Goal: Use online tool/utility: Utilize a website feature to perform a specific function

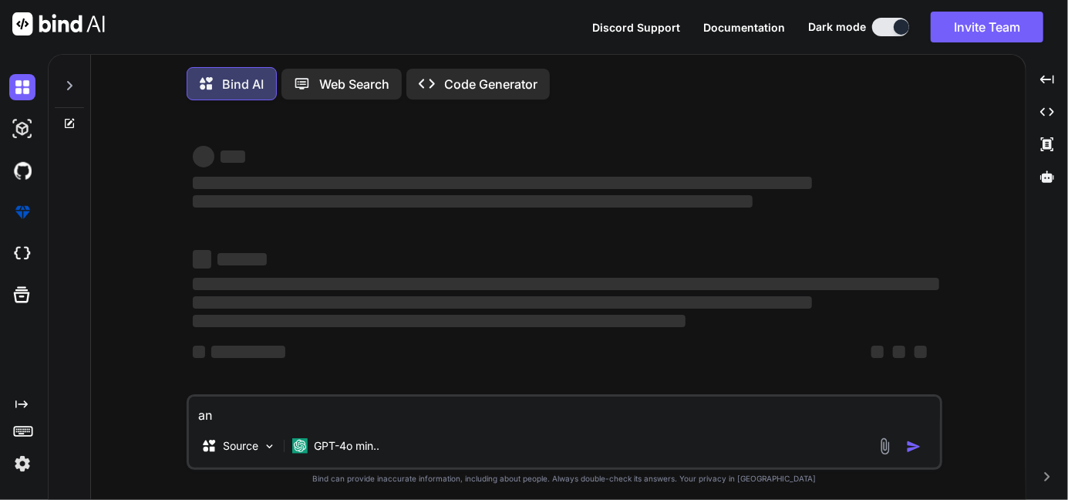
type textarea "x"
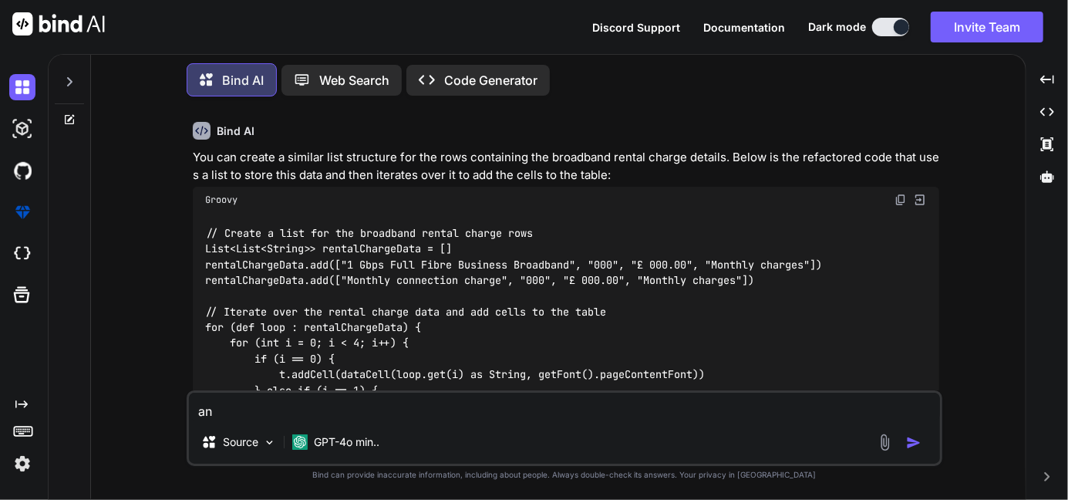
scroll to position [10586, 0]
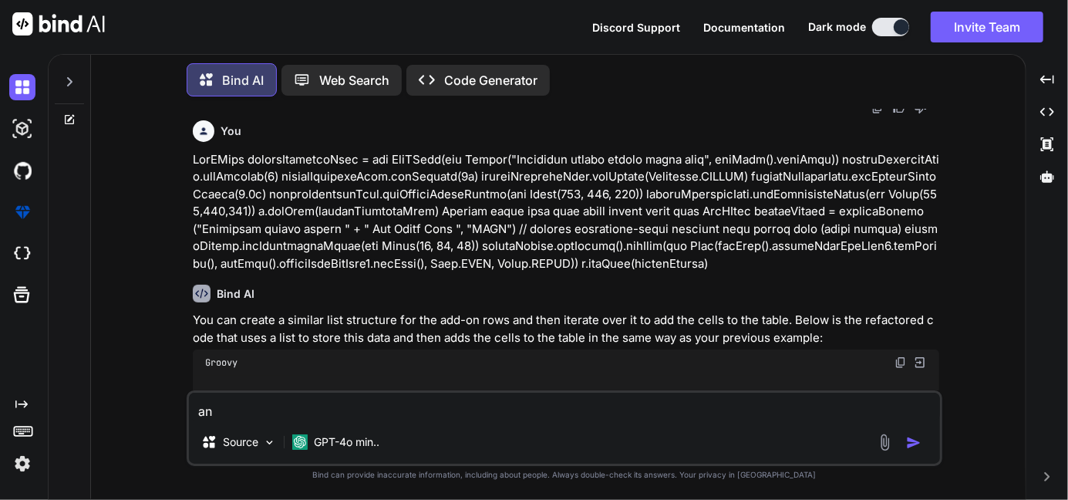
drag, startPoint x: 249, startPoint y: 412, endPoint x: 160, endPoint y: 403, distance: 89.1
click at [160, 403] on div "You Bind AI The provided code is a Groovy method that generates a PDF document …" at bounding box center [564, 304] width 922 height 390
type textarea "x"
paste textarea "lor ipsumd = [ sitAmet : "CONSECTE", adipi : "5 Elit", seddoeiuSmod: "13 tempor…"
type textarea "lor ipsumd = [ sitAmet : "CONSECTE", adipi : "5 Elit", seddoeiuSmod: "13 tempor…"
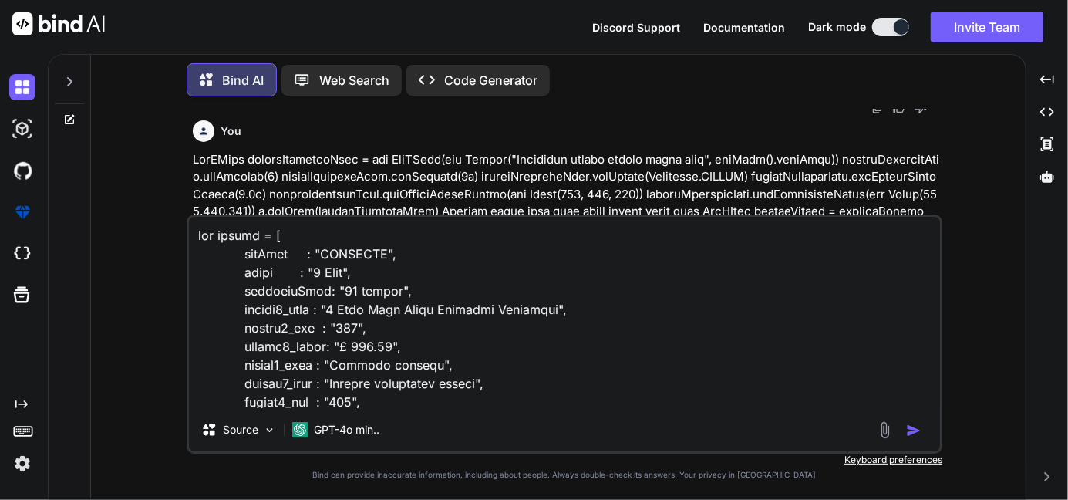
scroll to position [889, 0]
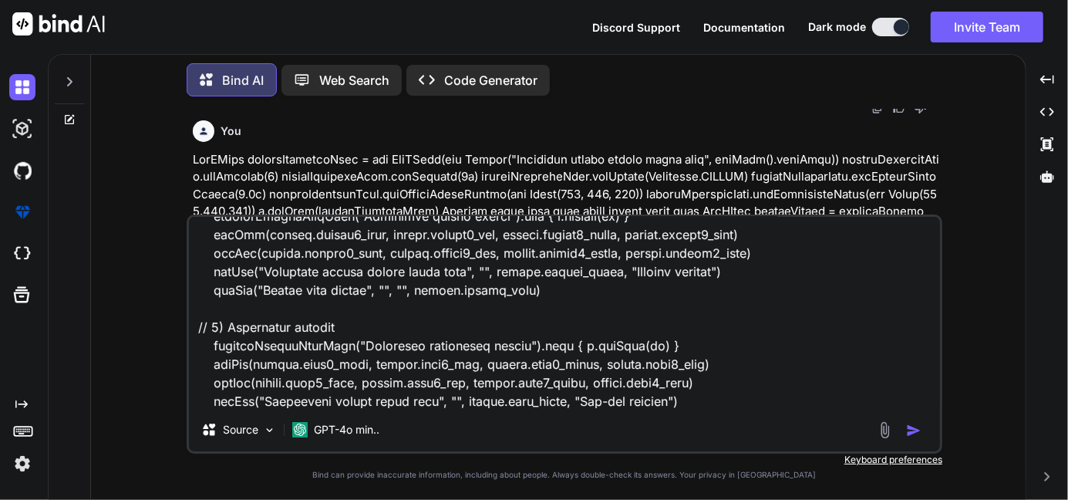
type textarea "x"
type textarea "lor ipsumd = [ sitAmet : "CONSECTE", adipi : "5 Elit", seddoeiuSmod: "13 tempor…"
type textarea "x"
type textarea "lor ipsumd = [ sitAmet : "CONSECTE", adipi : "5 Elit", seddoeiuSmod: "13 tempor…"
type textarea "x"
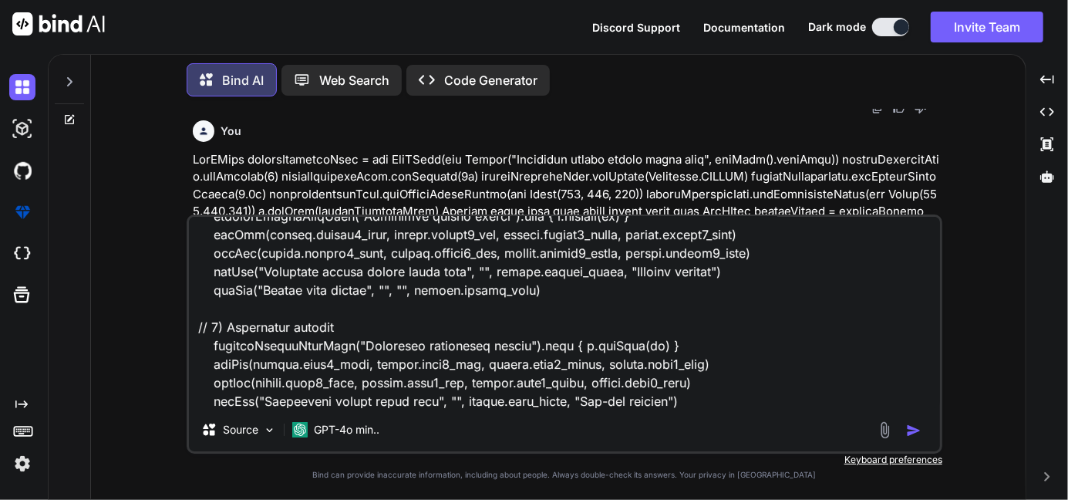
scroll to position [926, 0]
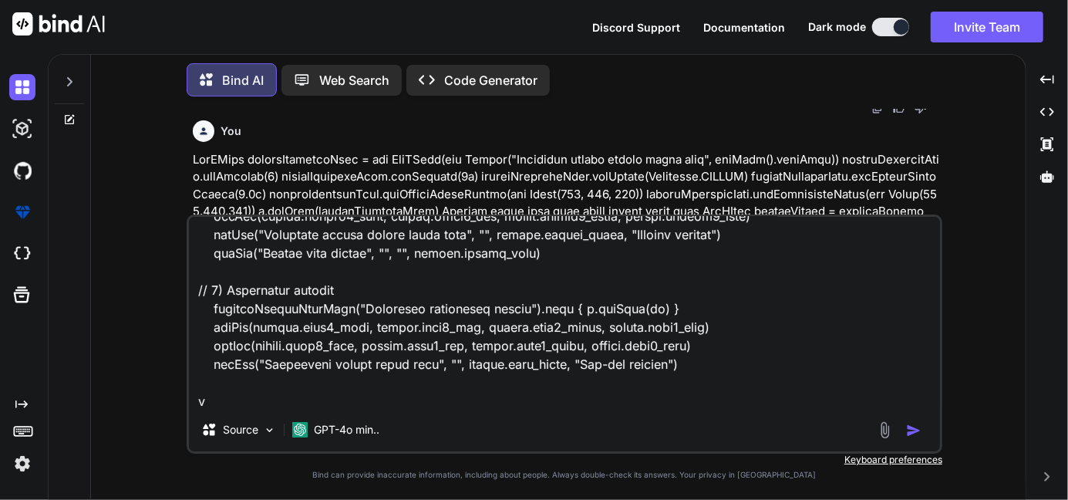
type textarea "lor ipsumd = [ sitAmet : "CONSECTE", adipi : "5 Elit", seddoeiuSmod: "13 tempor…"
type textarea "x"
type textarea "lor ipsumd = [ sitAmet : "CONSECTE", adipi : "5 Elit", seddoeiuSmod: "13 tempor…"
type textarea "x"
type textarea "def values = [ pkgName : "GIGAFAST", speed : "1 Gbps", contractTerm: "12 months…"
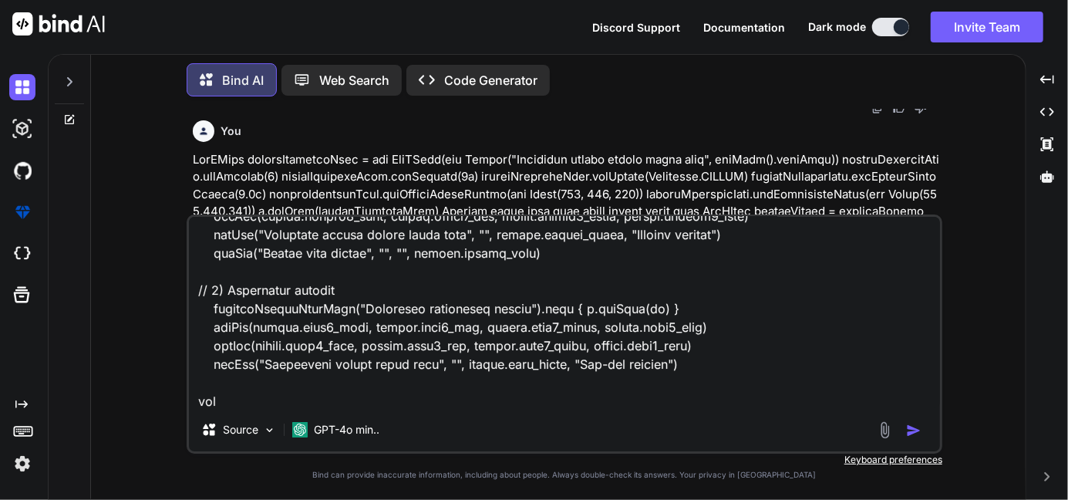
type textarea "x"
type textarea "def values = [ pkgName : "GIGAFAST", speed : "1 Gbps", contractTerm: "12 months…"
type textarea "x"
type textarea "def values = [ pkgName : "GIGAFAST", speed : "1 Gbps", contractTerm: "12 months…"
type textarea "x"
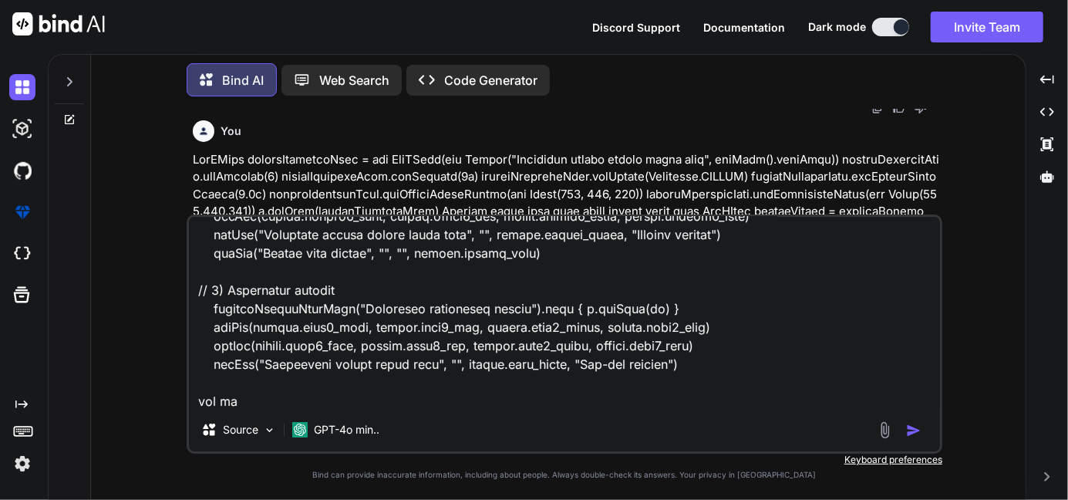
type textarea "def values = [ pkgName : "GIGAFAST", speed : "1 Gbps", contractTerm: "12 months…"
type textarea "x"
type textarea "def values = [ pkgName : "GIGAFAST", speed : "1 Gbps", contractTerm: "12 months…"
type textarea "x"
type textarea "def values = [ pkgName : "GIGAFAST", speed : "1 Gbps", contractTerm: "12 months…"
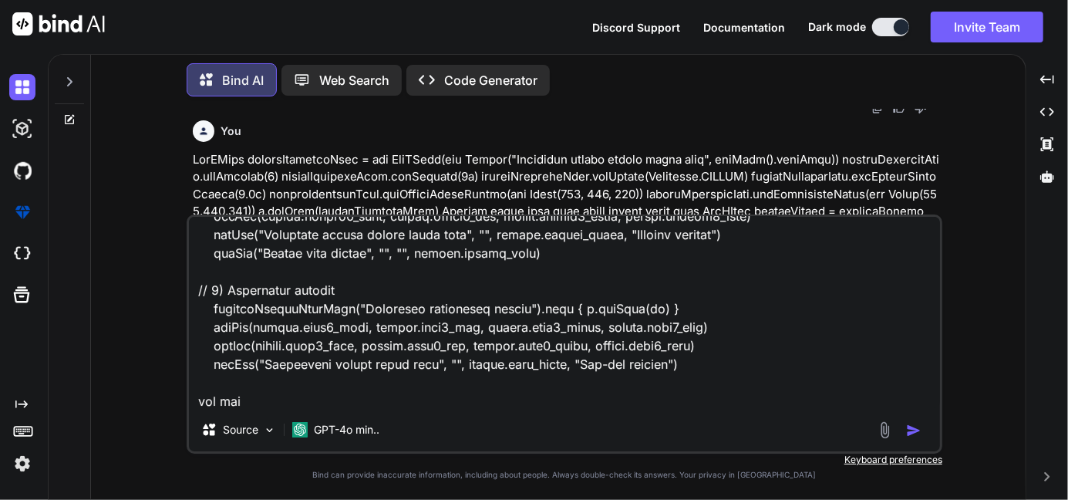
type textarea "x"
type textarea "def values = [ pkgName : "GIGAFAST", speed : "1 Gbps", contractTerm: "12 months…"
type textarea "x"
type textarea "def values = [ pkgName : "GIGAFAST", speed : "1 Gbps", contractTerm: "12 months…"
type textarea "x"
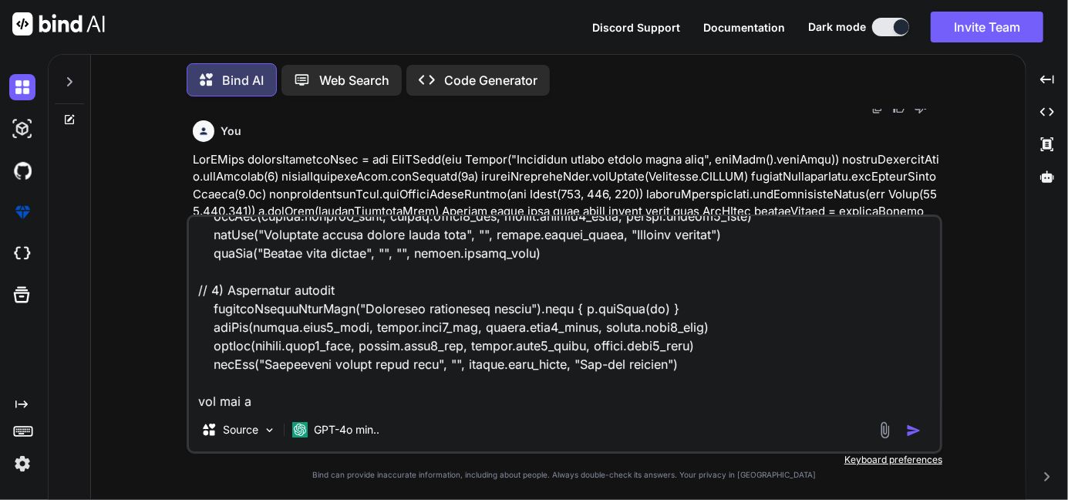
type textarea "def values = [ pkgName : "GIGAFAST", speed : "1 Gbps", contractTerm: "12 months…"
type textarea "x"
type textarea "def values = [ pkgName : "GIGAFAST", speed : "1 Gbps", contractTerm: "12 months…"
type textarea "x"
type textarea "def values = [ pkgName : "GIGAFAST", speed : "1 Gbps", contractTerm: "12 months…"
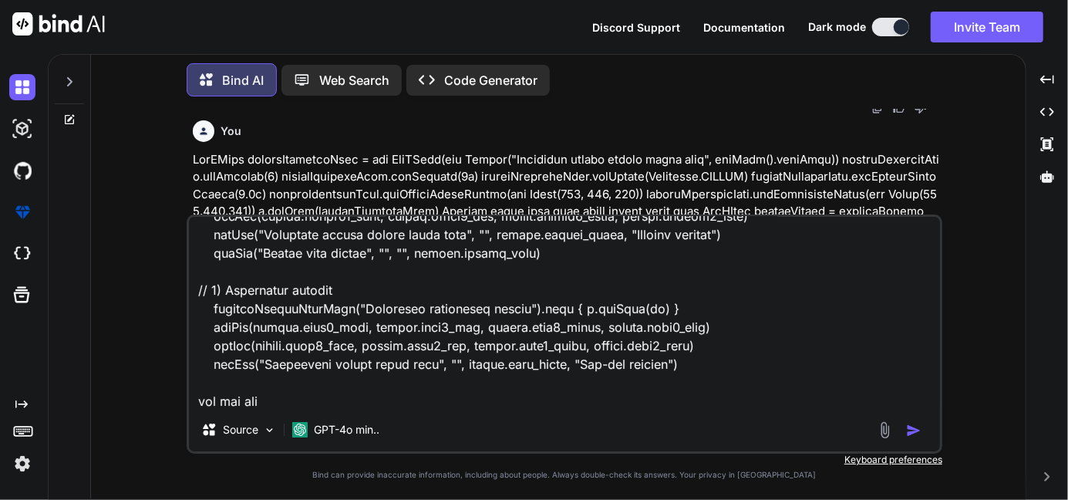
type textarea "x"
type textarea "def values = [ pkgName : "GIGAFAST", speed : "1 Gbps", contractTerm: "12 months…"
type textarea "x"
type textarea "def values = [ pkgName : "GIGAFAST", speed : "1 Gbps", contractTerm: "12 months…"
type textarea "x"
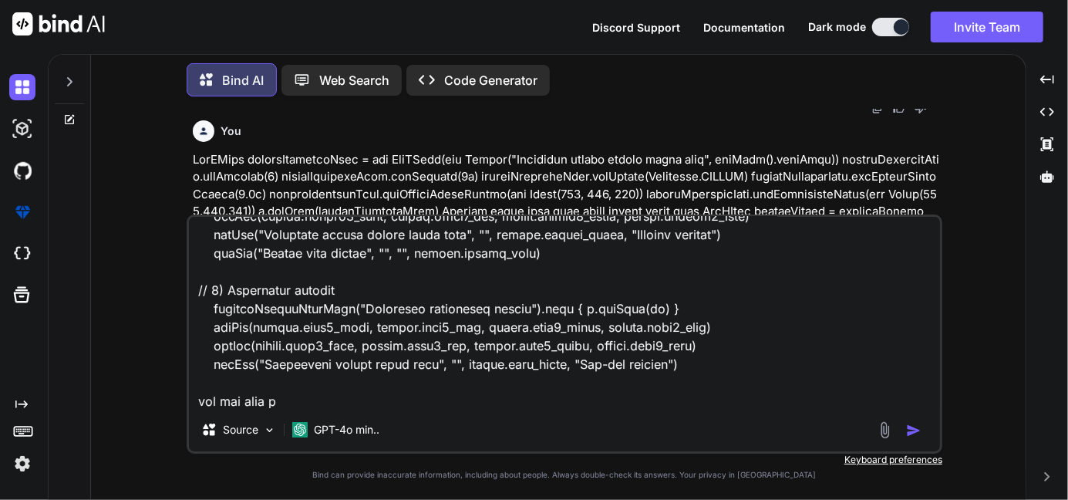
type textarea "def values = [ pkgName : "GIGAFAST", speed : "1 Gbps", contractTerm: "12 months…"
type textarea "x"
type textarea "def values = [ pkgName : "GIGAFAST", speed : "1 Gbps", contractTerm: "12 months…"
type textarea "x"
type textarea "def values = [ pkgName : "GIGAFAST", speed : "1 Gbps", contractTerm: "12 months…"
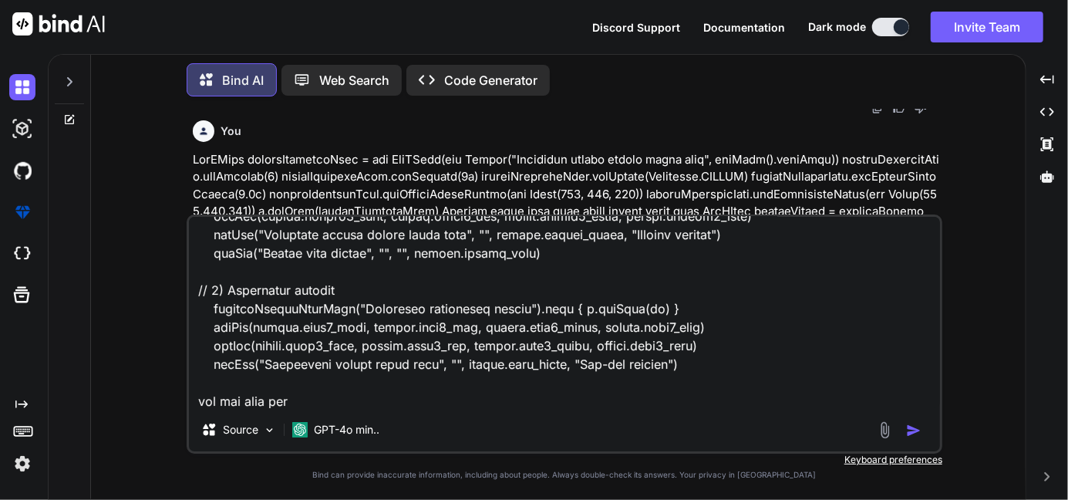
type textarea "x"
type textarea "def values = [ pkgName : "GIGAFAST", speed : "1 Gbps", contractTerm: "12 months…"
type textarea "x"
type textarea "def values = [ pkgName : "GIGAFAST", speed : "1 Gbps", contractTerm: "12 months…"
type textarea "x"
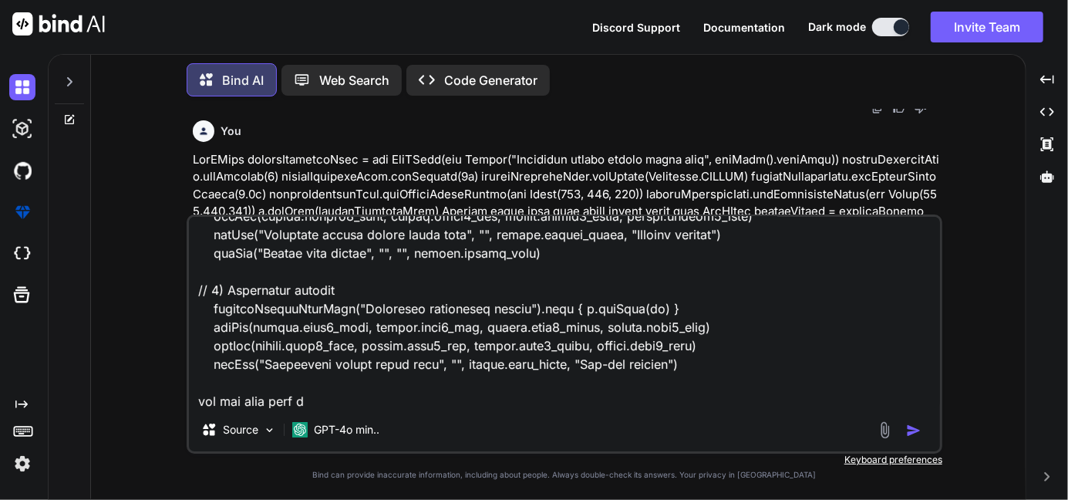
type textarea "def values = [ pkgName : "GIGAFAST", speed : "1 Gbps", contractTerm: "12 months…"
type textarea "x"
type textarea "def values = [ pkgName : "GIGAFAST", speed : "1 Gbps", contractTerm: "12 months…"
type textarea "x"
type textarea "def values = [ pkgName : "GIGAFAST", speed : "1 Gbps", contractTerm: "12 months…"
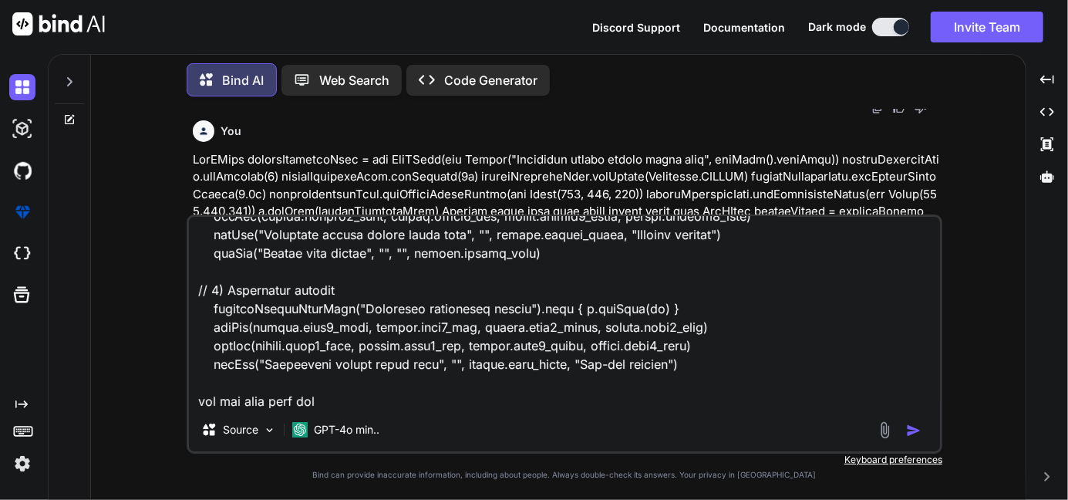
type textarea "x"
type textarea "def values = [ pkgName : "GIGAFAST", speed : "1 Gbps", contractTerm: "12 months…"
type textarea "x"
type textarea "def values = [ pkgName : "GIGAFAST", speed : "1 Gbps", contractTerm: "12 months…"
type textarea "x"
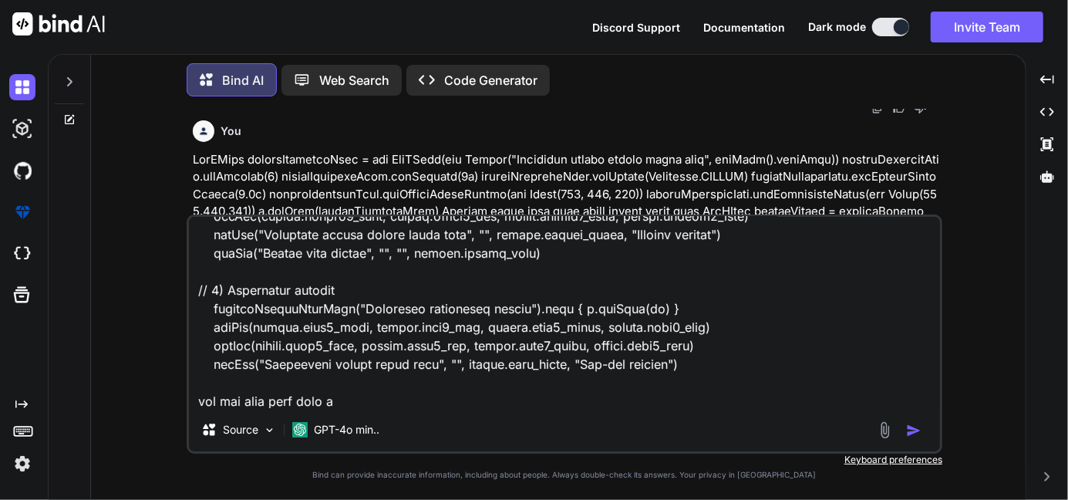
type textarea "def values = [ pkgName : "GIGAFAST", speed : "1 Gbps", contractTerm: "12 months…"
type textarea "x"
type textarea "def values = [ pkgName : "GIGAFAST", speed : "1 Gbps", contractTerm: "12 months…"
type textarea "x"
type textarea "def values = [ pkgName : "GIGAFAST", speed : "1 Gbps", contractTerm: "12 months…"
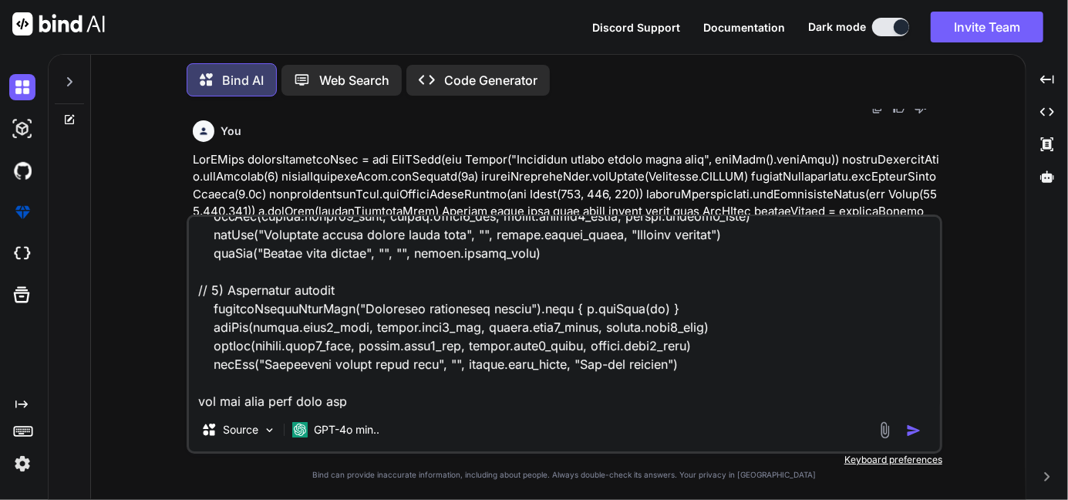
type textarea "x"
type textarea "def values = [ pkgName : "GIGAFAST", speed : "1 Gbps", contractTerm: "12 months…"
type textarea "x"
type textarea "def values = [ pkgName : "GIGAFAST", speed : "1 Gbps", contractTerm: "12 months…"
type textarea "x"
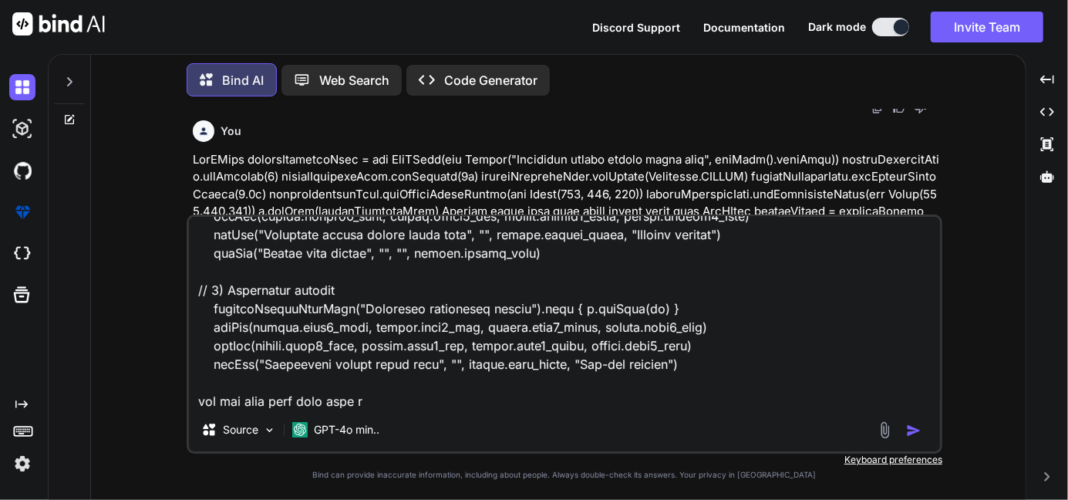
type textarea "def values = [ pkgName : "GIGAFAST", speed : "1 Gbps", contractTerm: "12 months…"
type textarea "x"
type textarea "def values = [ pkgName : "GIGAFAST", speed : "1 Gbps", contractTerm: "12 months…"
type textarea "x"
type textarea "def values = [ pkgName : "GIGAFAST", speed : "1 Gbps", contractTerm: "12 months…"
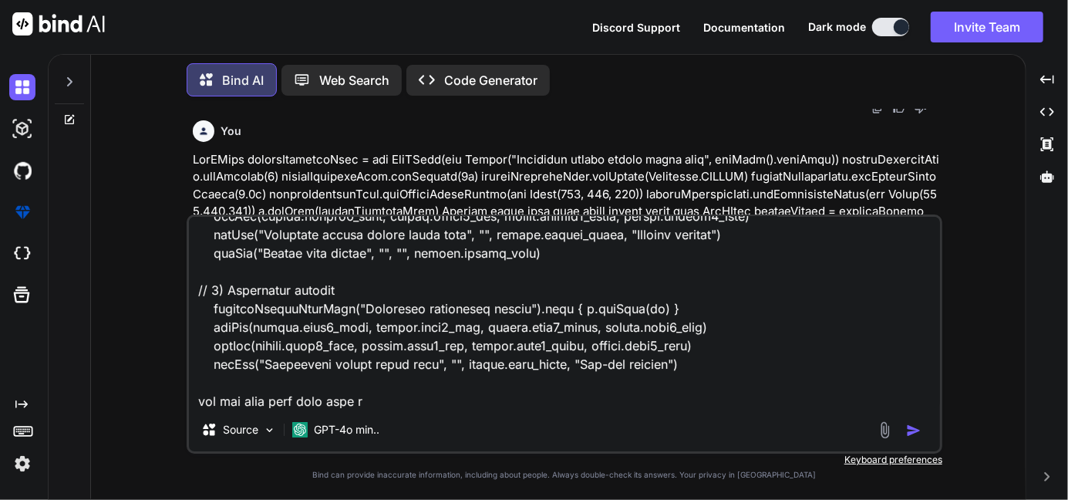
type textarea "x"
type textarea "def values = [ pkgName : "GIGAFAST", speed : "1 Gbps", contractTerm: "12 months…"
type textarea "x"
type textarea "def values = [ pkgName : "GIGAFAST", speed : "1 Gbps", contractTerm: "12 months…"
type textarea "x"
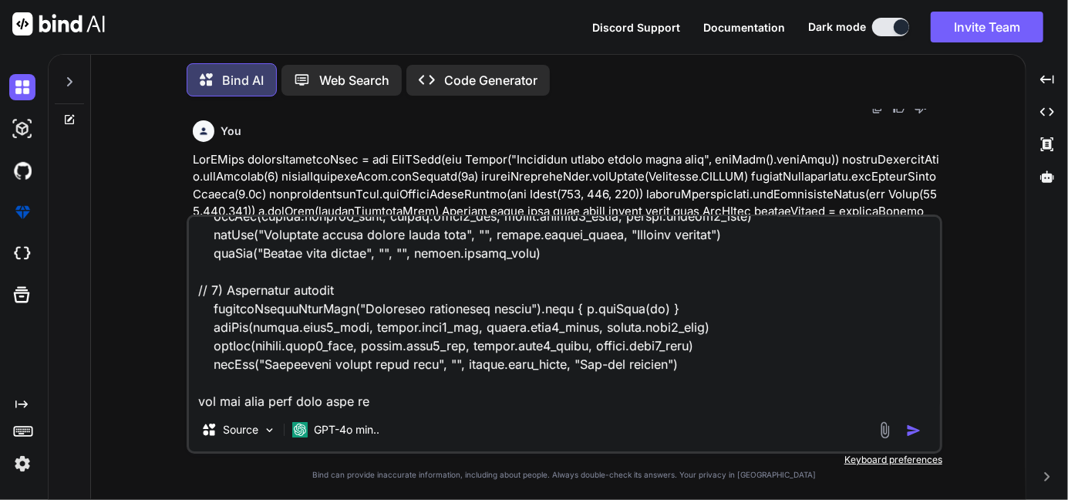
type textarea "def values = [ pkgName : "GIGAFAST", speed : "1 Gbps", contractTerm: "12 months…"
type textarea "x"
type textarea "def values = [ pkgName : "GIGAFAST", speed : "1 Gbps", contractTerm: "12 months…"
type textarea "x"
type textarea "def values = [ pkgName : "GIGAFAST", speed : "1 Gbps", contractTerm: "12 months…"
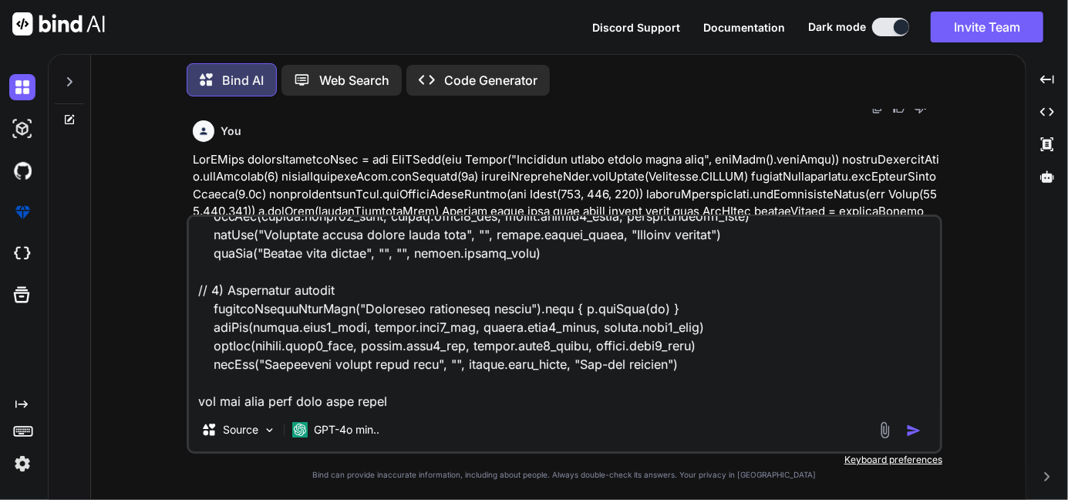
type textarea "x"
type textarea "def values = [ pkgName : "GIGAFAST", speed : "1 Gbps", contractTerm: "12 months…"
type textarea "x"
type textarea "def values = [ pkgName : "GIGAFAST", speed : "1 Gbps", contractTerm: "12 months…"
type textarea "x"
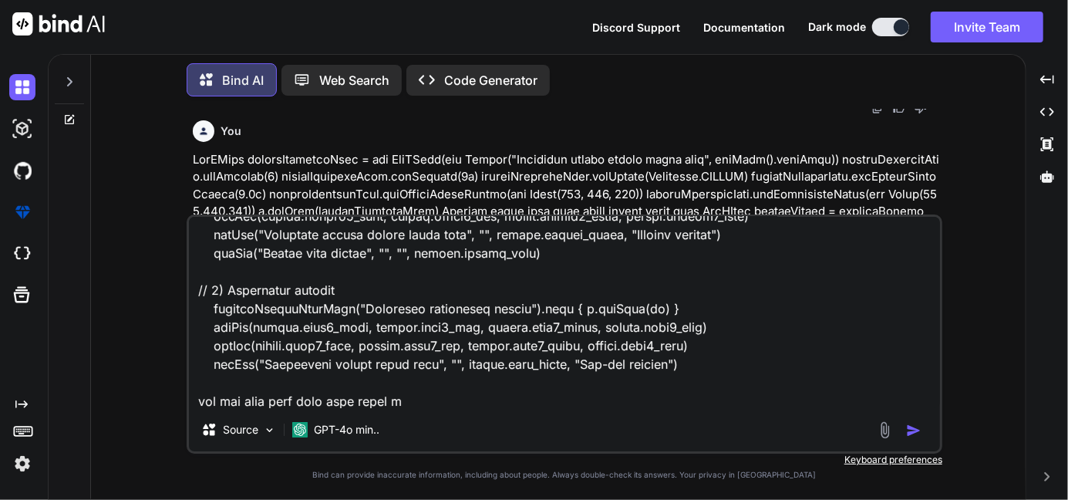
type textarea "def values = [ pkgName : "GIGAFAST", speed : "1 Gbps", contractTerm: "12 months…"
type textarea "x"
type textarea "def values = [ pkgName : "GIGAFAST", speed : "1 Gbps", contractTerm: "12 months…"
type textarea "x"
type textarea "def values = [ pkgName : "GIGAFAST", speed : "1 Gbps", contractTerm: "12 months…"
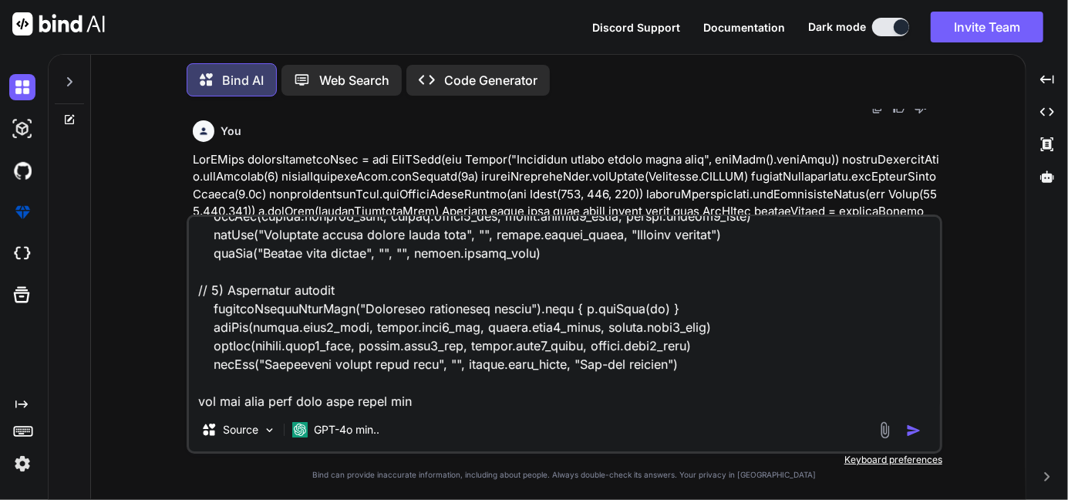
type textarea "x"
type textarea "def values = [ pkgName : "GIGAFAST", speed : "1 Gbps", contractTerm: "12 months…"
type textarea "x"
type textarea "def values = [ pkgName : "GIGAFAST", speed : "1 Gbps", contractTerm: "12 months…"
type textarea "x"
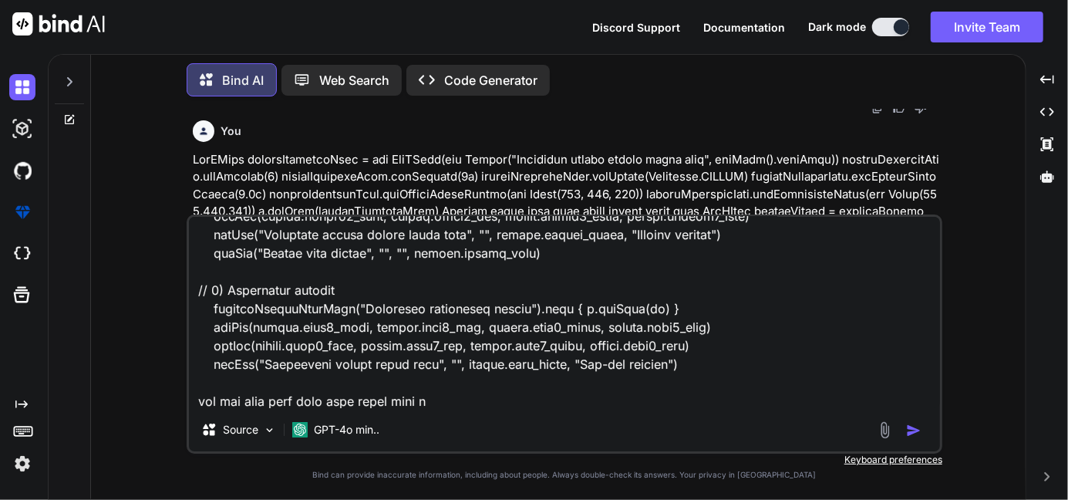
type textarea "def values = [ pkgName : "GIGAFAST", speed : "1 Gbps", contractTerm: "12 months…"
type textarea "x"
type textarea "def values = [ pkgName : "GIGAFAST", speed : "1 Gbps", contractTerm: "12 months…"
type textarea "x"
type textarea "def values = [ pkgName : "GIGAFAST", speed : "1 Gbps", contractTerm: "12 months…"
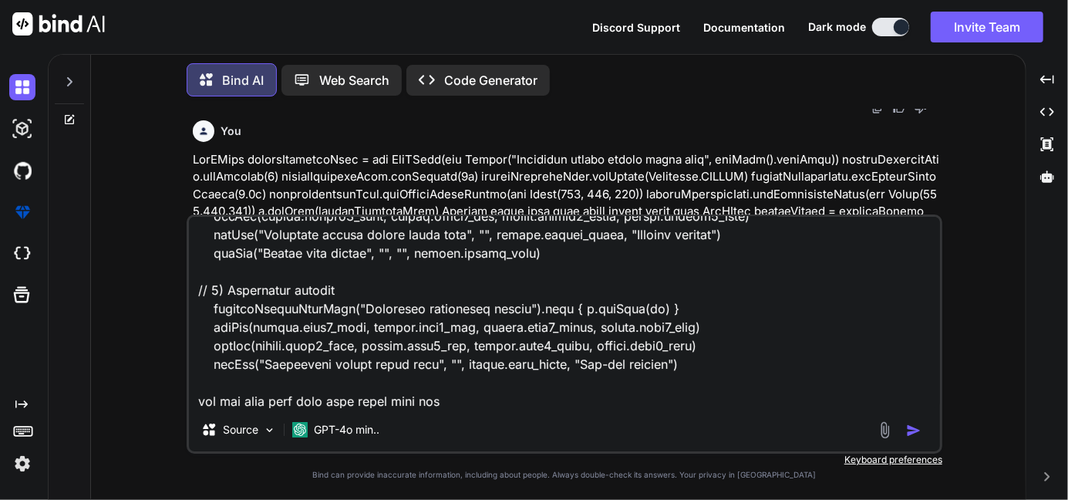
type textarea "x"
type textarea "def values = [ pkgName : "GIGAFAST", speed : "1 Gbps", contractTerm: "12 months…"
type textarea "x"
type textarea "def values = [ pkgName : "GIGAFAST", speed : "1 Gbps", contractTerm: "12 months…"
type textarea "x"
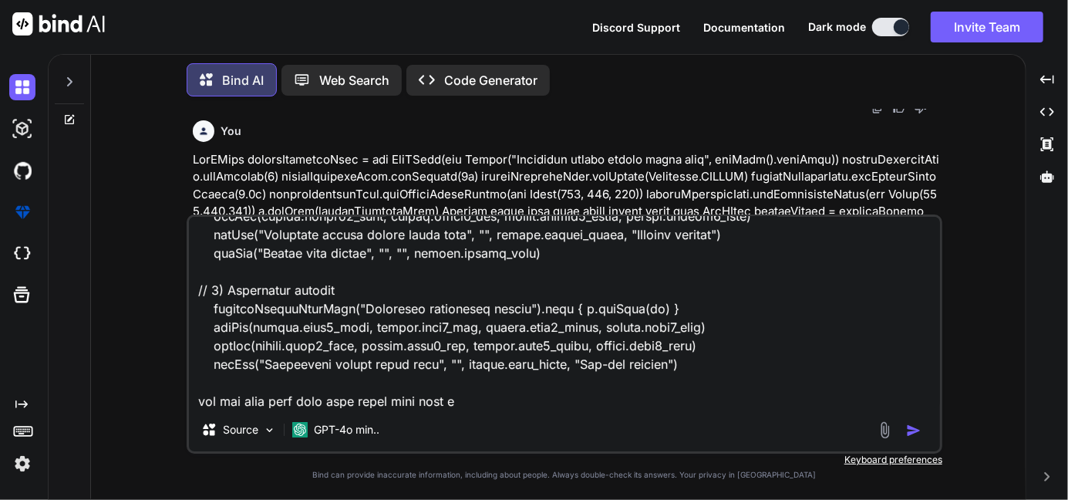
type textarea "def values = [ pkgName : "GIGAFAST", speed : "1 Gbps", contractTerm: "12 months…"
type textarea "x"
type textarea "def values = [ pkgName : "GIGAFAST", speed : "1 Gbps", contractTerm: "12 months…"
type textarea "x"
type textarea "def values = [ pkgName : "GIGAFAST", speed : "1 Gbps", contractTerm: "12 months…"
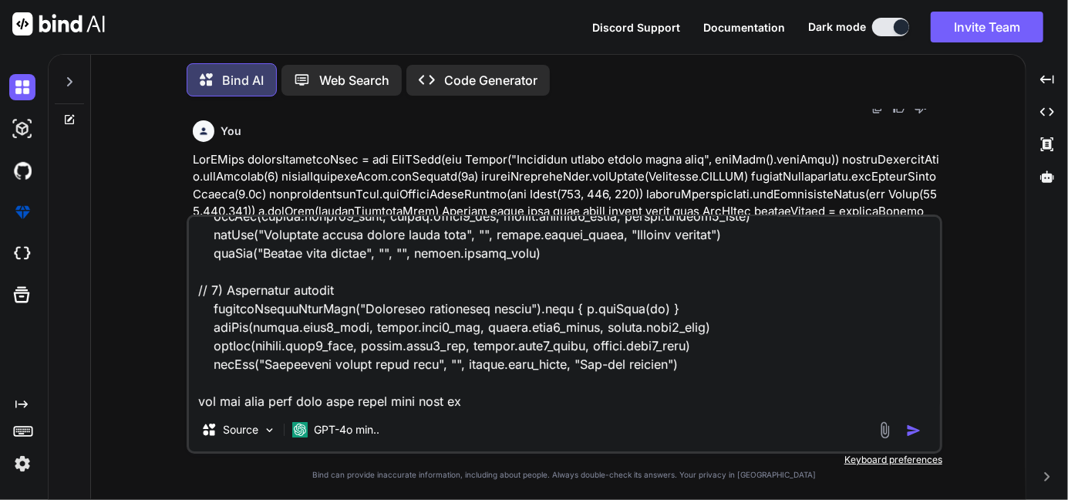
type textarea "x"
type textarea "def values = [ pkgName : "GIGAFAST", speed : "1 Gbps", contractTerm: "12 months…"
type textarea "x"
type textarea "def values = [ pkgName : "GIGAFAST", speed : "1 Gbps", contractTerm: "12 months…"
type textarea "x"
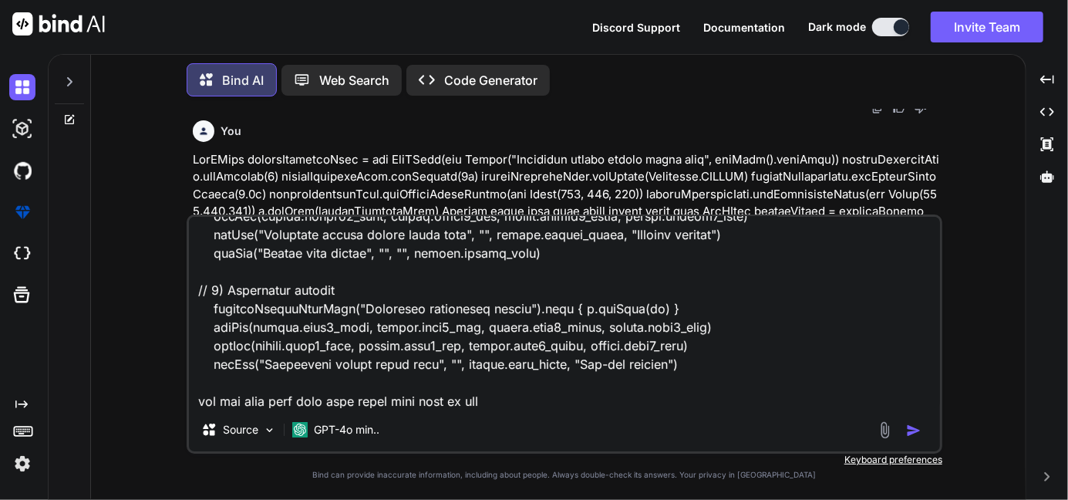
type textarea "def values = [ pkgName : "GIGAFAST", speed : "1 Gbps", contractTerm: "12 months…"
type textarea "x"
type textarea "def values = [ pkgName : "GIGAFAST", speed : "1 Gbps", contractTerm: "12 months…"
type textarea "x"
type textarea "def values = [ pkgName : "GIGAFAST", speed : "1 Gbps", contractTerm: "12 months…"
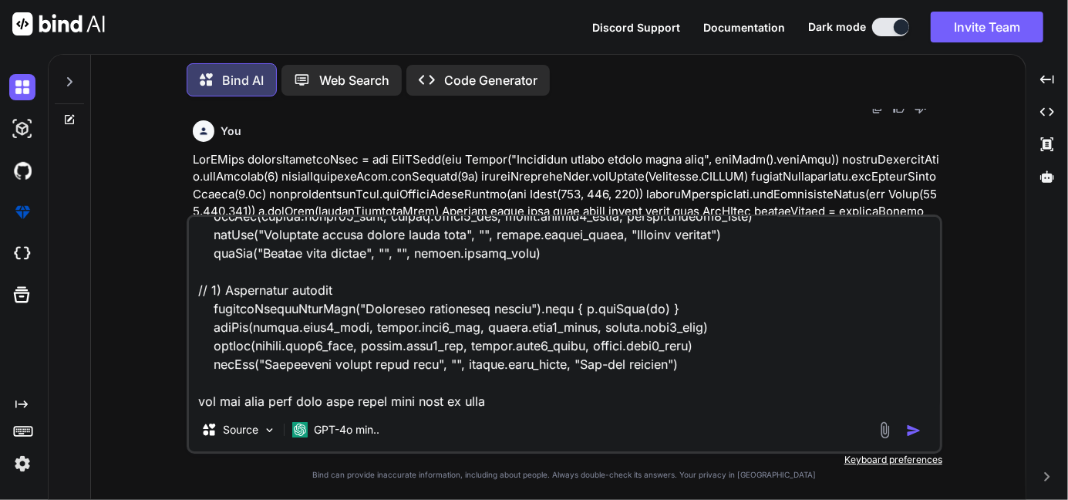
type textarea "x"
type textarea "def values = [ pkgName : "GIGAFAST", speed : "1 Gbps", contractTerm: "12 months…"
type textarea "x"
type textarea "def values = [ pkgName : "GIGAFAST", speed : "1 Gbps", contractTerm: "12 months…"
type textarea "x"
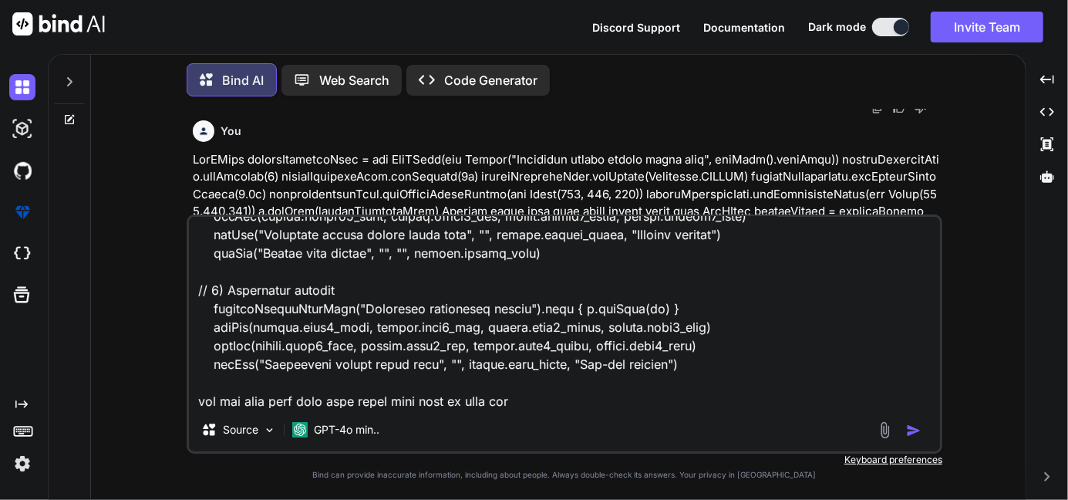
type textarea "def values = [ pkgName : "GIGAFAST", speed : "1 Gbps", contractTerm: "12 months…"
type textarea "x"
type textarea "def values = [ pkgName : "GIGAFAST", speed : "1 Gbps", contractTerm: "12 months…"
type textarea "x"
type textarea "def values = [ pkgName : "GIGAFAST", speed : "1 Gbps", contractTerm: "12 months…"
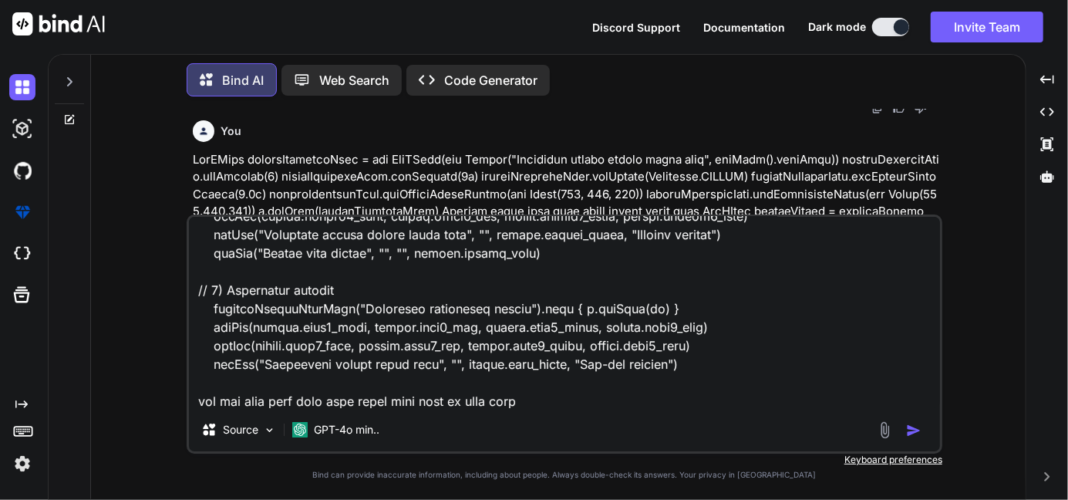
type textarea "x"
type textarea "def values = [ pkgName : "GIGAFAST", speed : "1 Gbps", contractTerm: "12 months…"
type textarea "x"
type textarea "def values = [ pkgName : "GIGAFAST", speed : "1 Gbps", contractTerm: "12 months…"
type textarea "x"
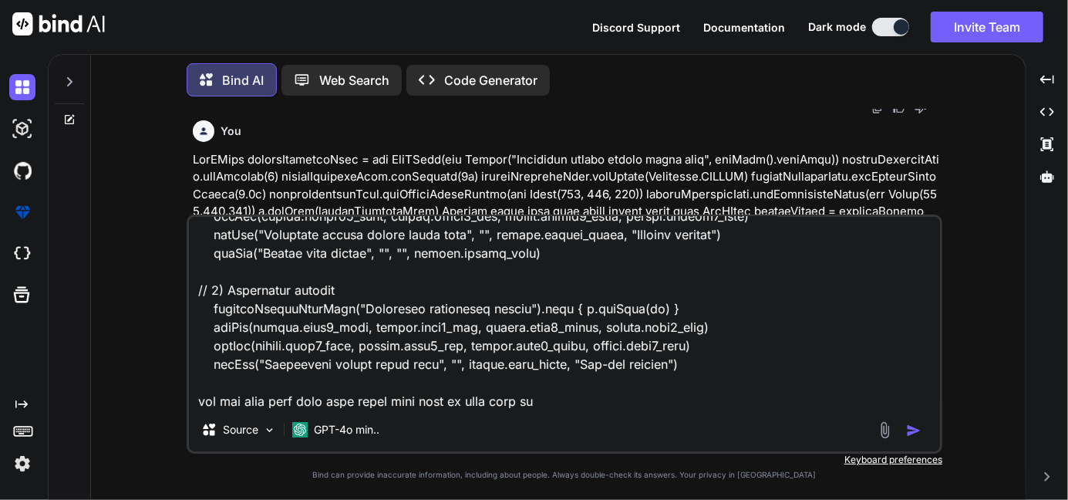
type textarea "def values = [ pkgName : "GIGAFAST", speed : "1 Gbps", contractTerm: "12 months…"
type textarea "x"
type textarea "def values = [ pkgName : "GIGAFAST", speed : "1 Gbps", contractTerm: "12 months…"
type textarea "x"
type textarea "def values = [ pkgName : "GIGAFAST", speed : "1 Gbps", contractTerm: "12 months…"
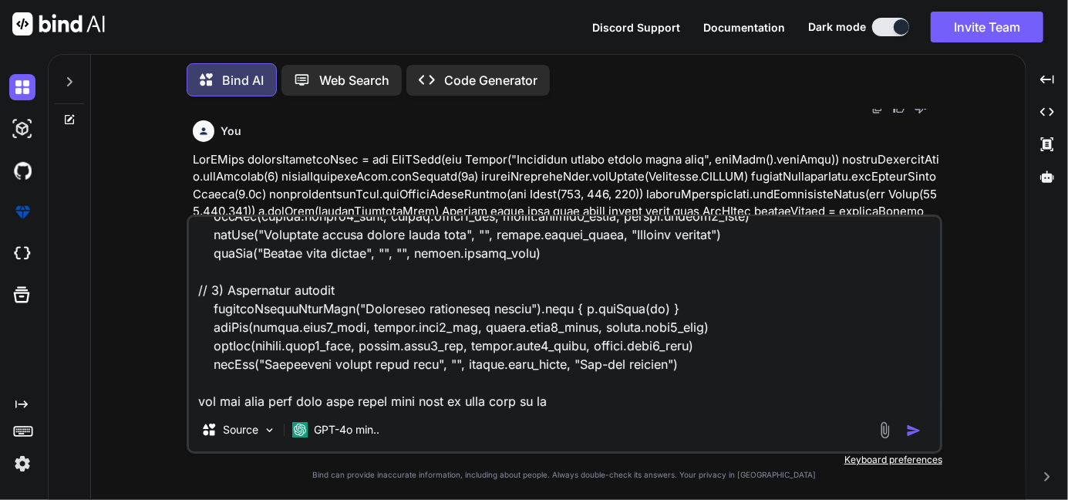
type textarea "x"
type textarea "def values = [ pkgName : "GIGAFAST", speed : "1 Gbps", contractTerm: "12 months…"
type textarea "x"
type textarea "def values = [ pkgName : "GIGAFAST", speed : "1 Gbps", contractTerm: "12 months…"
type textarea "x"
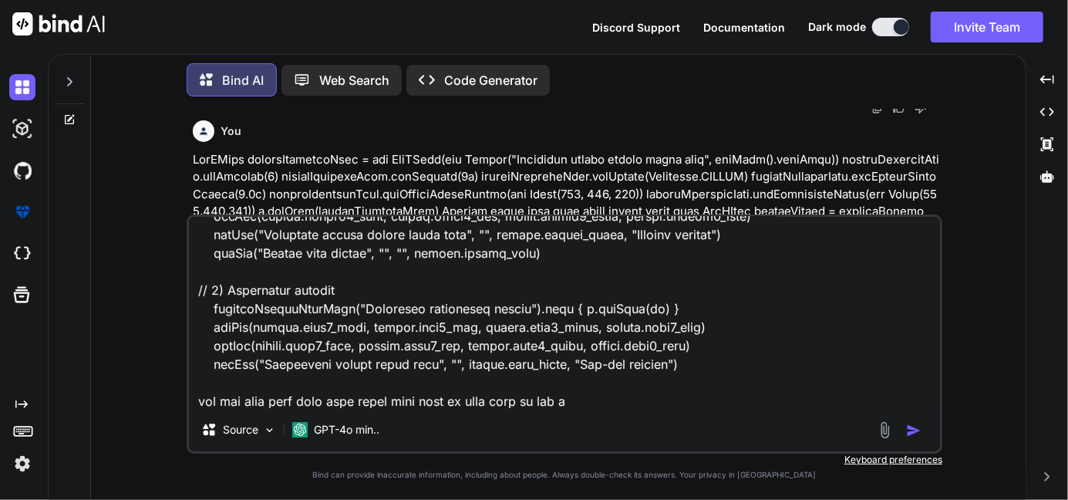
type textarea "def values = [ pkgName : "GIGAFAST", speed : "1 Gbps", contractTerm: "12 months…"
type textarea "x"
type textarea "def values = [ pkgName : "GIGAFAST", speed : "1 Gbps", contractTerm: "12 months…"
type textarea "x"
type textarea "def values = [ pkgName : "GIGAFAST", speed : "1 Gbps", contractTerm: "12 months…"
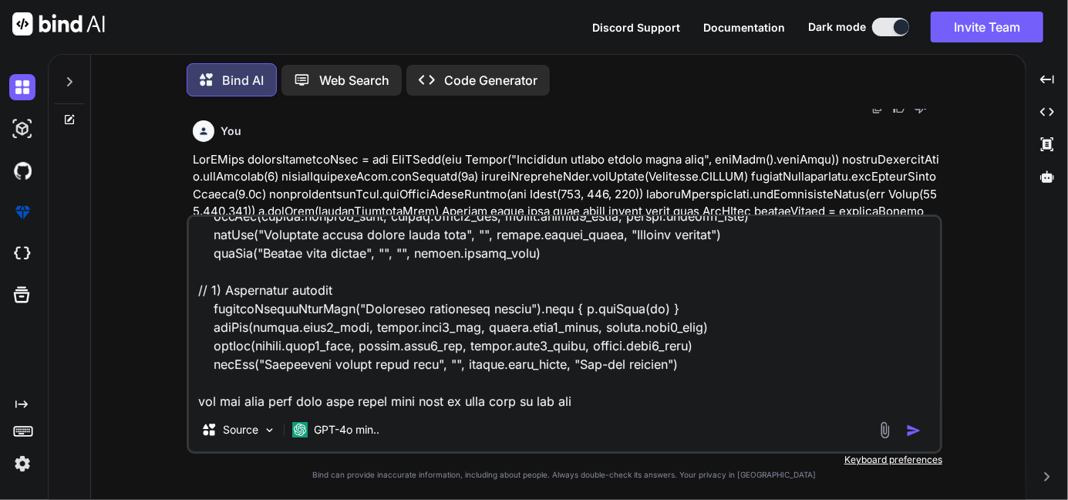
type textarea "x"
type textarea "def values = [ pkgName : "GIGAFAST", speed : "1 Gbps", contractTerm: "12 months…"
type textarea "x"
type textarea "def values = [ pkgName : "GIGAFAST", speed : "1 Gbps", contractTerm: "12 months…"
type textarea "x"
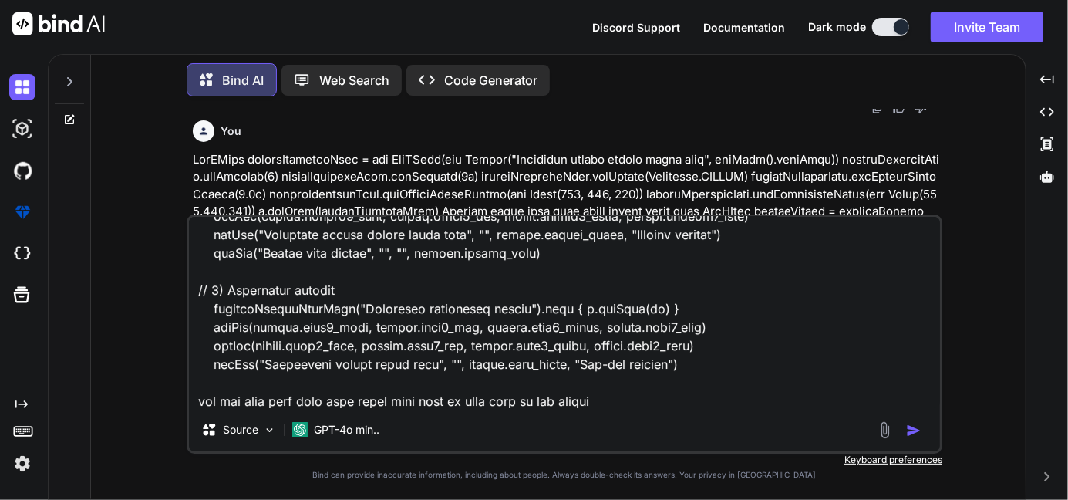
type textarea "def values = [ pkgName : "GIGAFAST", speed : "1 Gbps", contractTerm: "12 months…"
type textarea "x"
type textarea "def values = [ pkgName : "GIGAFAST", speed : "1 Gbps", contractTerm: "12 months…"
type textarea "x"
type textarea "def values = [ pkgName : "GIGAFAST", speed : "1 Gbps", contractTerm: "12 months…"
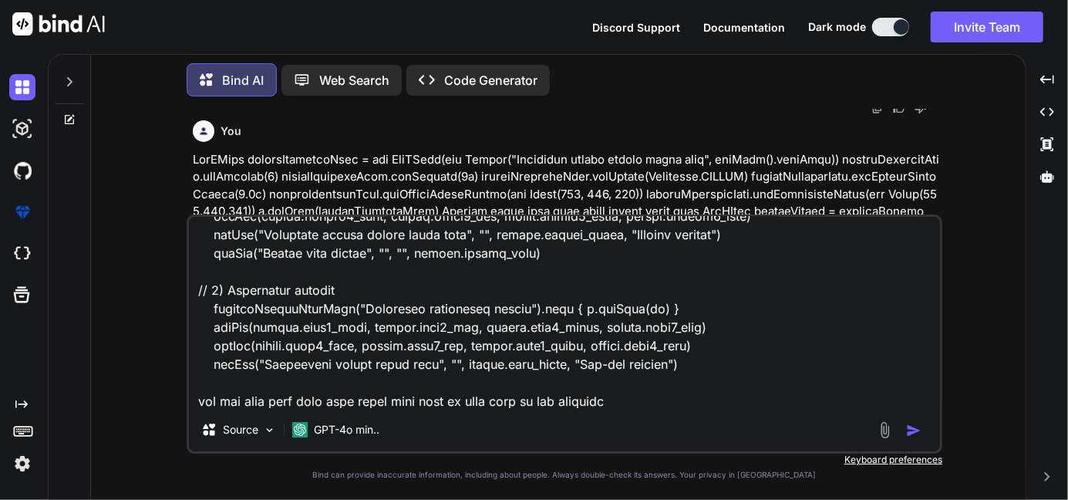
type textarea "x"
type textarea "def values = [ pkgName : "GIGAFAST", speed : "1 Gbps", contractTerm: "12 months…"
type textarea "x"
type textarea "def values = [ pkgName : "GIGAFAST", speed : "1 Gbps", contractTerm: "12 months…"
type textarea "x"
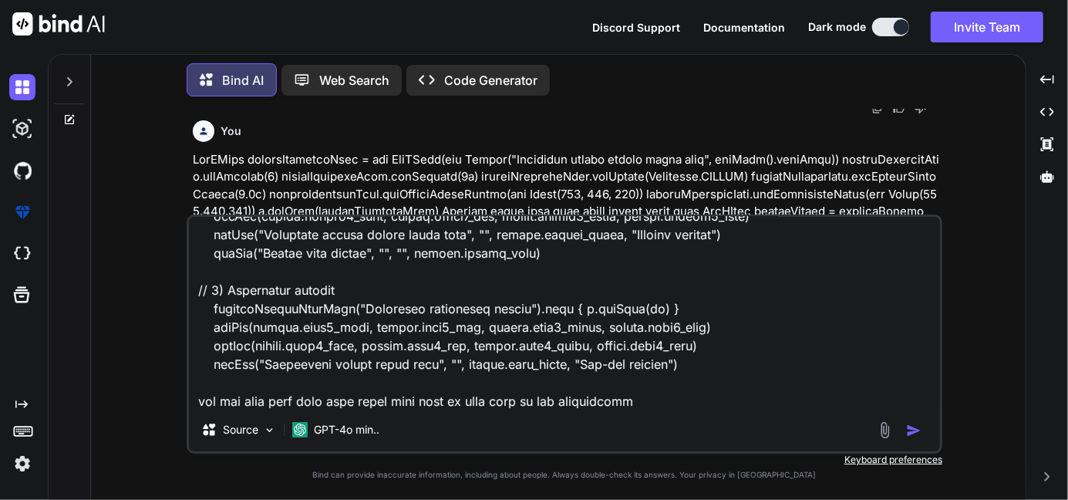
type textarea "def values = [ pkgName : "GIGAFAST", speed : "1 Gbps", contractTerm: "12 months…"
type textarea "x"
type textarea "def values = [ pkgName : "GIGAFAST", speed : "1 Gbps", contractTerm: "12 months…"
type textarea "x"
type textarea "def values = [ pkgName : "GIGAFAST", speed : "1 Gbps", contractTerm: "12 months…"
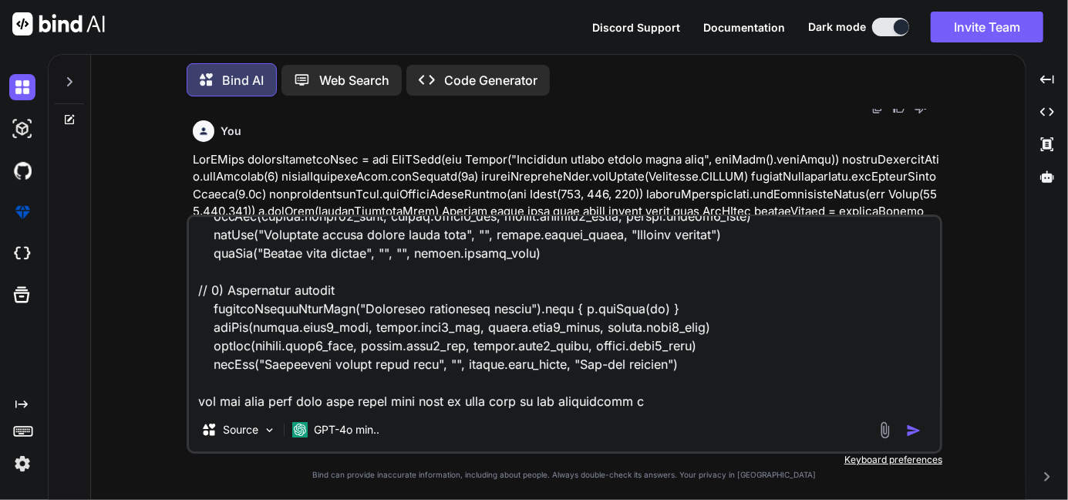
type textarea "x"
type textarea "def values = [ pkgName : "GIGAFAST", speed : "1 Gbps", contractTerm: "12 months…"
type textarea "x"
type textarea "def values = [ pkgName : "GIGAFAST", speed : "1 Gbps", contractTerm: "12 months…"
type textarea "x"
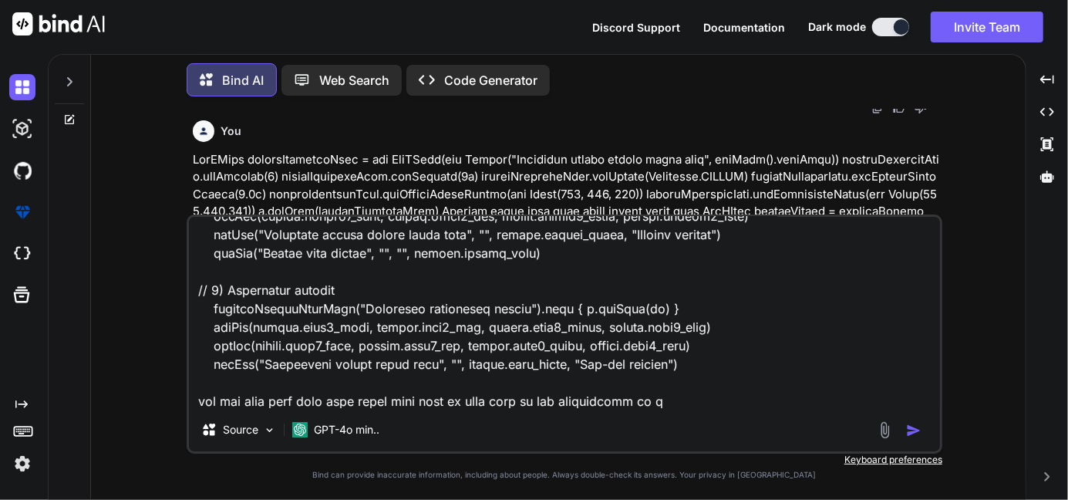
type textarea "def values = [ pkgName : "GIGAFAST", speed : "1 Gbps", contractTerm: "12 months…"
type textarea "x"
type textarea "def values = [ pkgName : "GIGAFAST", speed : "1 Gbps", contractTerm: "12 months…"
type textarea "x"
type textarea "def values = [ pkgName : "GIGAFAST", speed : "1 Gbps", contractTerm: "12 months…"
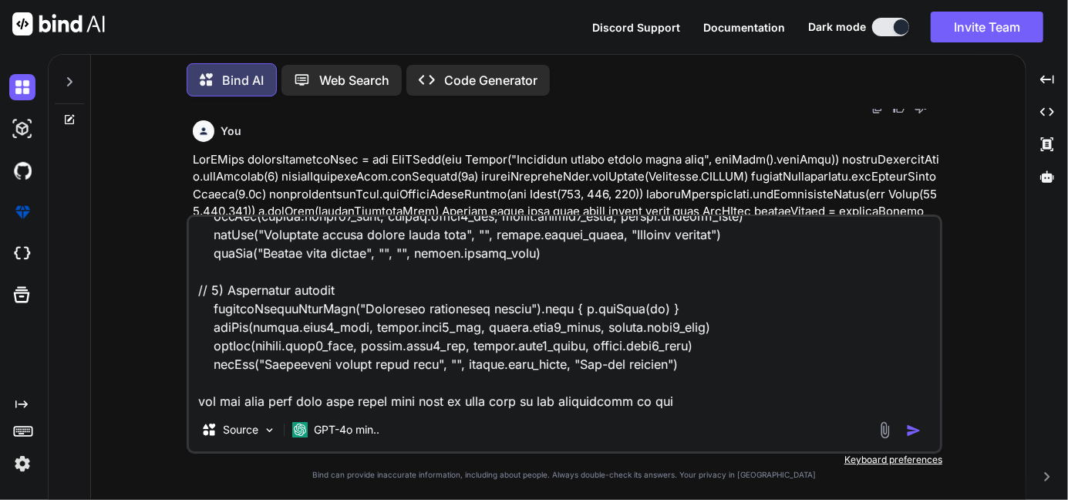
type textarea "x"
type textarea "def values = [ pkgName : "GIGAFAST", speed : "1 Gbps", contractTerm: "12 months…"
type textarea "x"
type textarea "def values = [ pkgName : "GIGAFAST", speed : "1 Gbps", contractTerm: "12 months…"
type textarea "x"
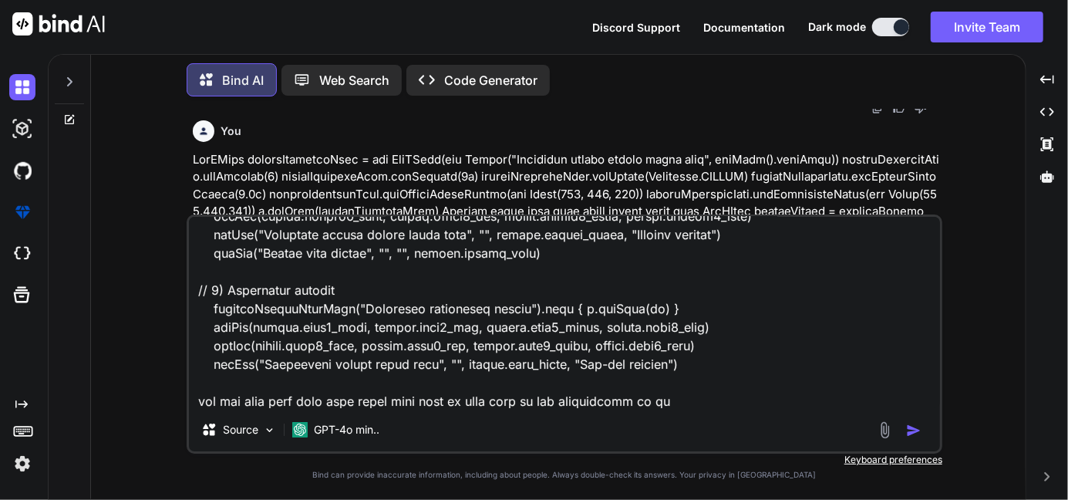
type textarea "def values = [ pkgName : "GIGAFAST", speed : "1 Gbps", contractTerm: "12 months…"
type textarea "x"
type textarea "def values = [ pkgName : "GIGAFAST", speed : "1 Gbps", contractTerm: "12 months…"
type textarea "x"
type textarea "def values = [ pkgName : "GIGAFAST", speed : "1 Gbps", contractTerm: "12 months…"
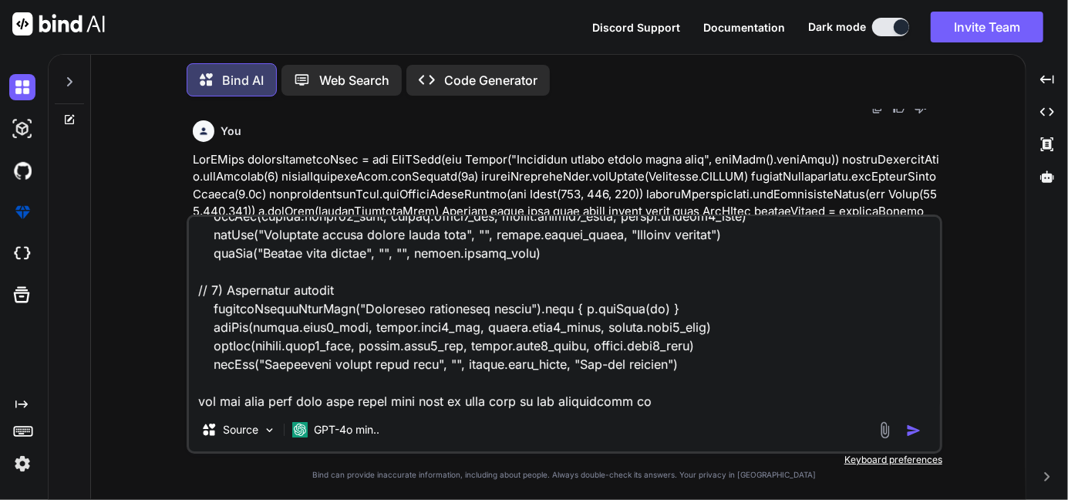
type textarea "x"
type textarea "def values = [ pkgName : "GIGAFAST", speed : "1 Gbps", contractTerm: "12 months…"
type textarea "x"
type textarea "def values = [ pkgName : "GIGAFAST", speed : "1 Gbps", contractTerm: "12 months…"
type textarea "x"
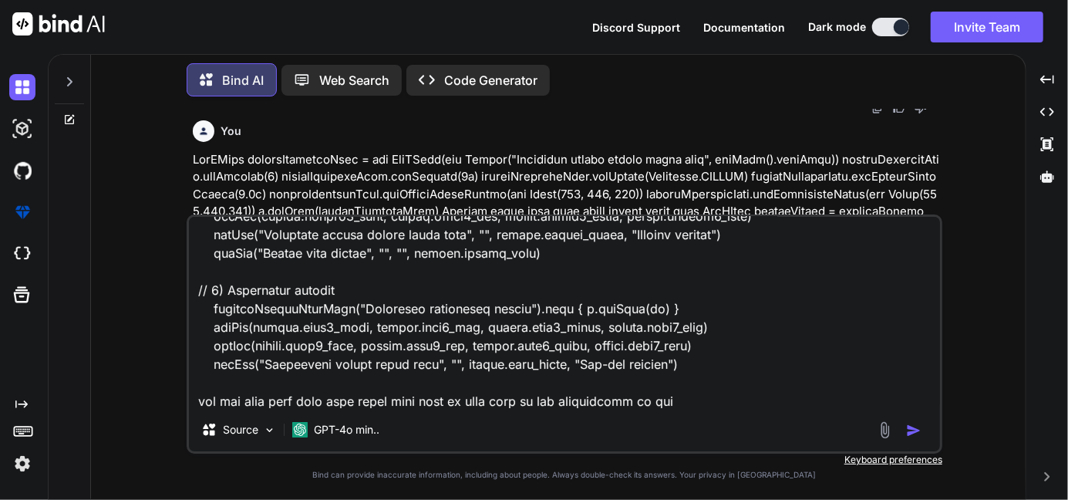
type textarea "def values = [ pkgName : "GIGAFAST", speed : "1 Gbps", contractTerm: "12 months…"
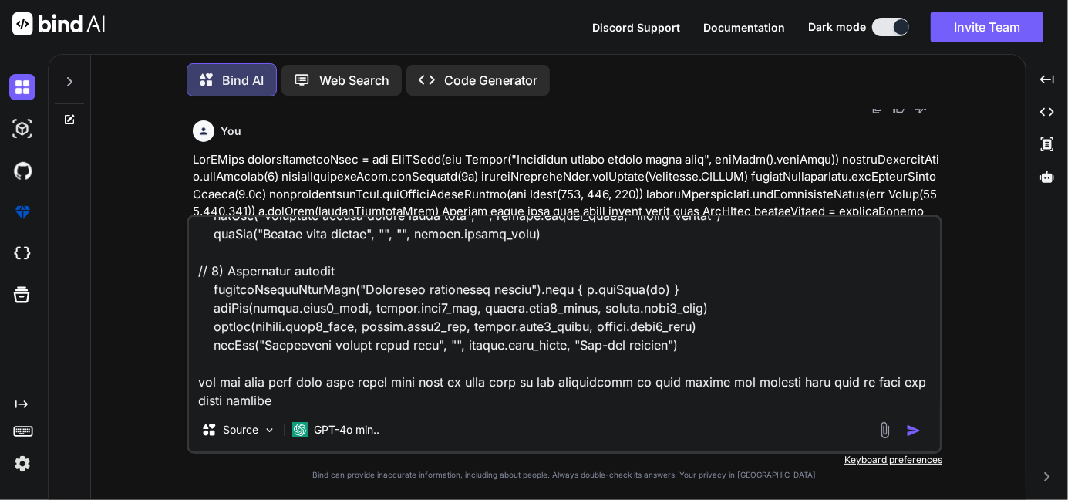
paste textarea "PdfPTable mainTable = new PdfPTable(2); mainTable.setWidths(new float[]{6f, 4f}…"
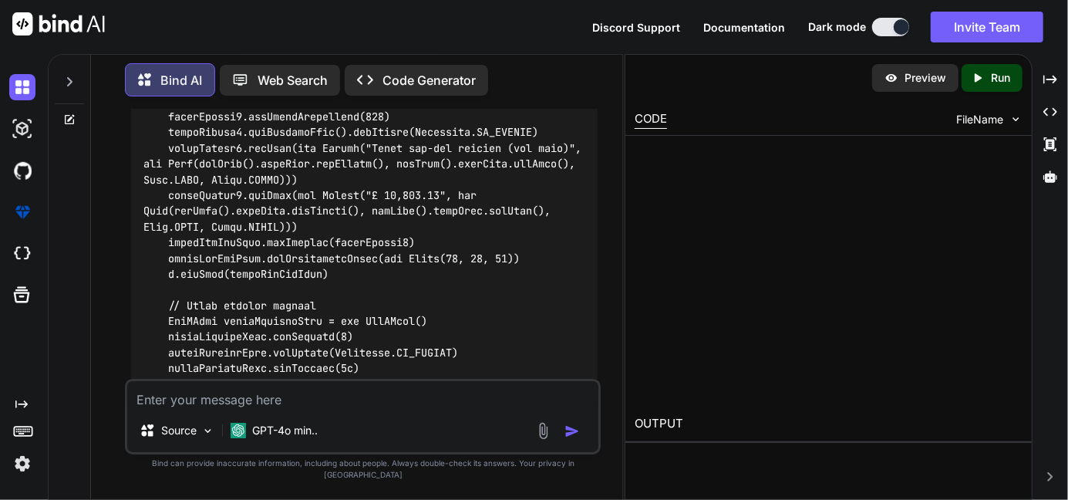
scroll to position [15509, 0]
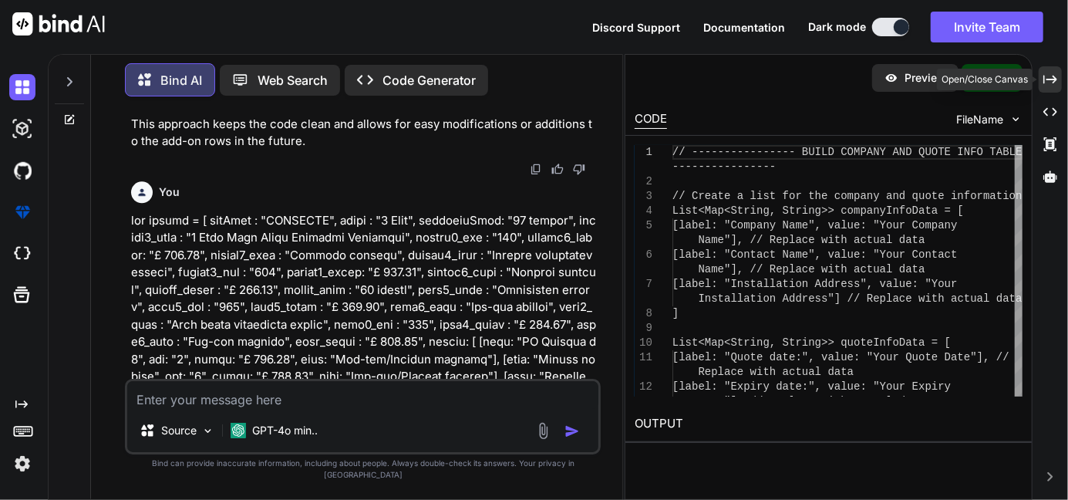
click at [1045, 79] on icon "Created with Pixso." at bounding box center [1050, 79] width 14 height 14
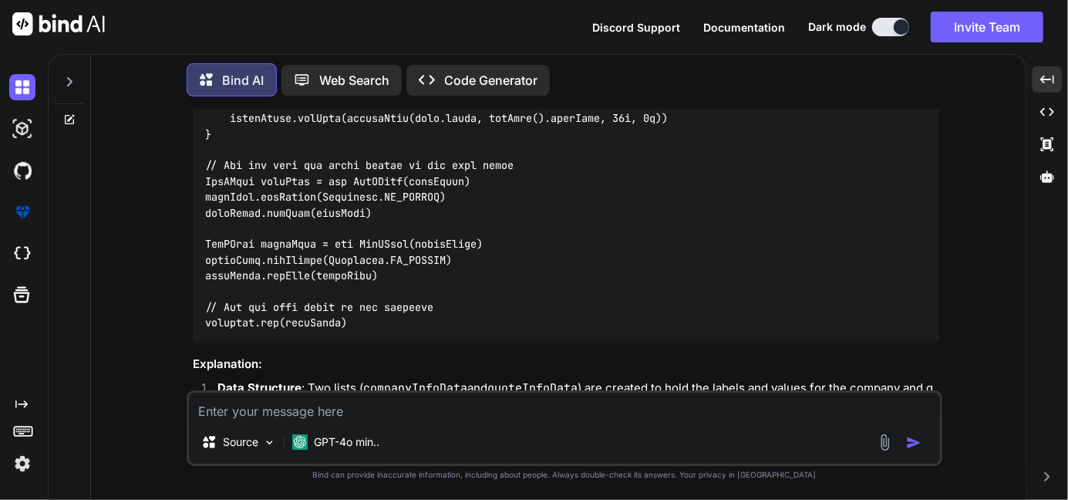
scroll to position [12595, 0]
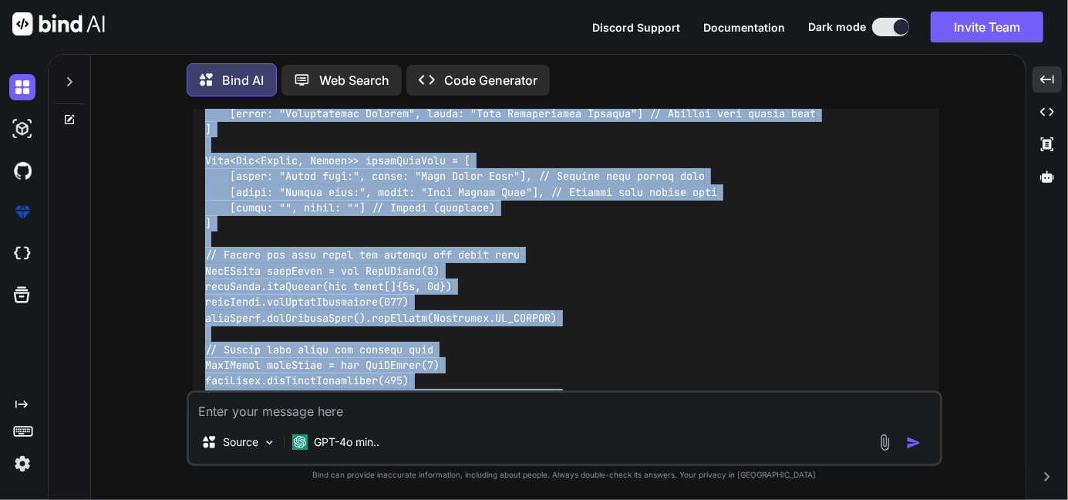
scroll to position [12028, 0]
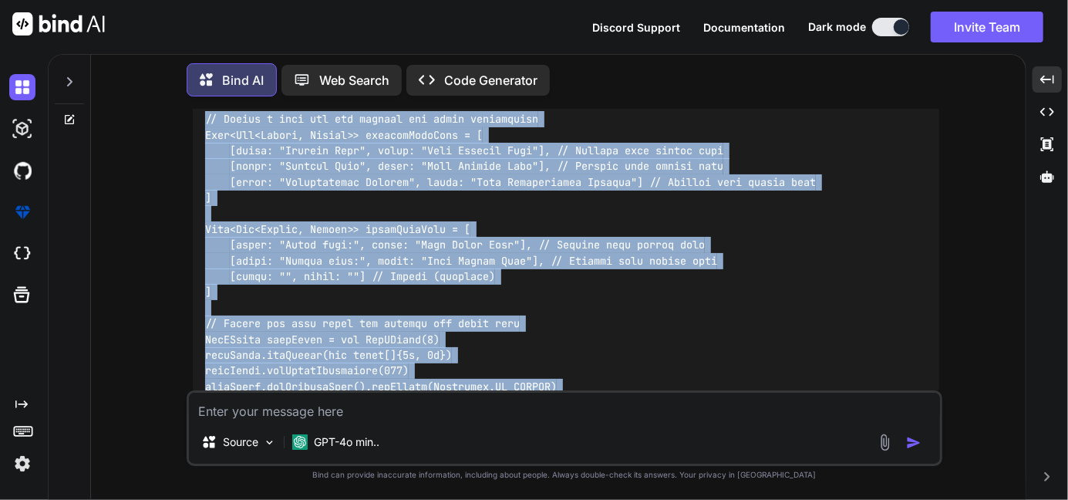
drag, startPoint x: 348, startPoint y: 278, endPoint x: 198, endPoint y: 132, distance: 209.4
click at [198, 132] on div at bounding box center [566, 489] width 746 height 842
copy code "// Create a list for the company and quote information List<Map<String, String>…"
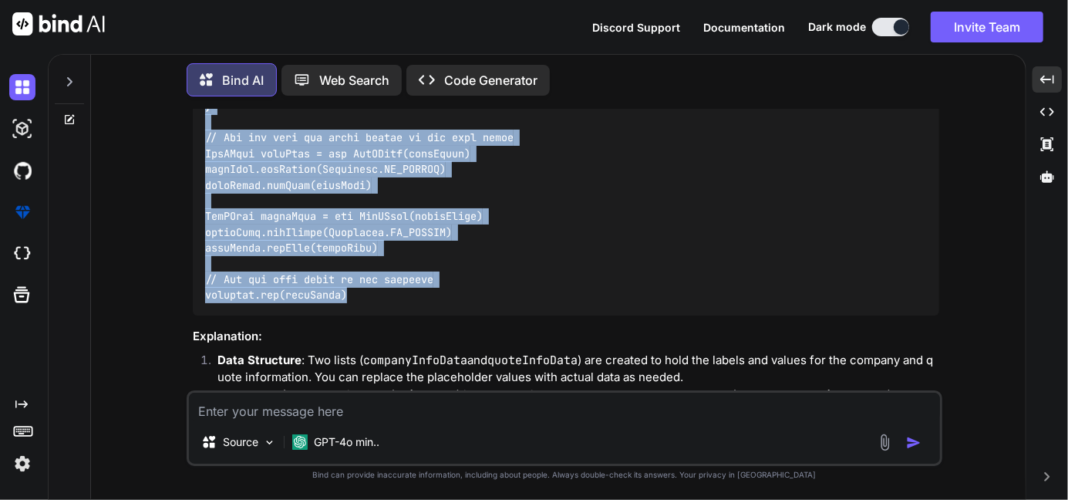
scroll to position [12751, 0]
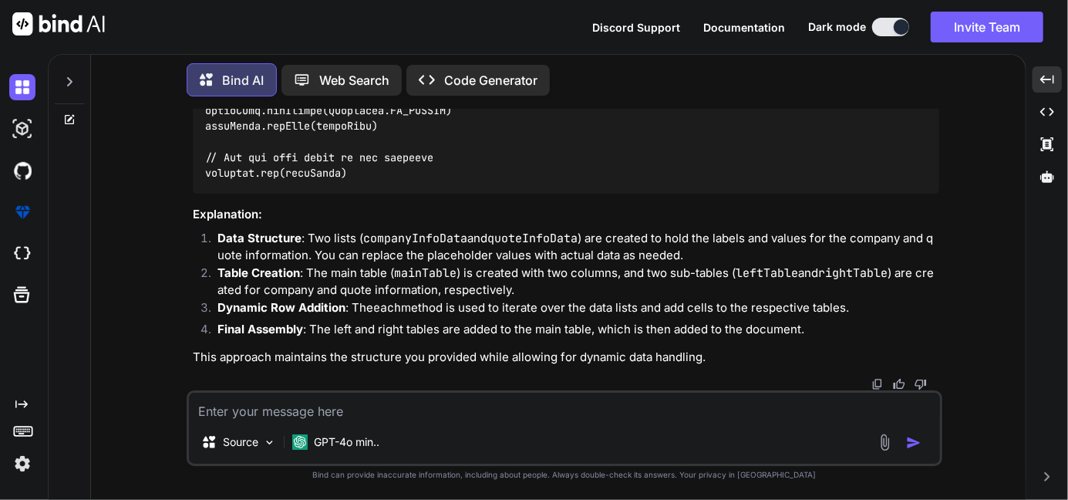
click at [233, 410] on textarea at bounding box center [564, 406] width 751 height 28
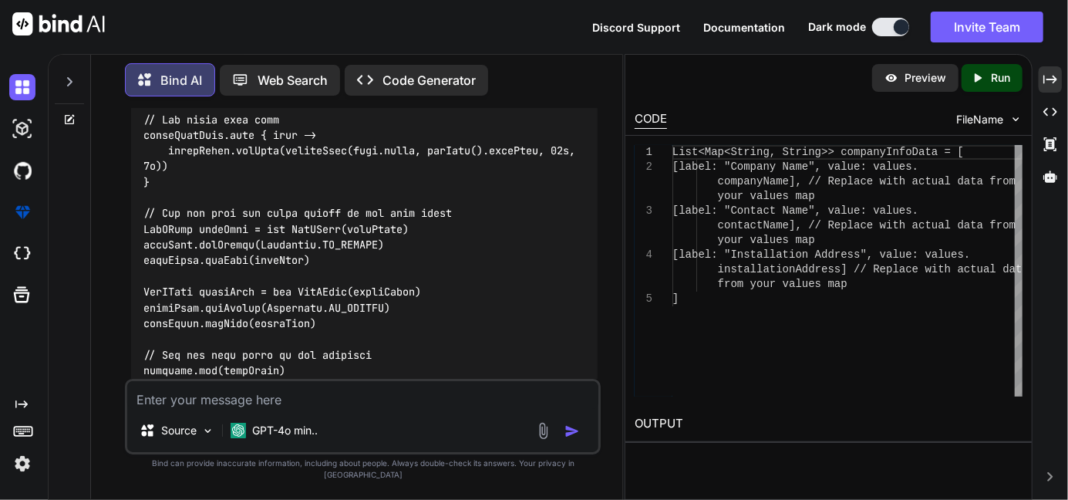
scroll to position [19453, 0]
click at [1058, 80] on div "Created with Pixso." at bounding box center [1049, 79] width 23 height 26
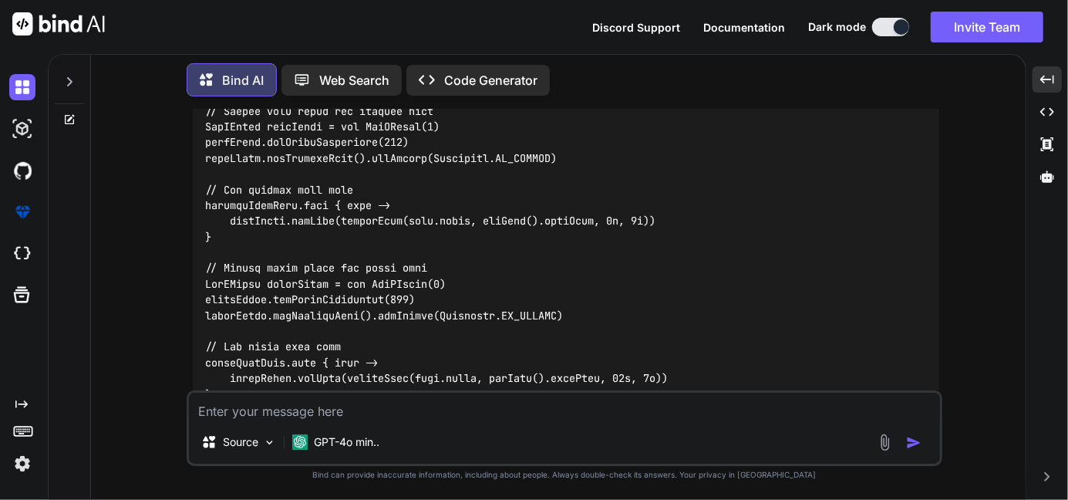
scroll to position [14353, 0]
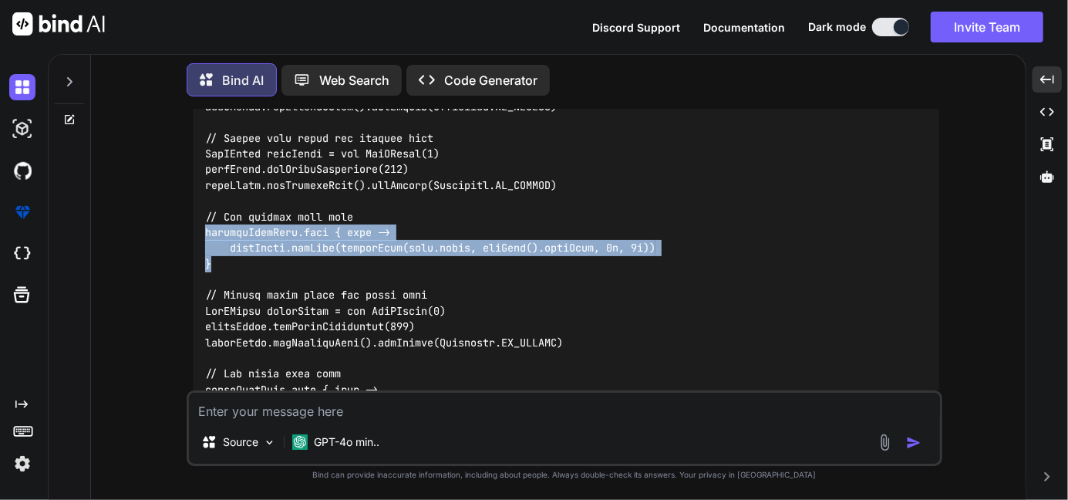
drag, startPoint x: 223, startPoint y: 274, endPoint x: 197, endPoint y: 243, distance: 40.0
click at [197, 243] on div at bounding box center [566, 209] width 746 height 842
copy code "companyInfoData.each { info -> leftTable.addCell(createCell(info.label, getFont…"
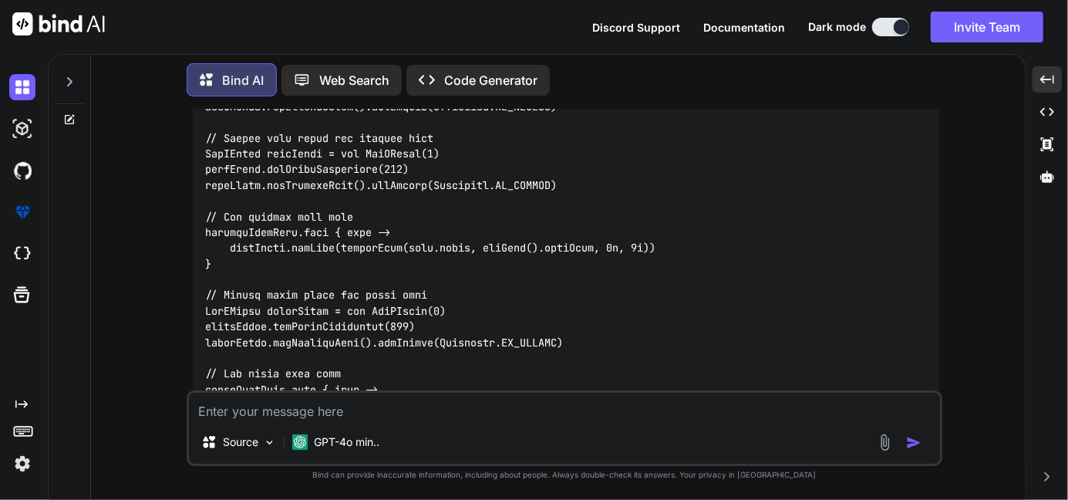
click at [324, 411] on textarea at bounding box center [564, 406] width 751 height 28
paste textarea "companyInfoData.each { info -> leftTable.addCell(createCell(info.label, getFont…"
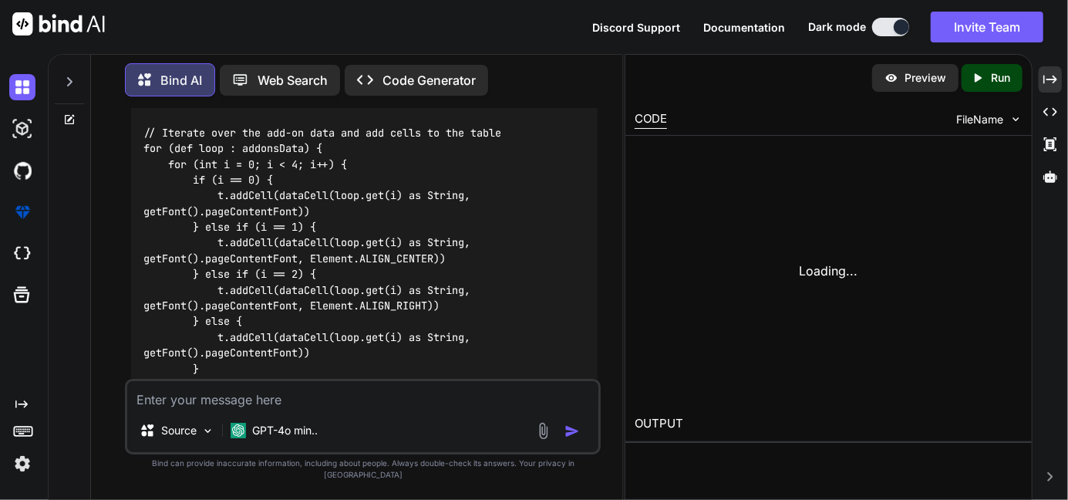
scroll to position [19874, 0]
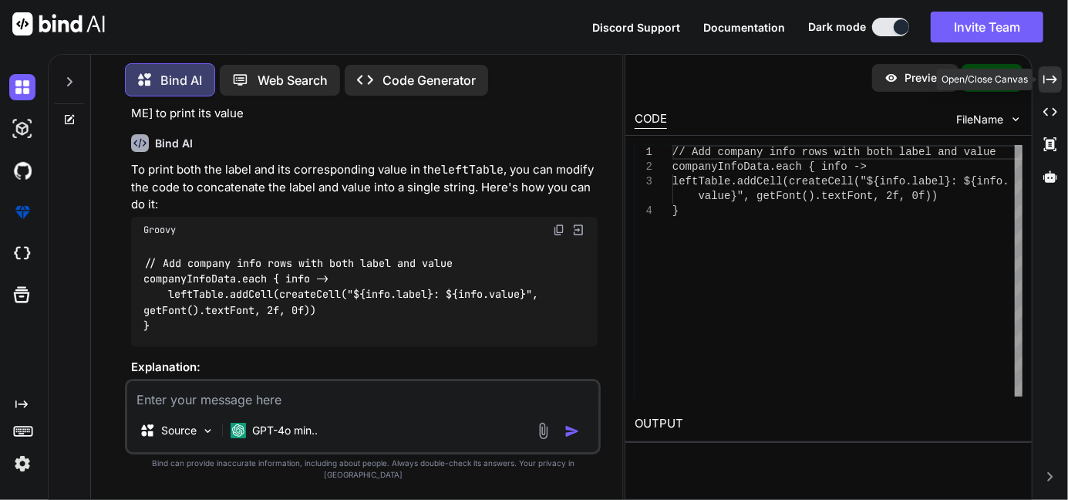
click at [1050, 90] on div "Created with Pixso." at bounding box center [1049, 79] width 23 height 26
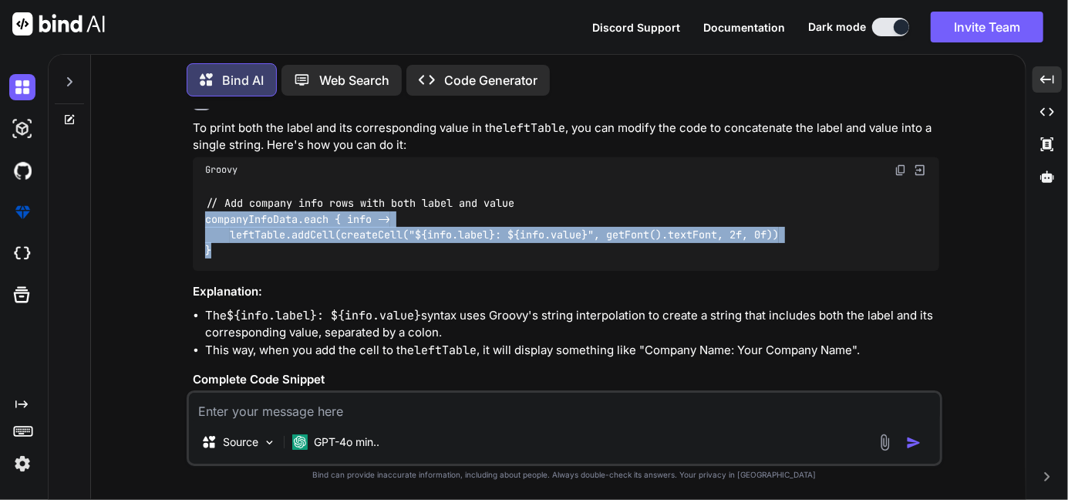
drag, startPoint x: 214, startPoint y: 260, endPoint x: 204, endPoint y: 234, distance: 27.3
click at [204, 234] on div "// Add company info rows with both label and value companyInfoData.each { info …" at bounding box center [566, 227] width 746 height 88
copy code "companyInfoData.each { info -> leftTable.addCell(createCell("${info.label}: ${i…"
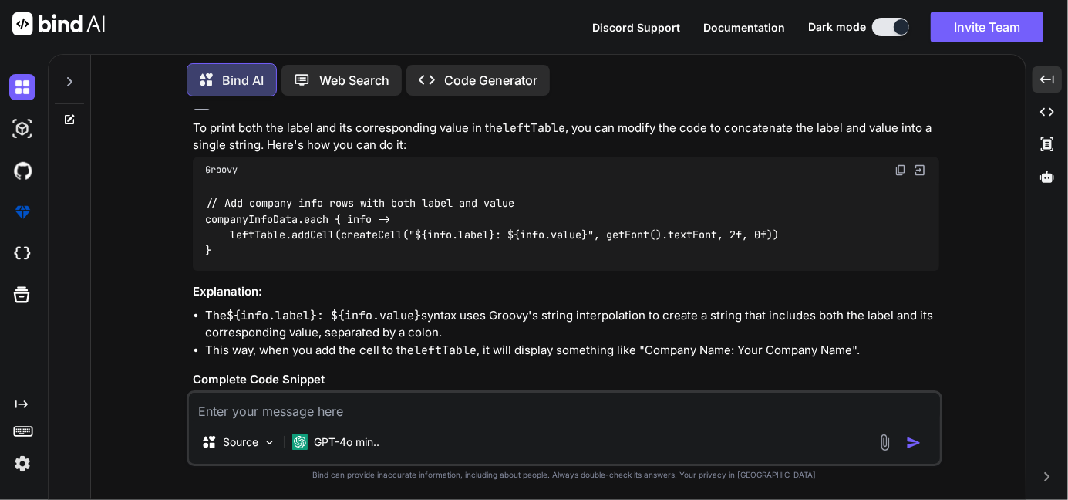
click at [256, 414] on textarea at bounding box center [564, 406] width 751 height 28
paste textarea "// PdfPTable mainTable = new PdfPTable(2); // mainTable.setWidths(new float[]{6…"
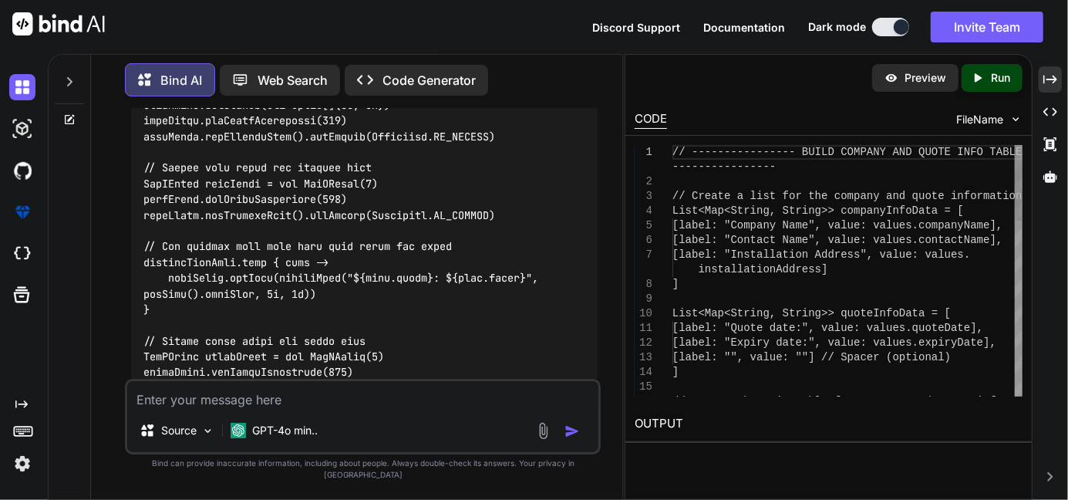
scroll to position [21479, 0]
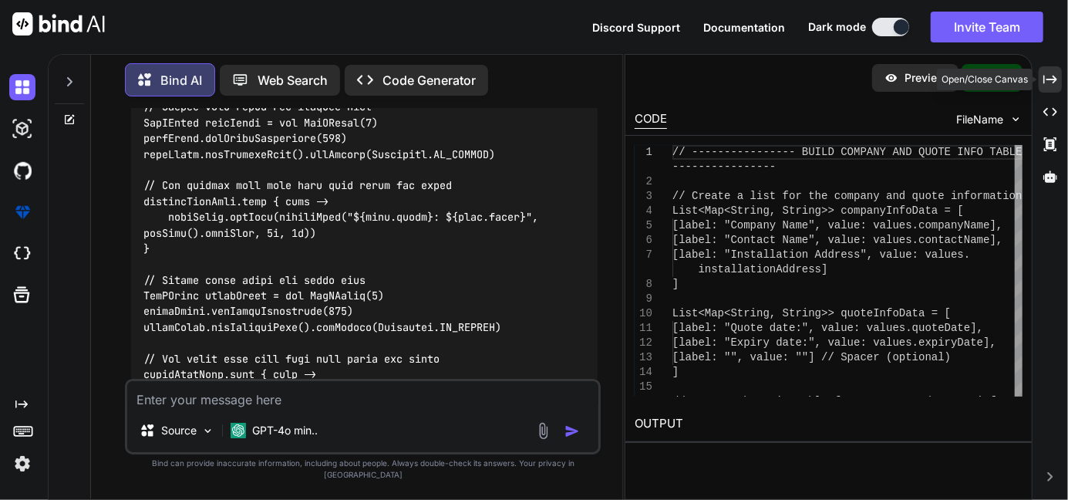
click at [1055, 80] on icon at bounding box center [1050, 79] width 14 height 8
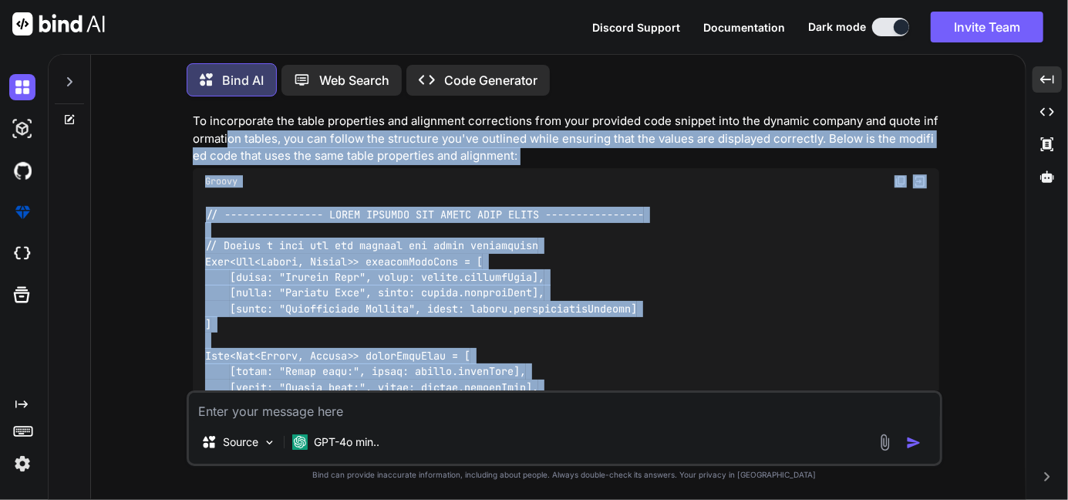
scroll to position [15910, 0]
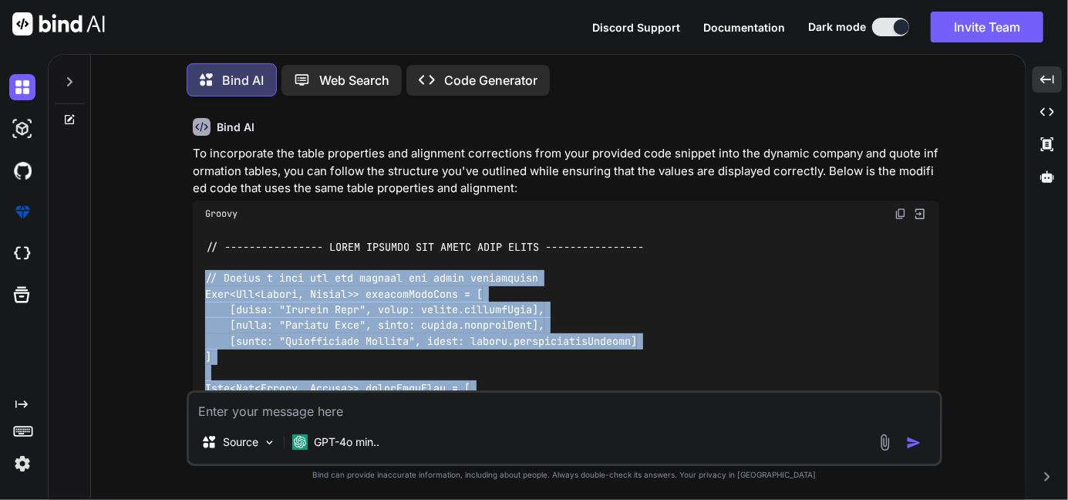
drag, startPoint x: 360, startPoint y: 254, endPoint x: 204, endPoint y: 278, distance: 158.3
copy code "// Create a list for the company and quote information List<Map<String, String>…"
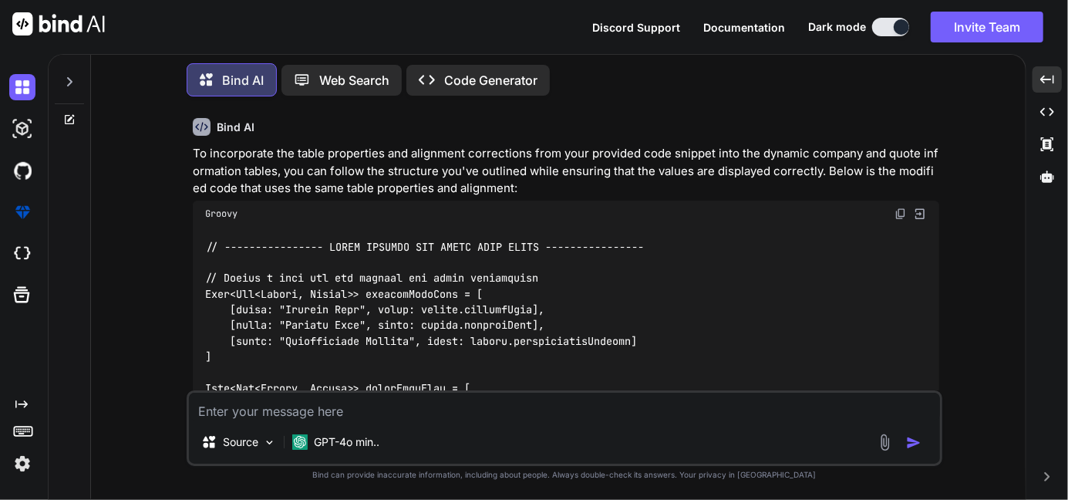
click at [245, 414] on textarea at bounding box center [564, 406] width 751 height 28
paste textarea "List<Map<String, String>> companyInfoData = [ [label: "Company Name", value: " …"
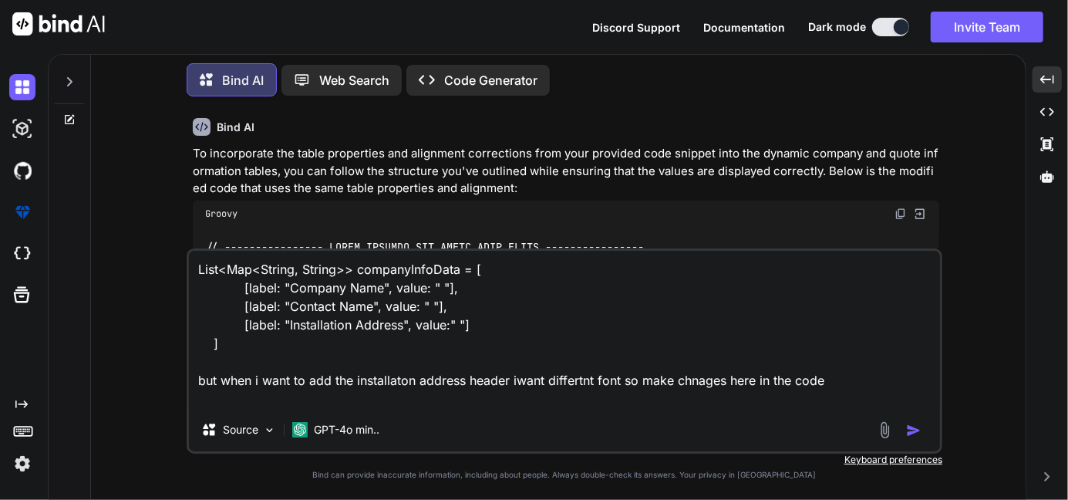
paste textarea "companyInfoData.each { info -> leftTable.addCell(createCell("${info.label}: ${i…"
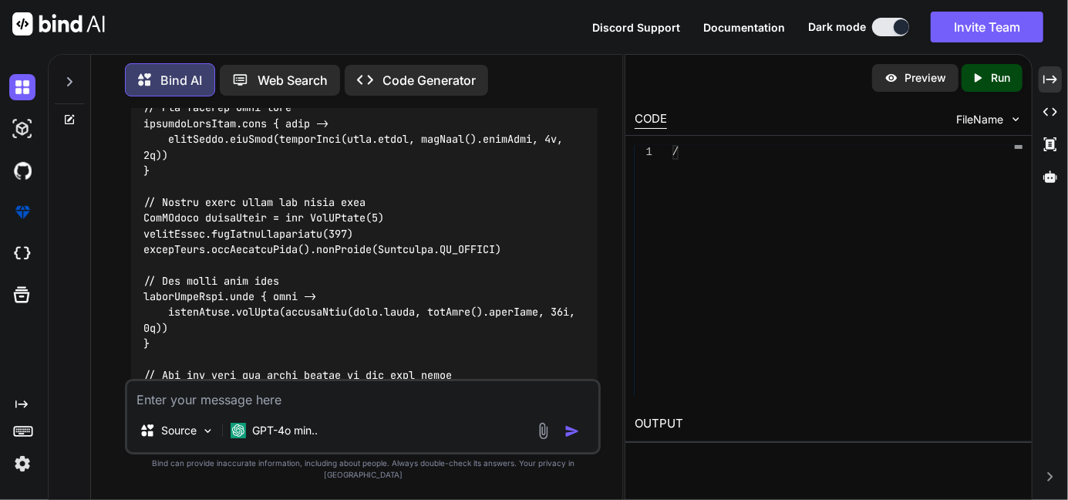
scroll to position [22103, 0]
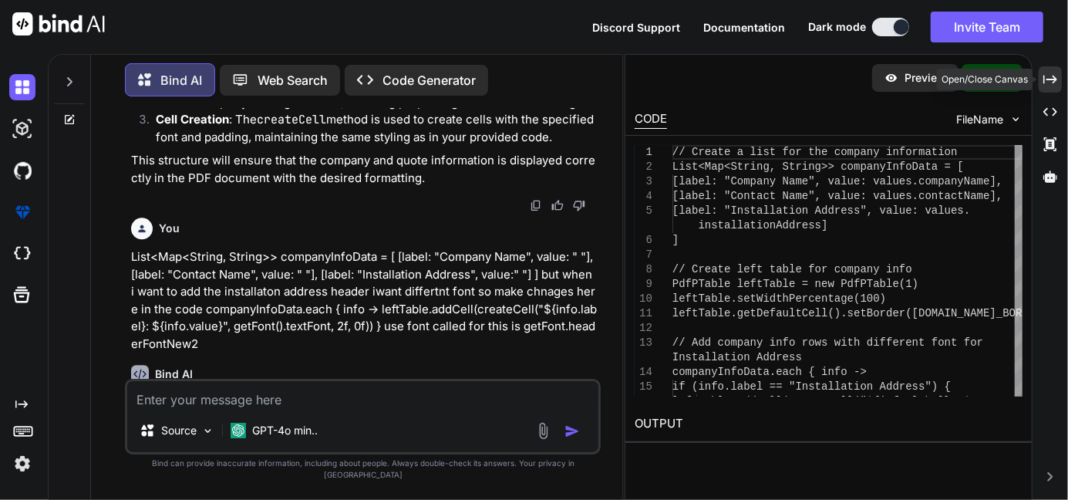
click at [1052, 69] on div "Created with Pixso." at bounding box center [1049, 79] width 23 height 26
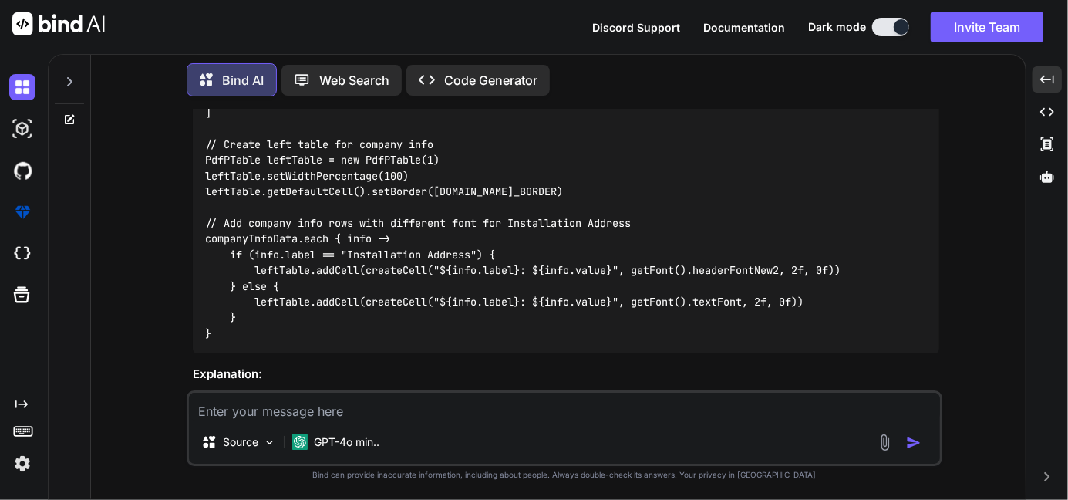
scroll to position [17407, 0]
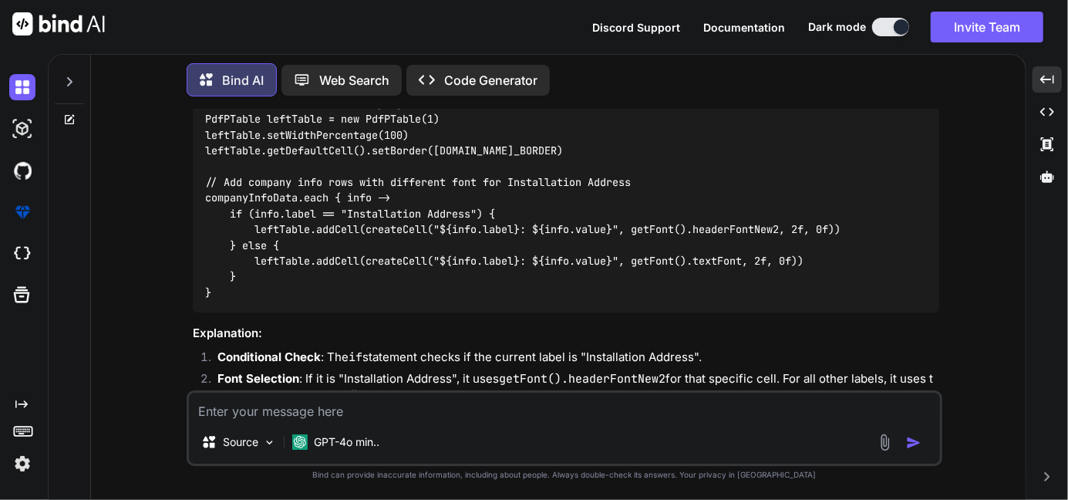
click at [315, 406] on textarea at bounding box center [564, 406] width 751 height 28
paste textarea "companyInfoData.each { info -> if("${info.label}"=="Installation Address") { le…"
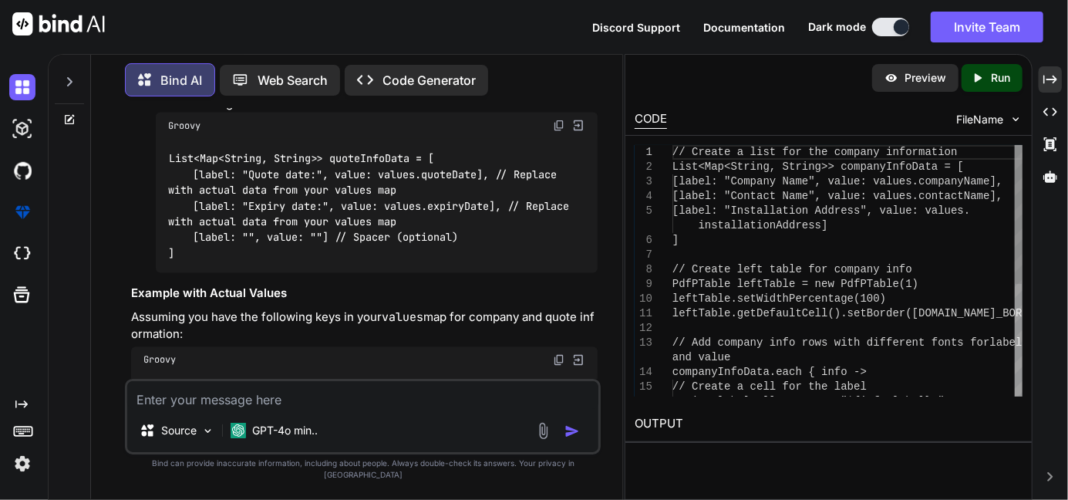
scroll to position [23377, 0]
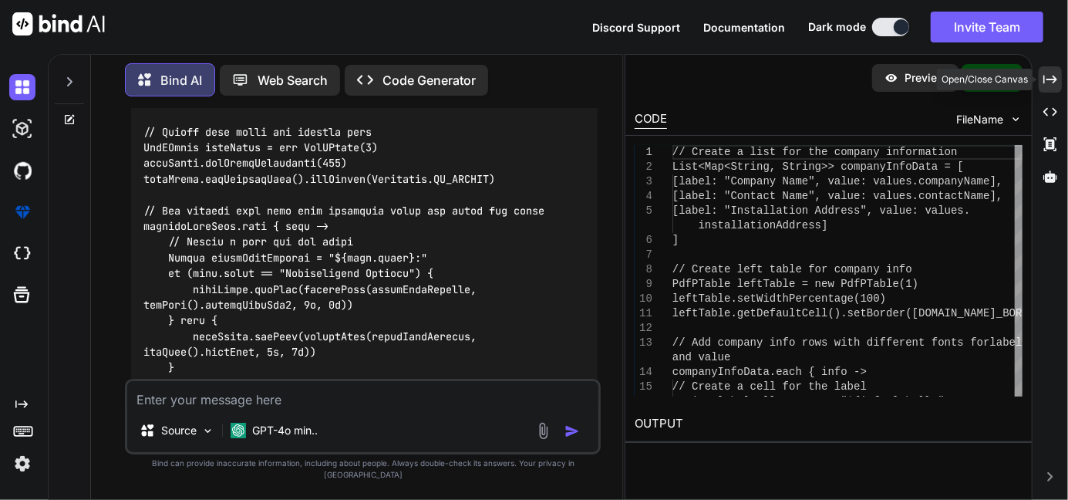
click at [1045, 76] on icon "Created with Pixso." at bounding box center [1050, 79] width 14 height 14
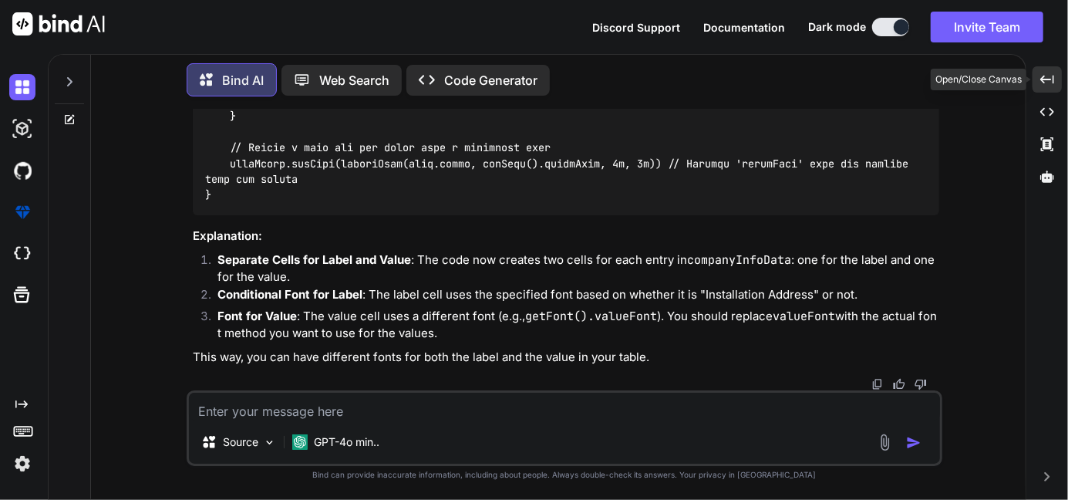
scroll to position [18112, 0]
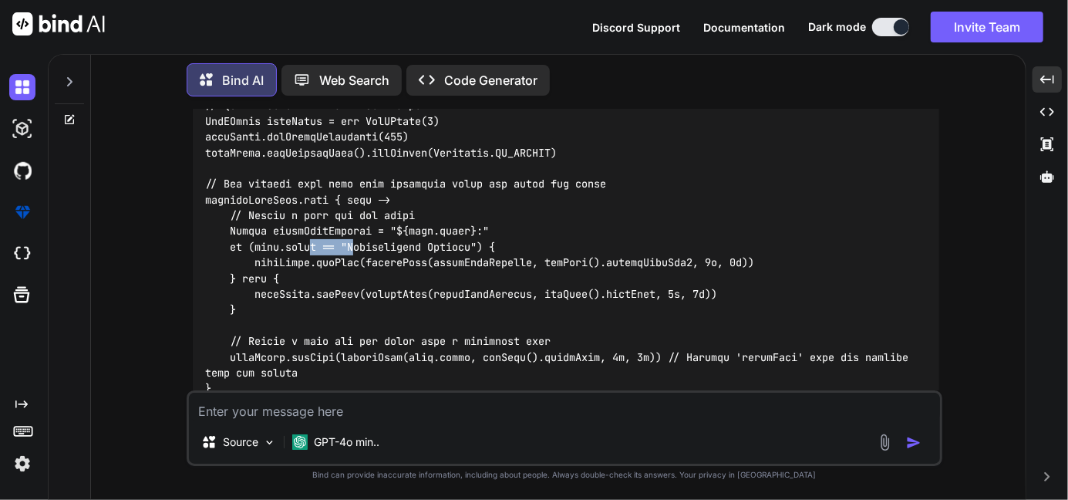
drag, startPoint x: 311, startPoint y: 240, endPoint x: 362, endPoint y: 241, distance: 50.9
click at [362, 241] on code at bounding box center [559, 192] width 709 height 409
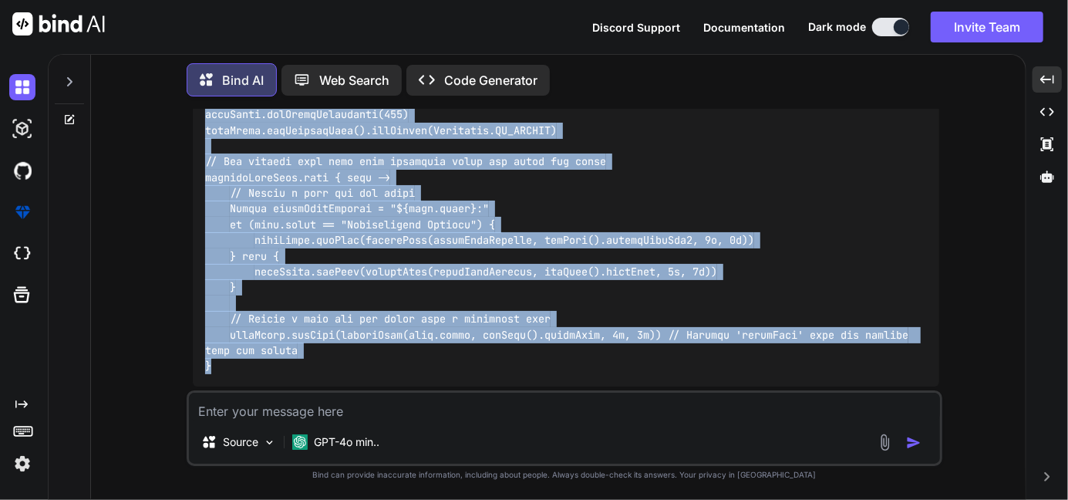
scroll to position [18025, 0]
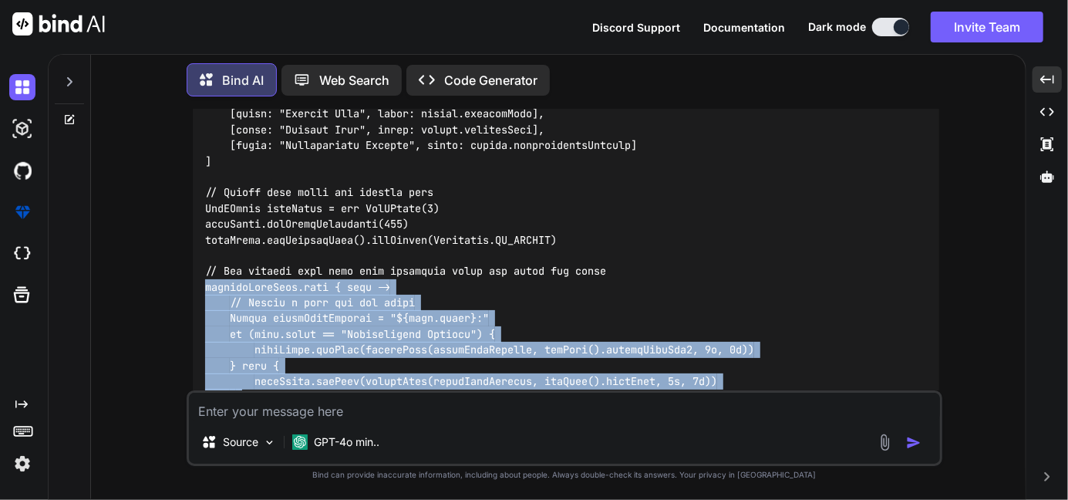
drag, startPoint x: 215, startPoint y: 291, endPoint x: 200, endPoint y: 284, distance: 16.6
click at [200, 284] on div at bounding box center [566, 278] width 746 height 433
copy code "companyInfoData.each { info -> // Create a cell for the label String labelCellC…"
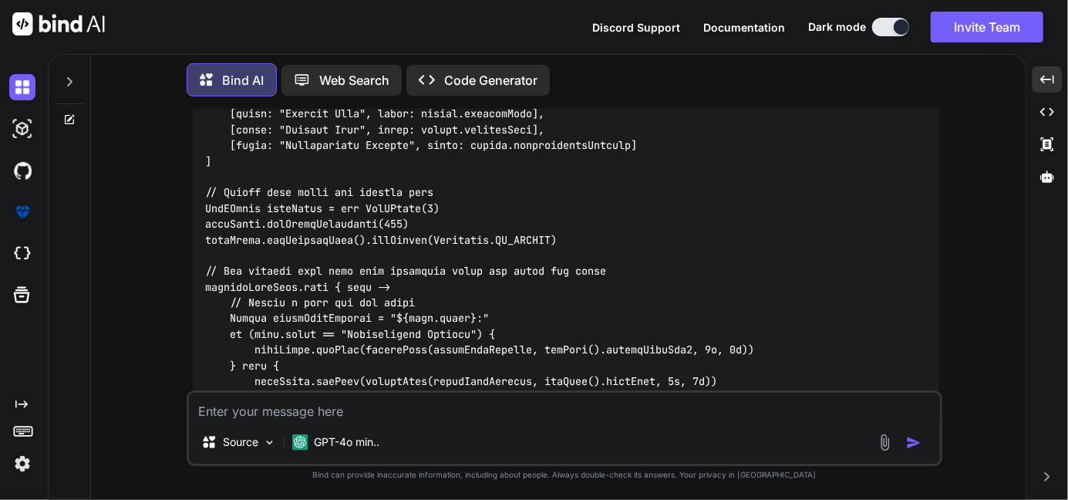
click at [351, 414] on textarea at bounding box center [564, 406] width 751 height 28
paste textarea "quoteInfoData.each { info -> rightTable.addCell(createCell("${info.label} ${inf…"
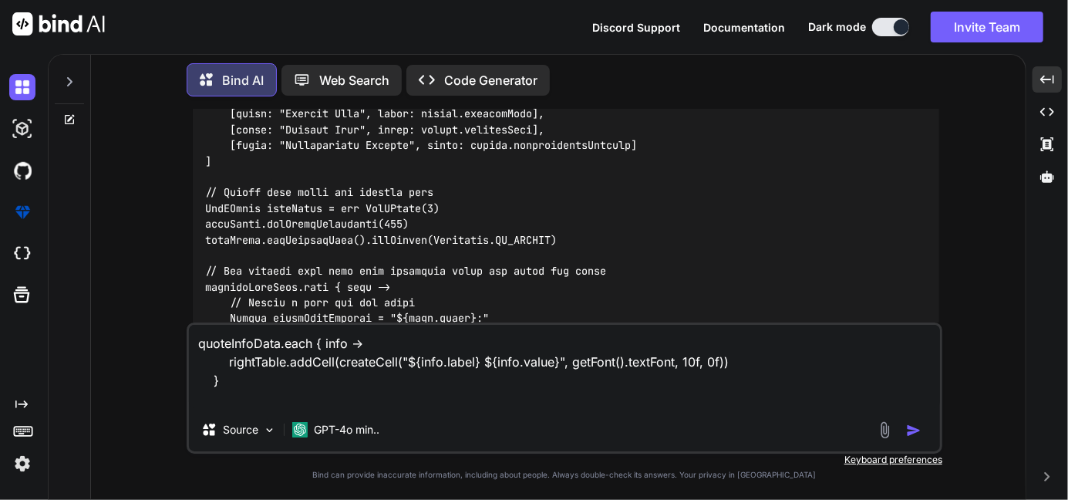
drag, startPoint x: 553, startPoint y: 363, endPoint x: 481, endPoint y: 357, distance: 72.0
click at [481, 357] on textarea "quoteInfoData.each { info -> rightTable.addCell(createCell("${info.label} ${inf…" at bounding box center [564, 366] width 751 height 83
click at [204, 402] on textarea "quoteInfoData.each { info -> rightTable.addCell(createCell("${info.label} ${inf…" at bounding box center [564, 366] width 751 height 83
paste textarea "${info.value}"
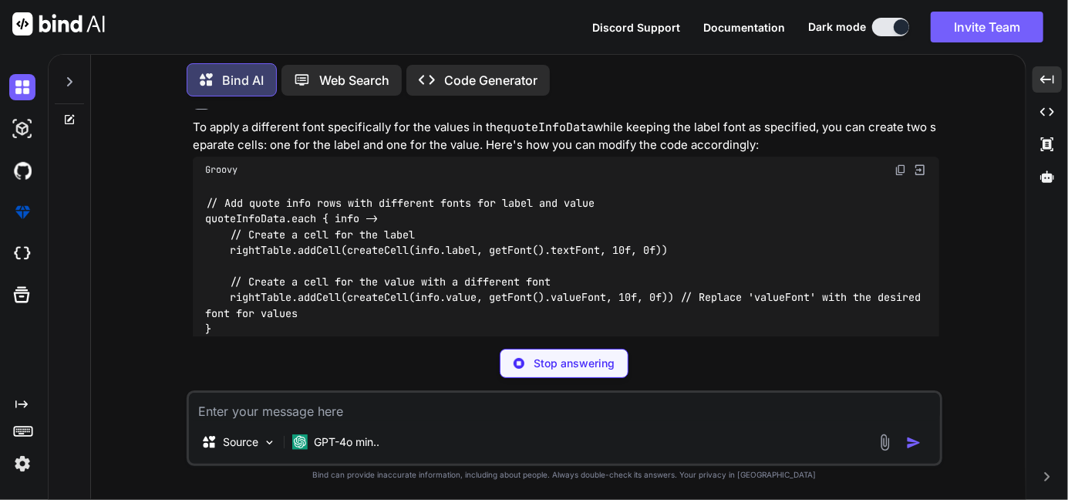
scroll to position [24033, 0]
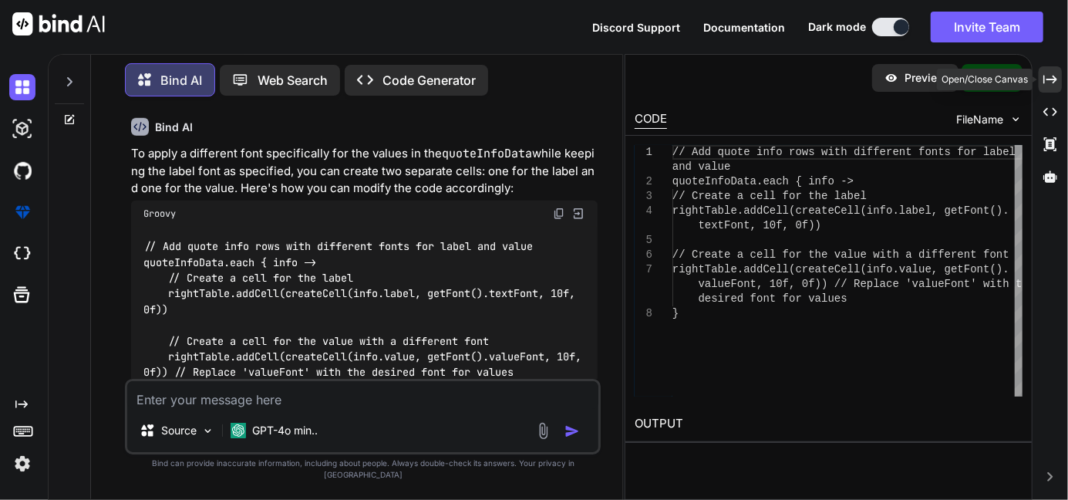
click at [1049, 81] on icon "Created with Pixso." at bounding box center [1050, 79] width 14 height 14
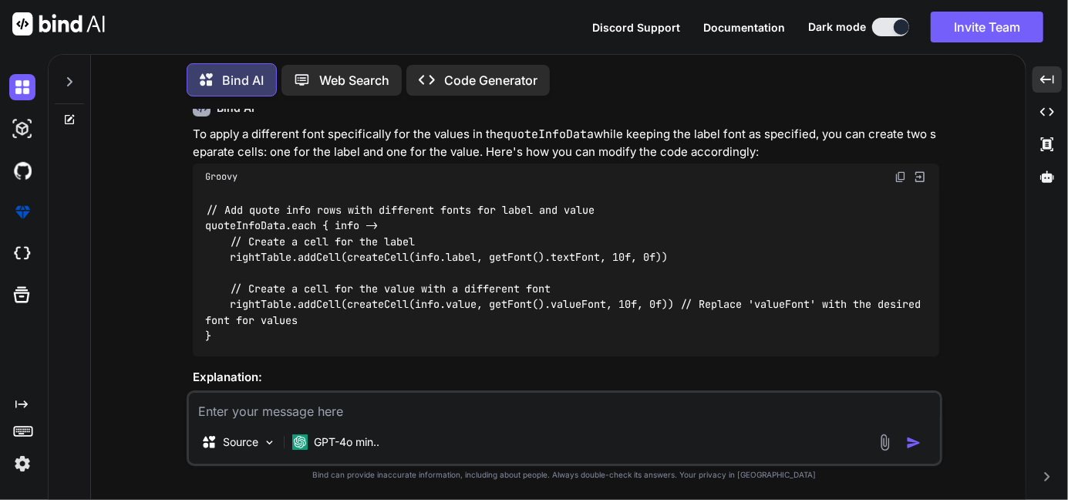
scroll to position [18680, 0]
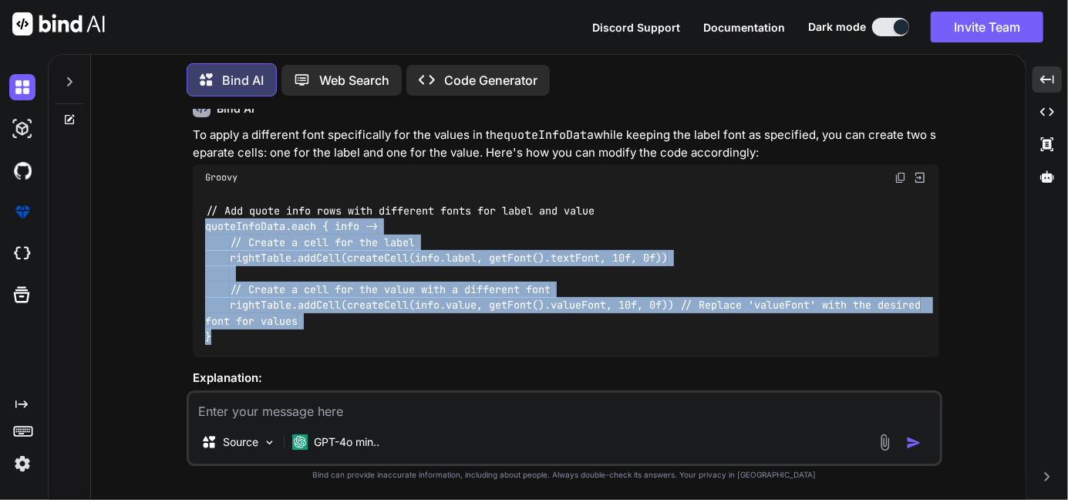
drag, startPoint x: 216, startPoint y: 331, endPoint x: 203, endPoint y: 224, distance: 108.0
click at [203, 224] on div "// Add quote info rows with different fonts for label and value quoteInfoData.e…" at bounding box center [566, 273] width 746 height 167
copy code "quoteInfoData.each { info -> // Create a cell for the label rightTable.addCell(…"
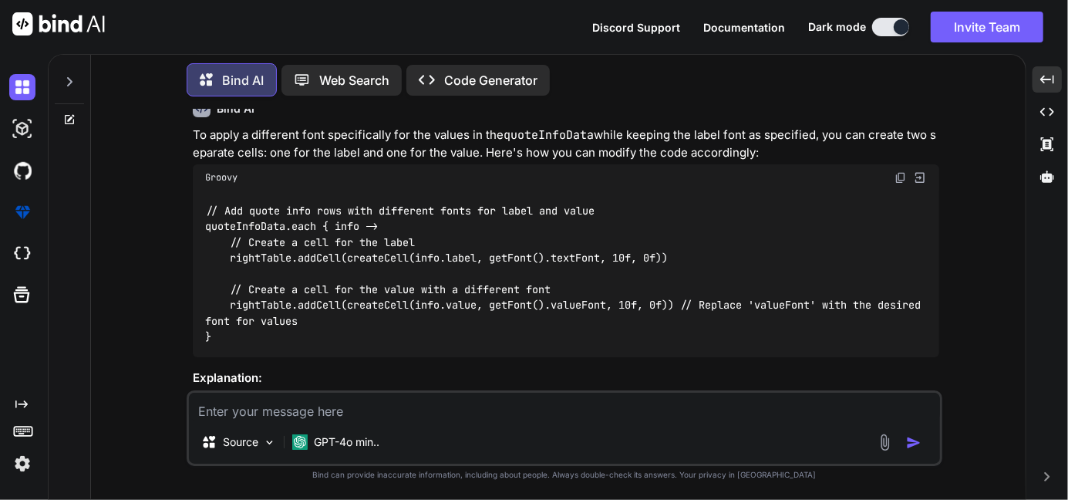
click at [221, 412] on textarea at bounding box center [564, 406] width 751 height 28
paste textarea "quoteInfoData.each { info -> // Create a cell for the label rightTable.addCell(…"
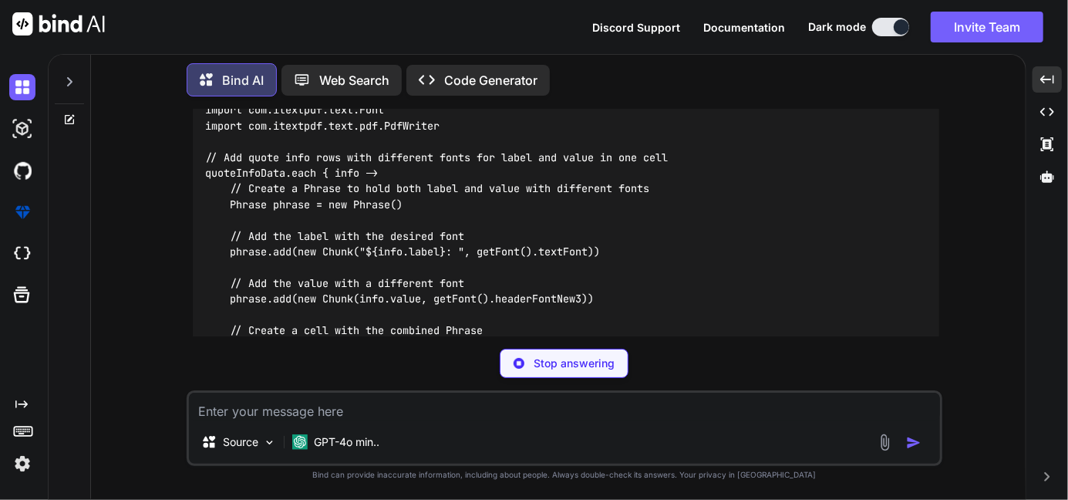
scroll to position [24808, 0]
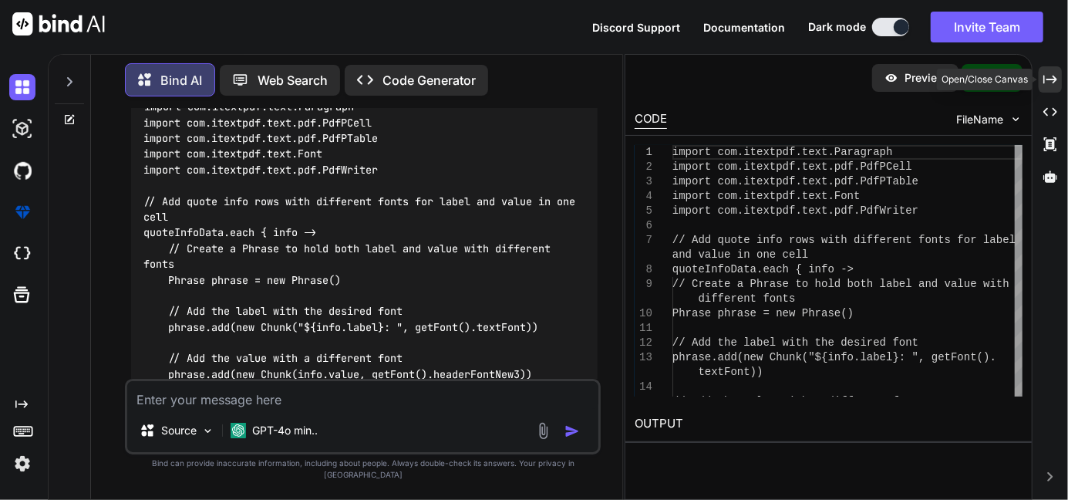
click at [1057, 81] on div "Created with Pixso." at bounding box center [1049, 79] width 23 height 26
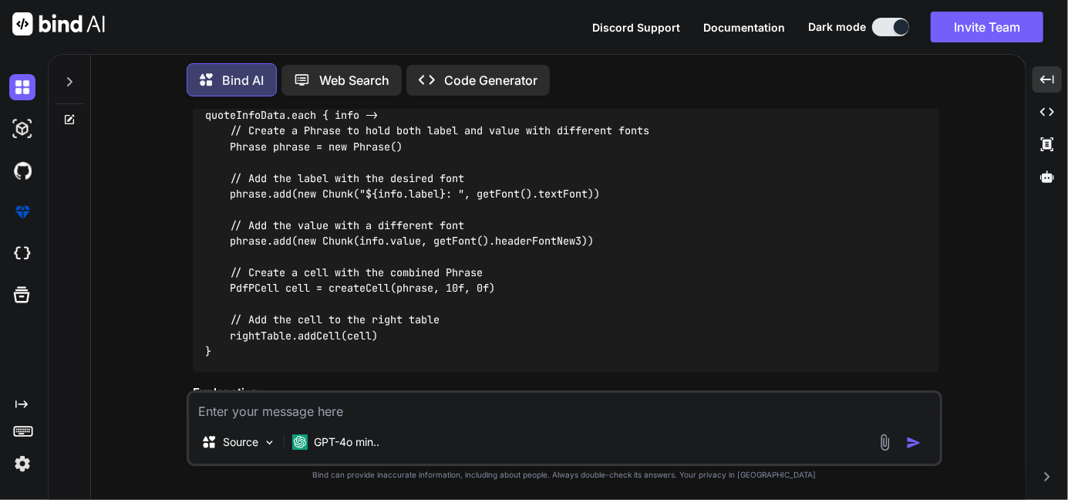
scroll to position [19406, 0]
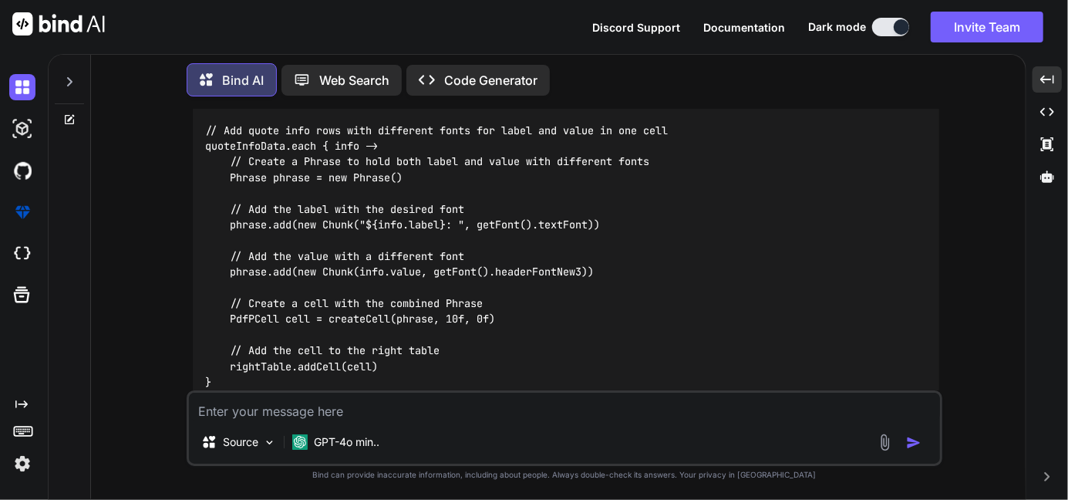
click at [369, 176] on code "import com.itextpdf.text.Paragraph import com.itextpdf.text.pdf.PdfPCell import…" at bounding box center [436, 209] width 463 height 362
click at [405, 313] on code "import com.itextpdf.text.Paragraph import com.itextpdf.text.pdf.PdfPCell import…" at bounding box center [436, 209] width 463 height 362
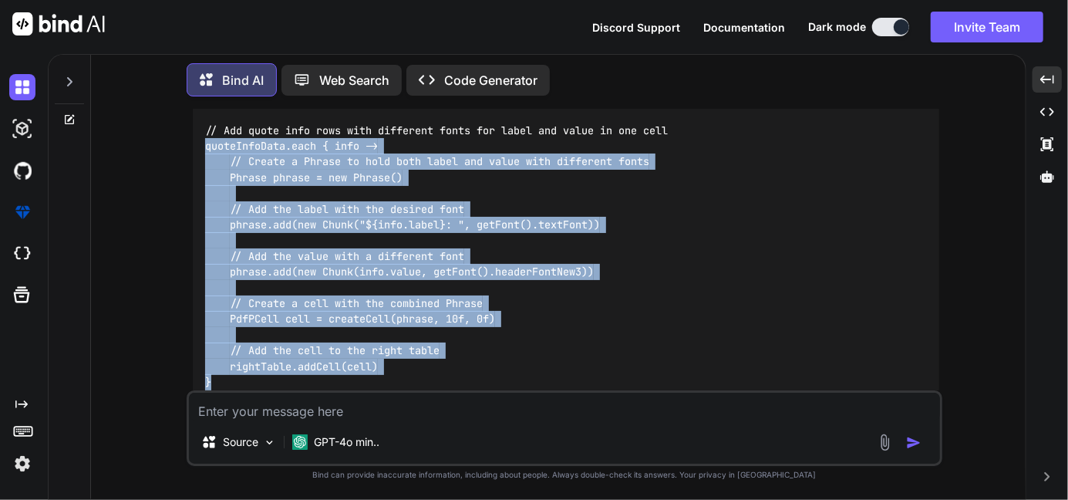
drag, startPoint x: 214, startPoint y: 376, endPoint x: 202, endPoint y: 143, distance: 233.1
click at [202, 143] on div "import com.itextpdf.text.Paragraph import com.itextpdf.text.pdf.PdfPCell import…" at bounding box center [566, 209] width 746 height 386
copy code "quoteInfoData.each { info -> // Create a Phrase to hold both label and value wi…"
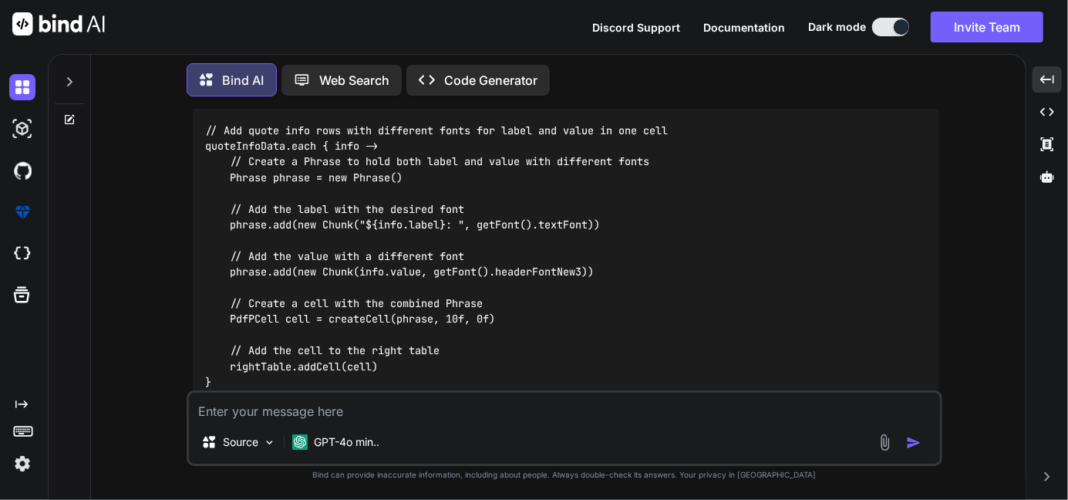
click at [290, 406] on textarea at bounding box center [564, 406] width 751 height 28
paste textarea "static PdfPCell createCell(String content, Font font, float paddingLeft,float p…"
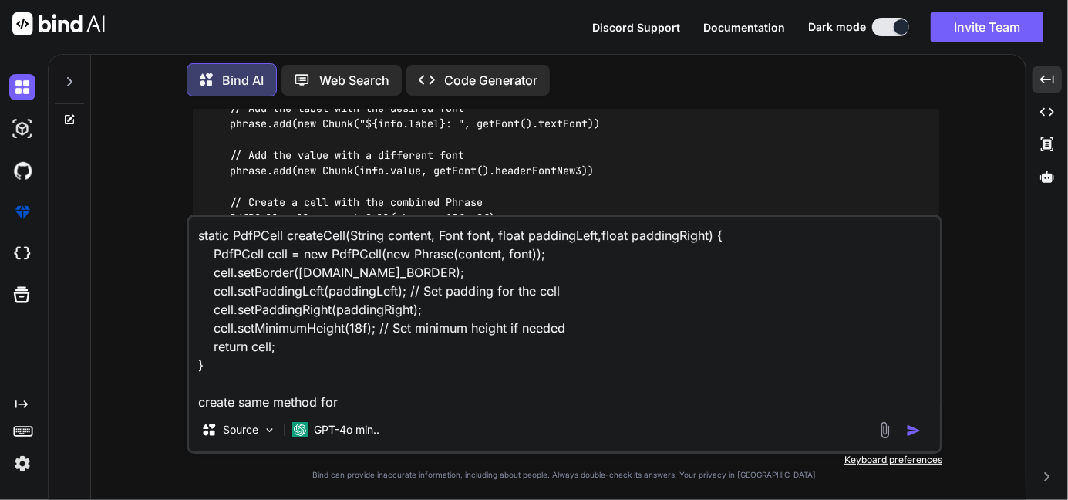
scroll to position [19551, 0]
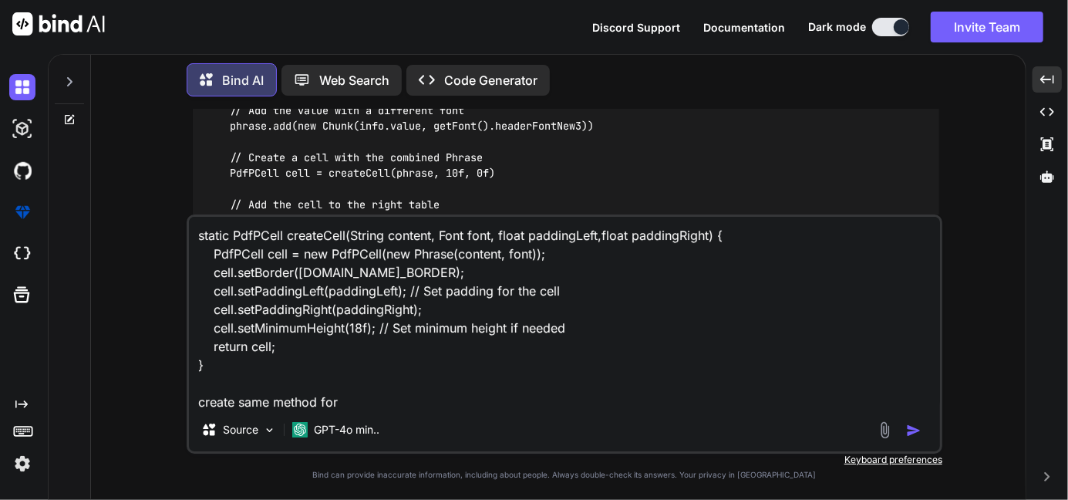
drag, startPoint x: 497, startPoint y: 163, endPoint x: 506, endPoint y: 161, distance: 8.8
click at [506, 161] on div "import com.itextpdf.text.Paragraph import com.itextpdf.text.pdf.PdfPCell import…" at bounding box center [566, 63] width 746 height 386
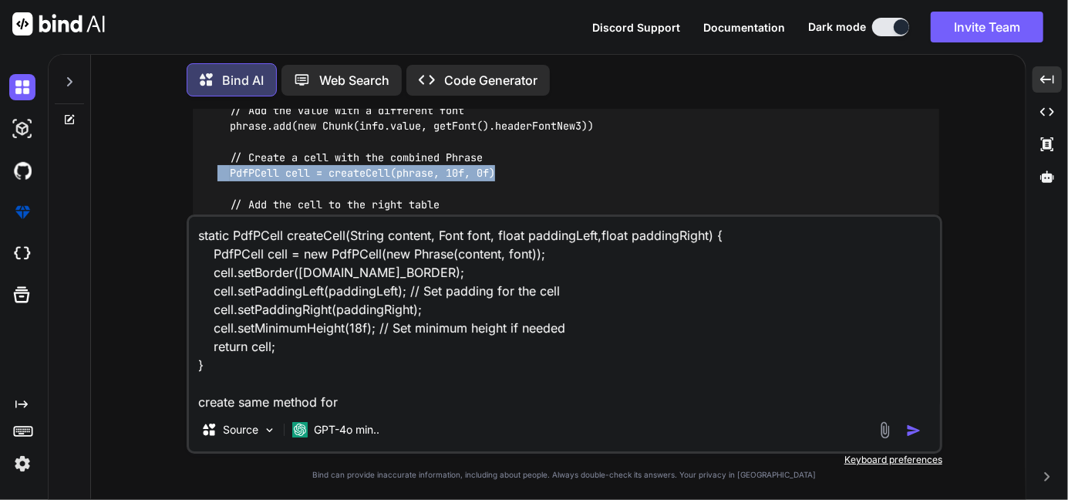
drag, startPoint x: 506, startPoint y: 161, endPoint x: 220, endPoint y: 166, distance: 285.3
click at [220, 166] on div "import com.itextpdf.text.Paragraph import com.itextpdf.text.pdf.PdfPCell import…" at bounding box center [566, 63] width 746 height 386
copy code "PdfPCell cell = createCell(phrase, 10f, 0f)"
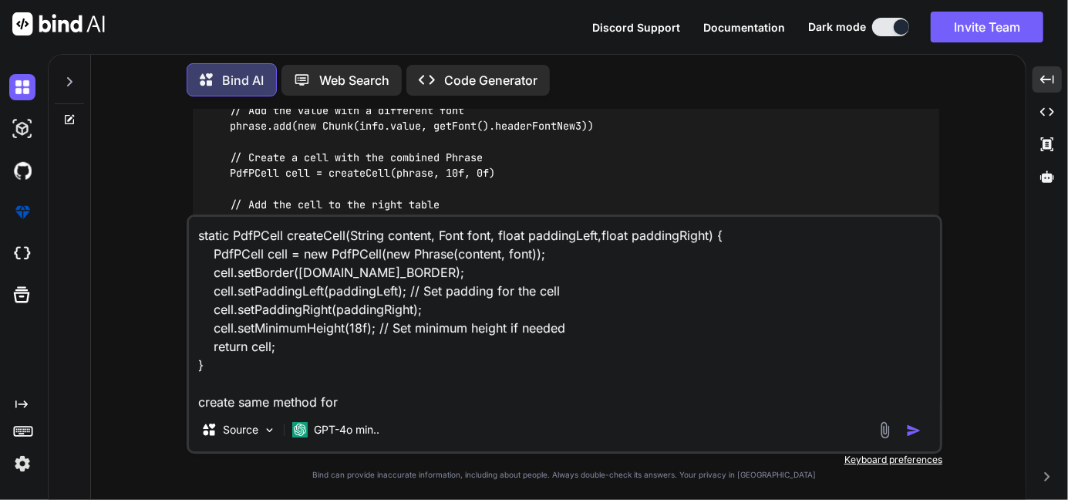
click at [355, 404] on textarea "static PdfPCell createCell(String content, Font font, float paddingLeft,float p…" at bounding box center [564, 312] width 751 height 191
paste textarea "PdfPCell cell = createCell(phrase, 10f, 0f)"
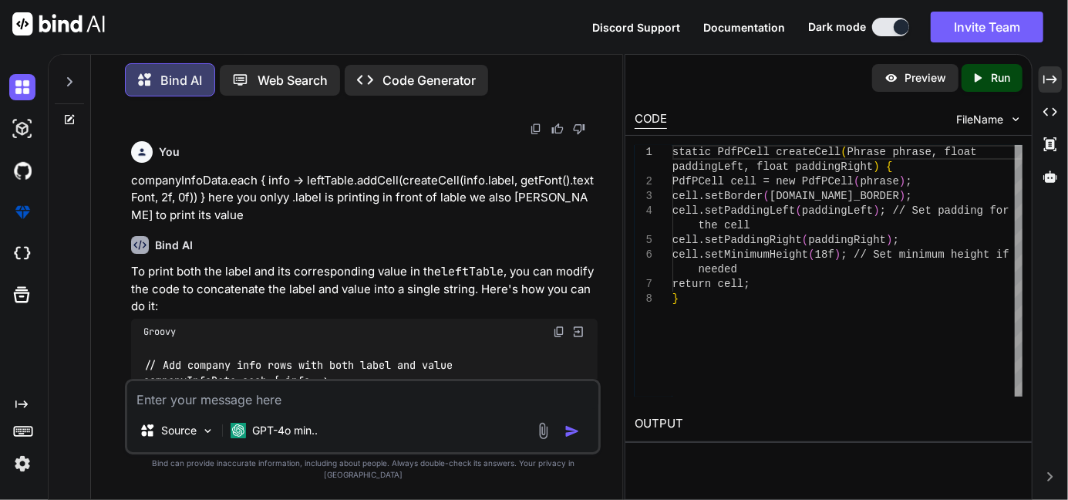
scroll to position [25259, 0]
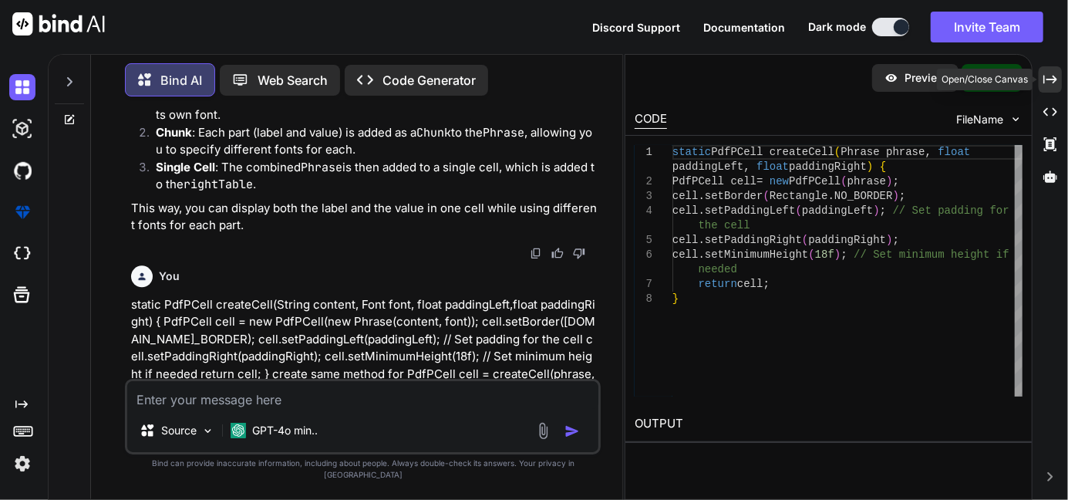
click at [1052, 74] on icon "Created with Pixso." at bounding box center [1050, 79] width 14 height 14
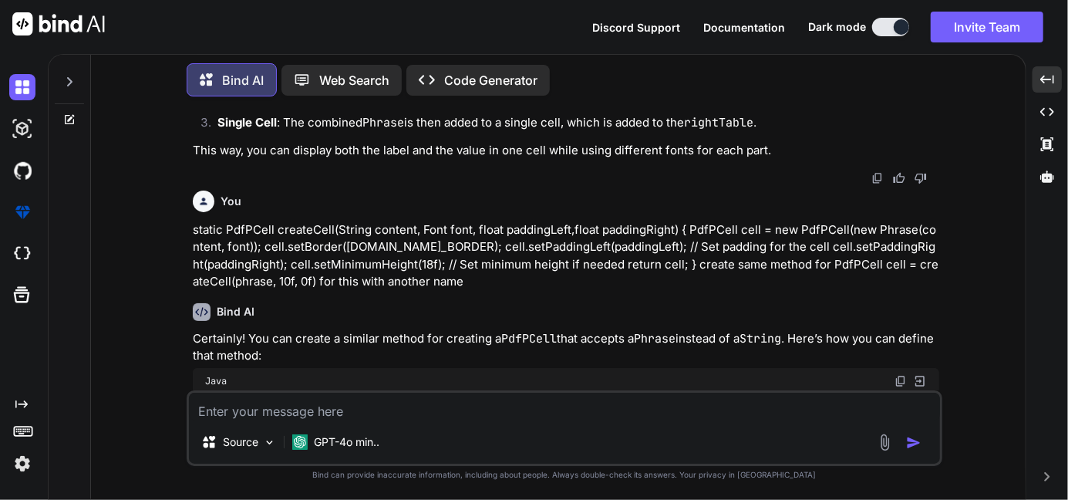
click at [240, 411] on textarea at bounding box center [564, 406] width 751 height 28
paste textarea "static def roundedBlueHeader(String leftText, String rightText = null, Font fon…"
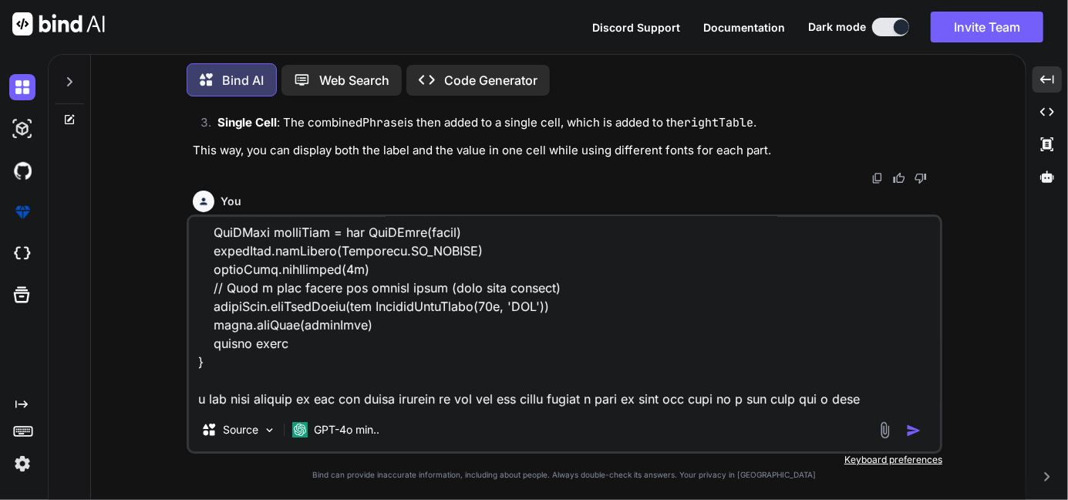
scroll to position [466, 0]
paste textarea "background"
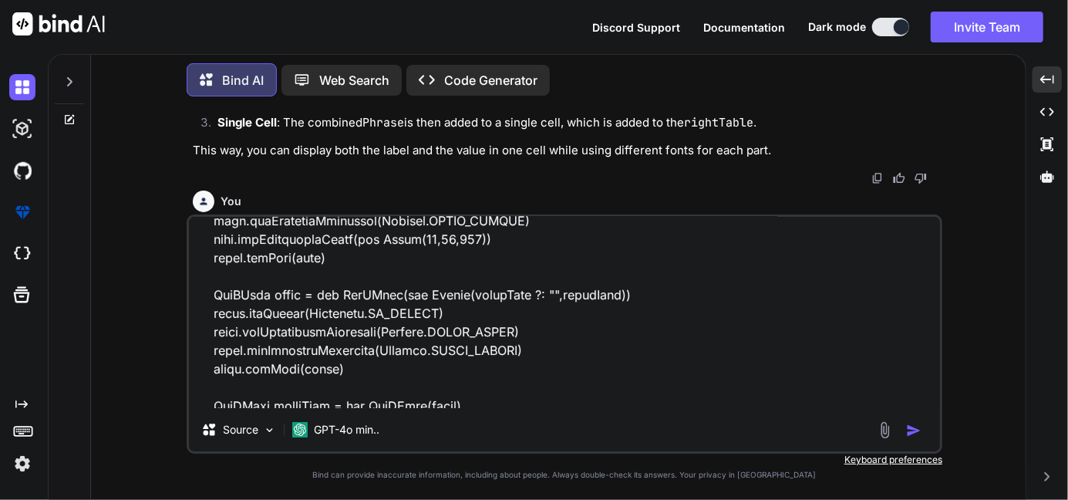
scroll to position [180, 0]
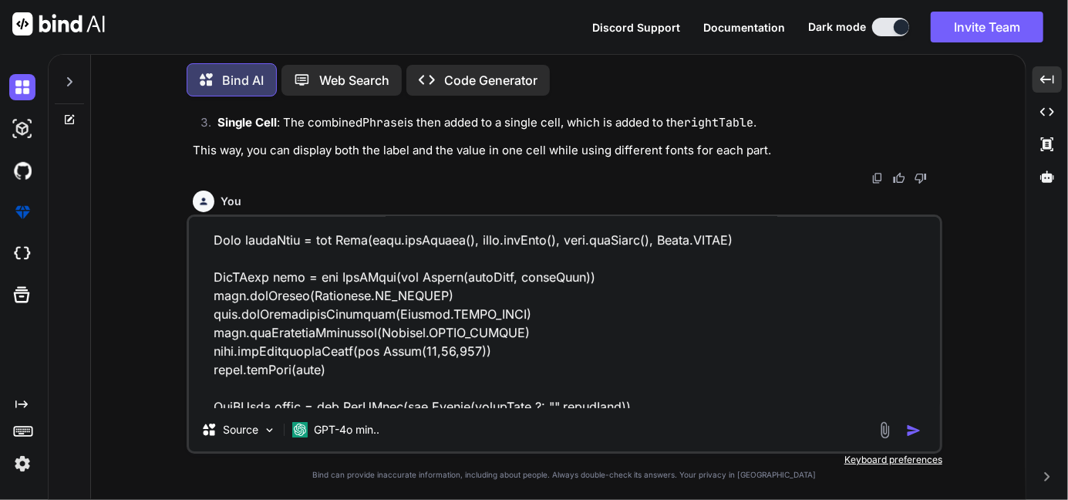
drag, startPoint x: 481, startPoint y: 345, endPoint x: 358, endPoint y: 353, distance: 122.9
click at [358, 353] on textarea at bounding box center [564, 312] width 751 height 191
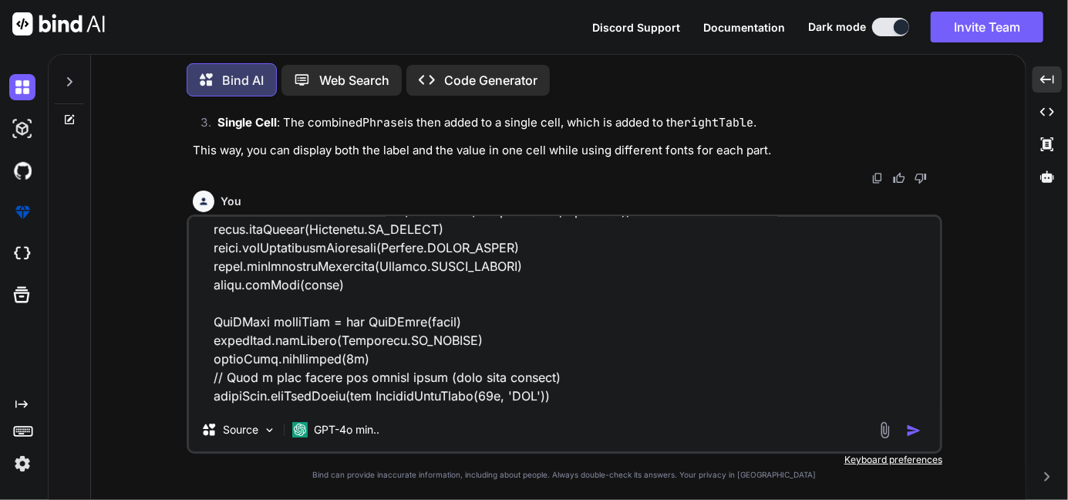
scroll to position [483, 0]
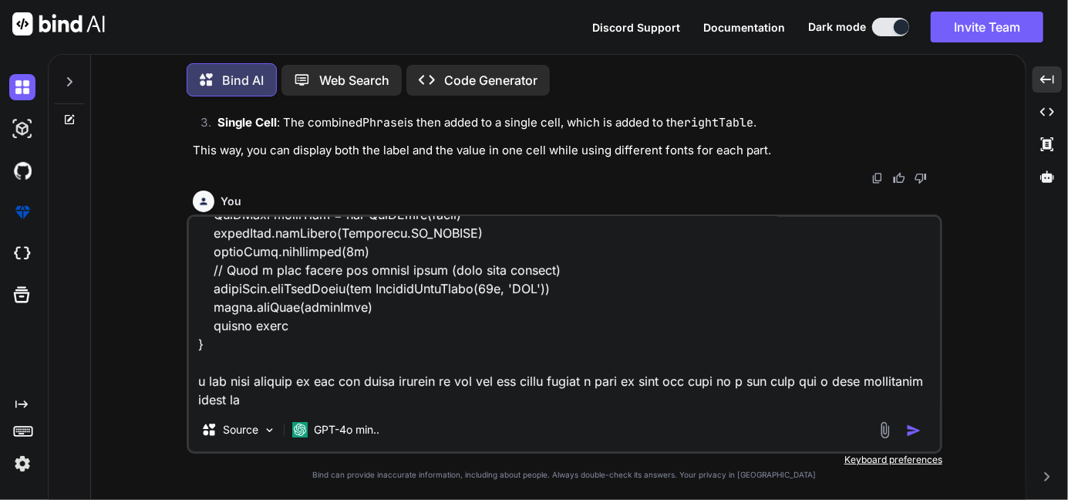
click at [340, 408] on textarea at bounding box center [564, 312] width 751 height 191
paste textarea "new Color(18,18,100))"
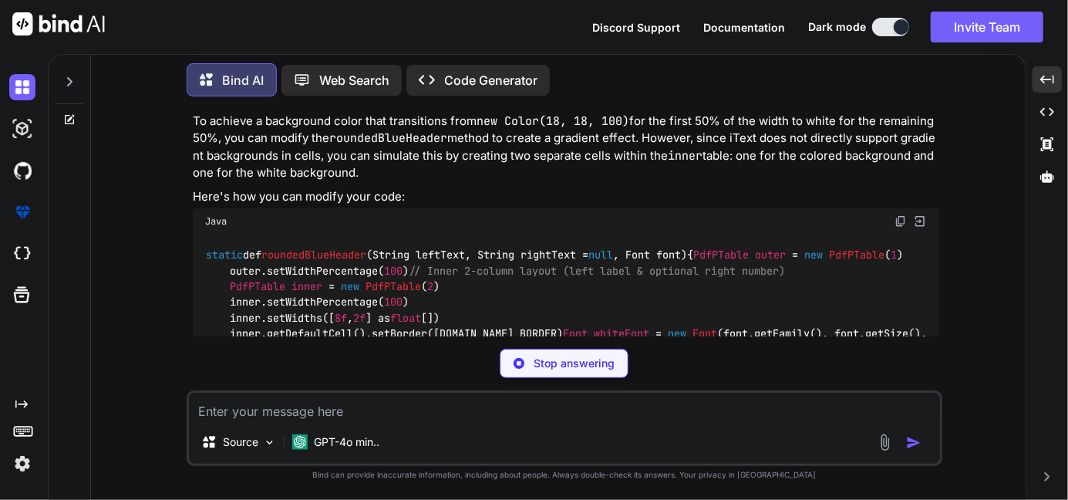
scroll to position [26352, 0]
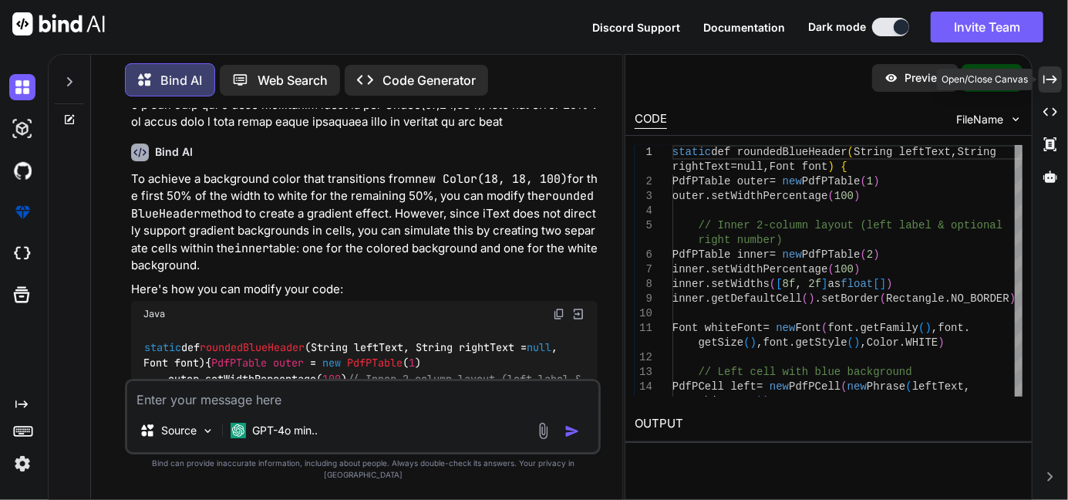
click at [1048, 72] on icon "Created with Pixso." at bounding box center [1050, 79] width 14 height 14
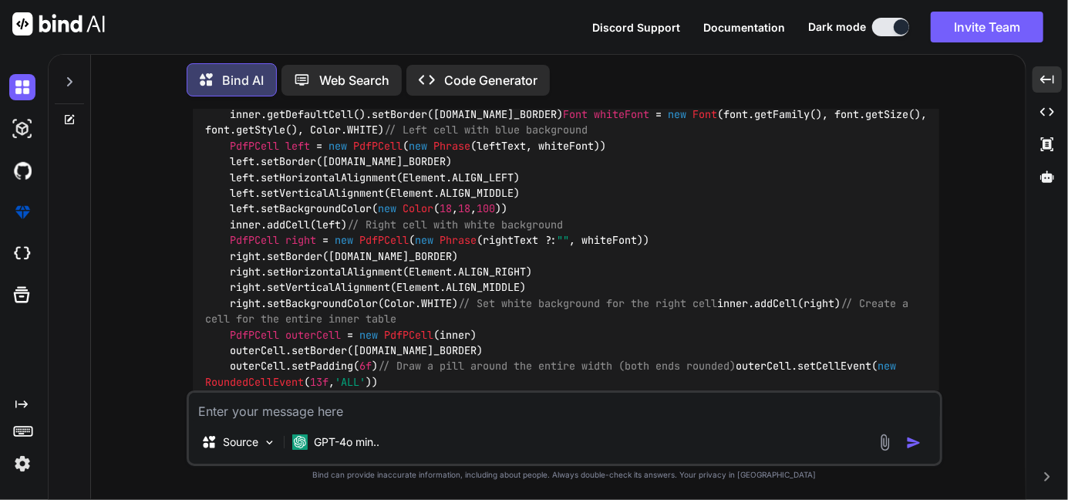
scroll to position [20691, 0]
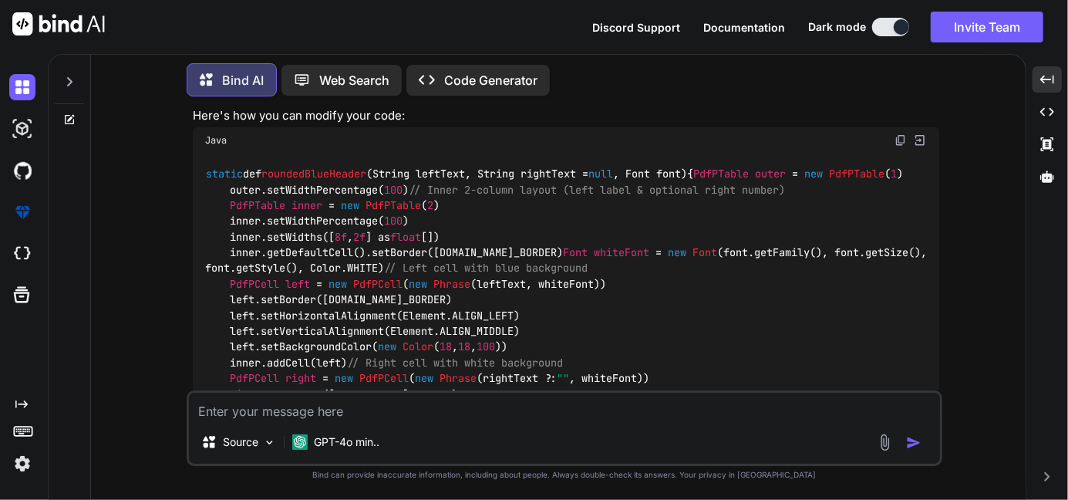
drag, startPoint x: 214, startPoint y: 325, endPoint x: 204, endPoint y: 187, distance: 137.6
click at [204, 187] on div "static def roundedBlueHeader (String leftText, String rightText = null , Font f…" at bounding box center [566, 362] width 746 height 418
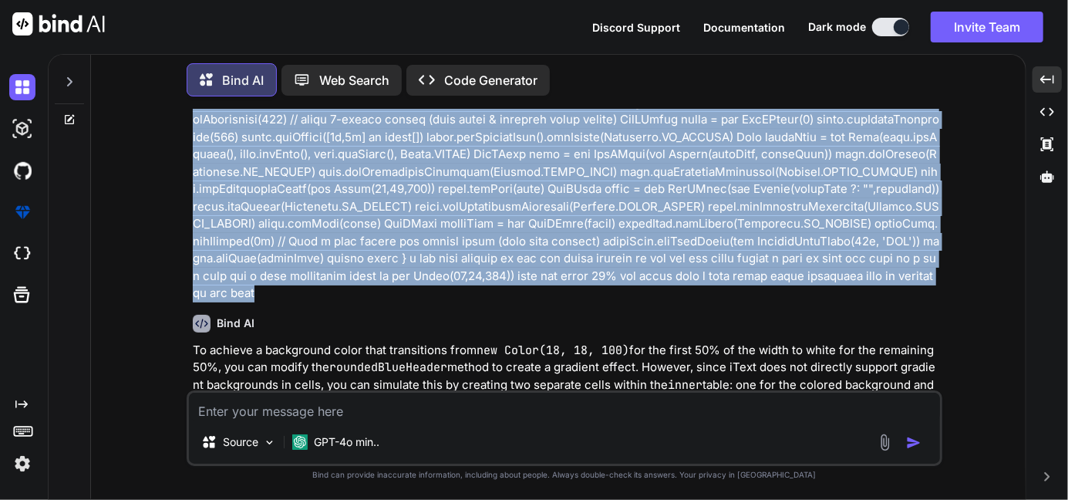
scroll to position [20275, 0]
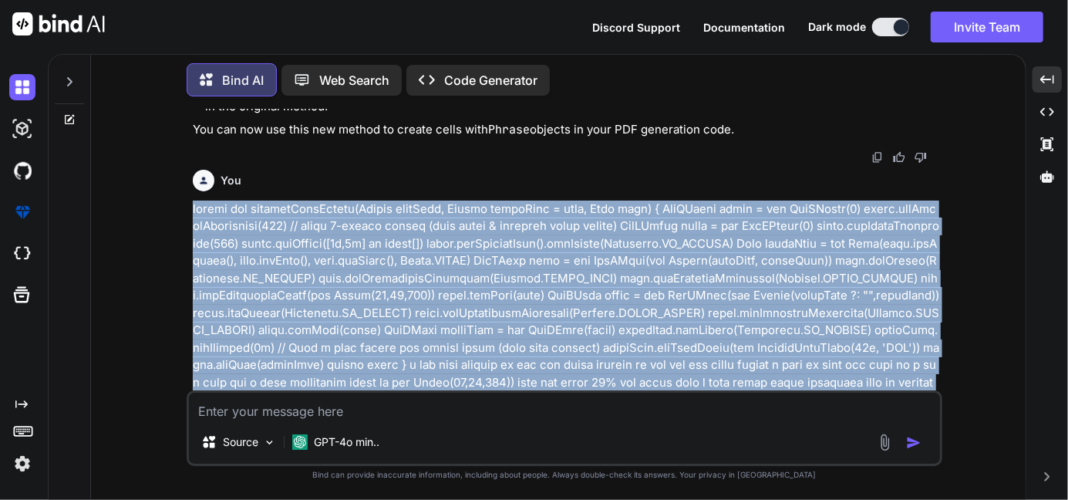
drag, startPoint x: 806, startPoint y: 268, endPoint x: 162, endPoint y: 227, distance: 645.0
click at [162, 227] on div "You Bind AI The provided code is a Groovy method that generates a PDF document …" at bounding box center [564, 304] width 922 height 390
copy p "static def roundedBlueHeader(String leftText, String rightText = null, Font fon…"
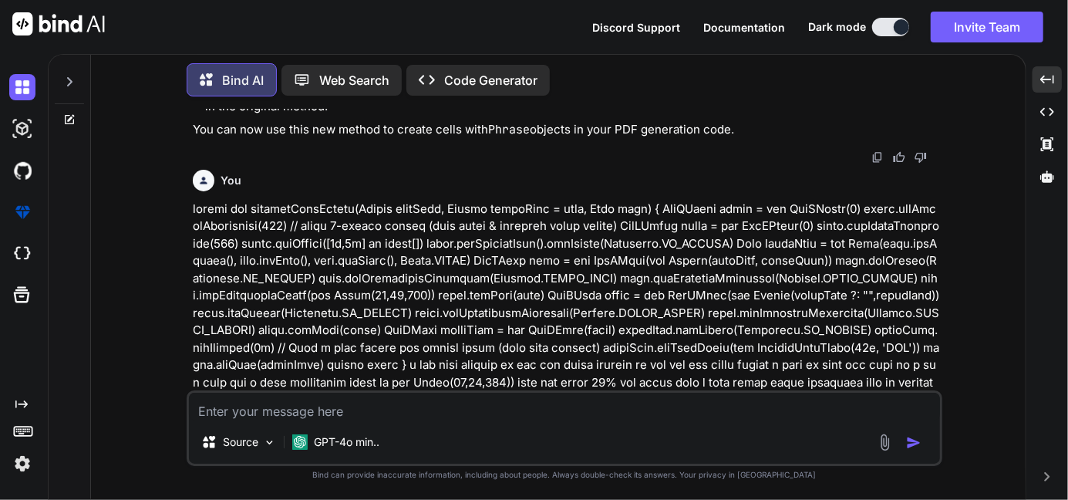
click at [268, 402] on textarea at bounding box center [564, 406] width 751 height 28
paste textarea "static def roundedBlueHeader(String leftText, String rightText = null, Font fon…"
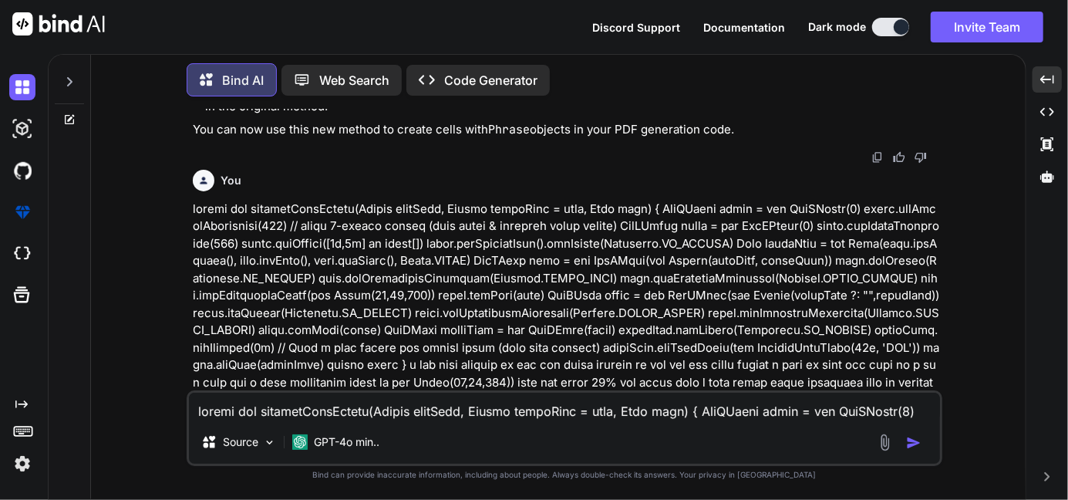
scroll to position [75, 0]
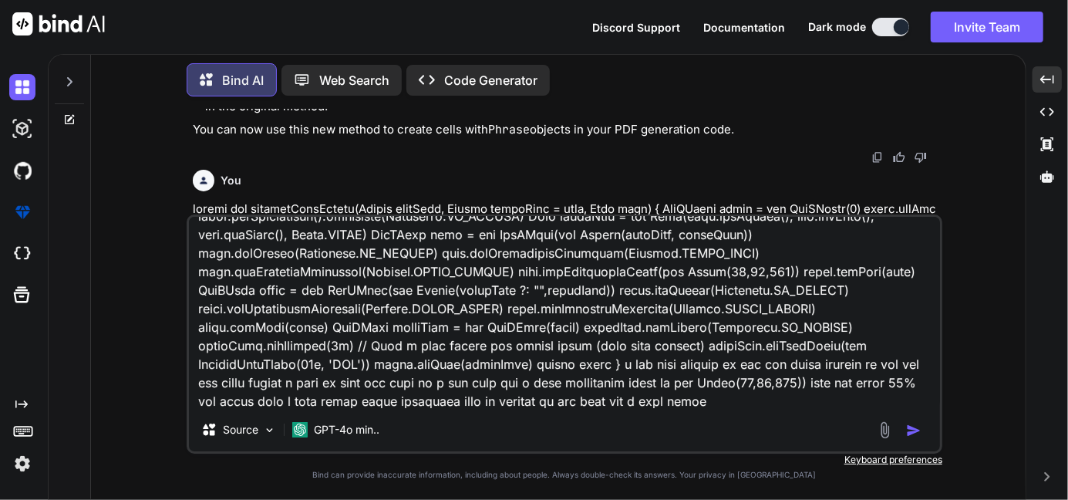
paste textarea "PdfPTable topHeader = roundedBlueHeader("Community Fibre Business Broadband Quo…"
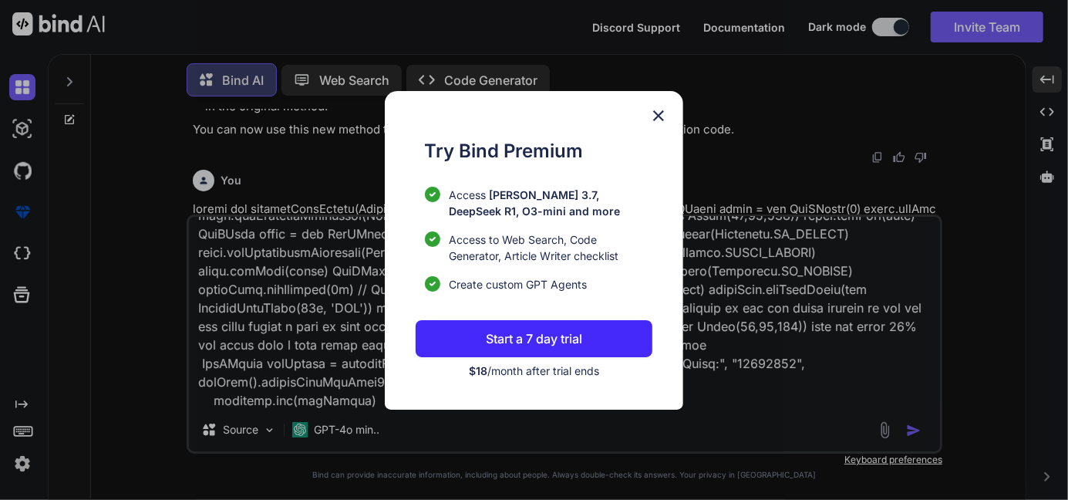
click at [661, 112] on img at bounding box center [658, 115] width 19 height 19
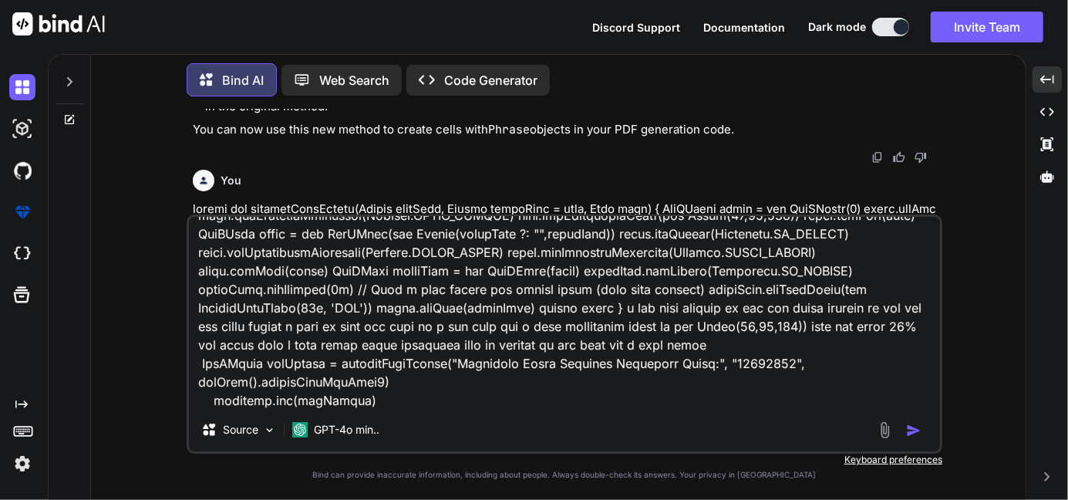
click at [918, 434] on img "button" at bounding box center [913, 429] width 15 height 15
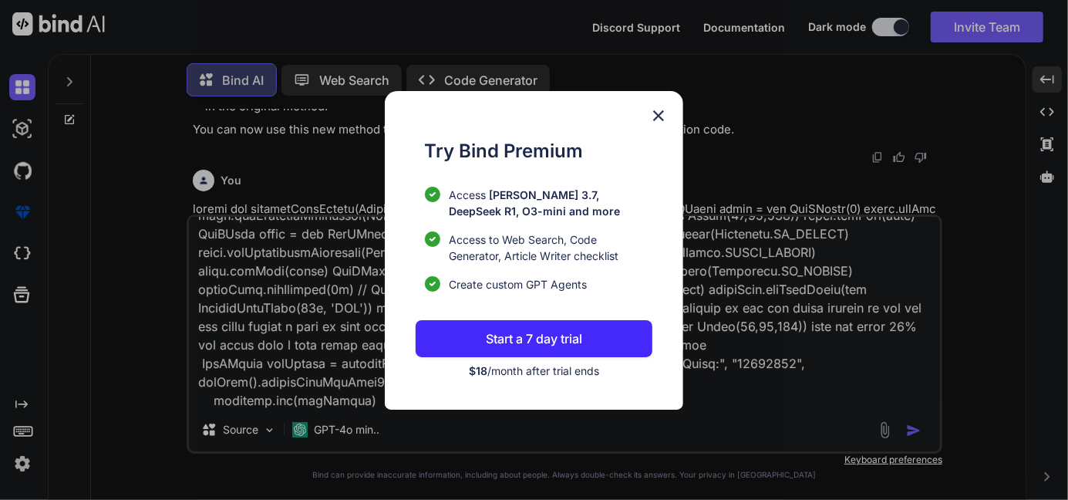
click at [657, 123] on img at bounding box center [658, 115] width 19 height 19
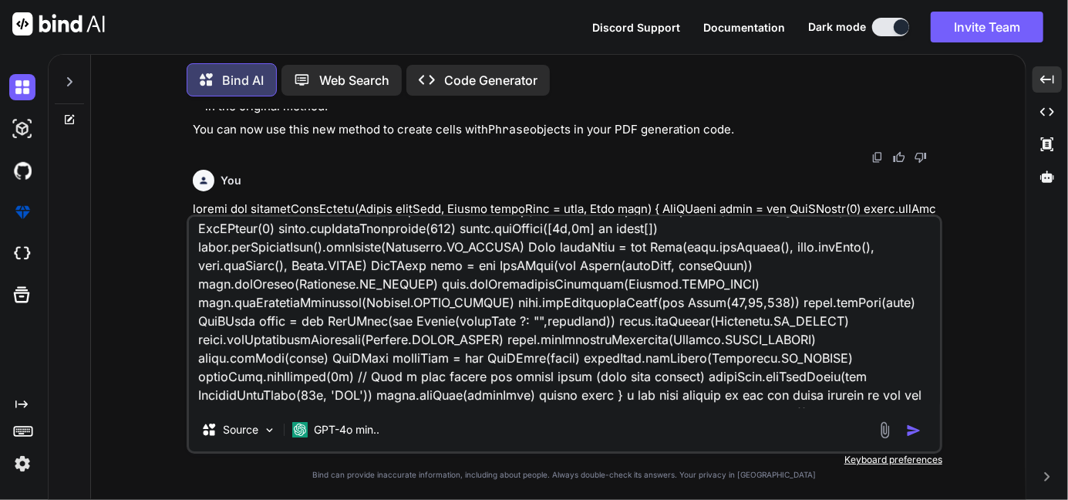
scroll to position [0, 0]
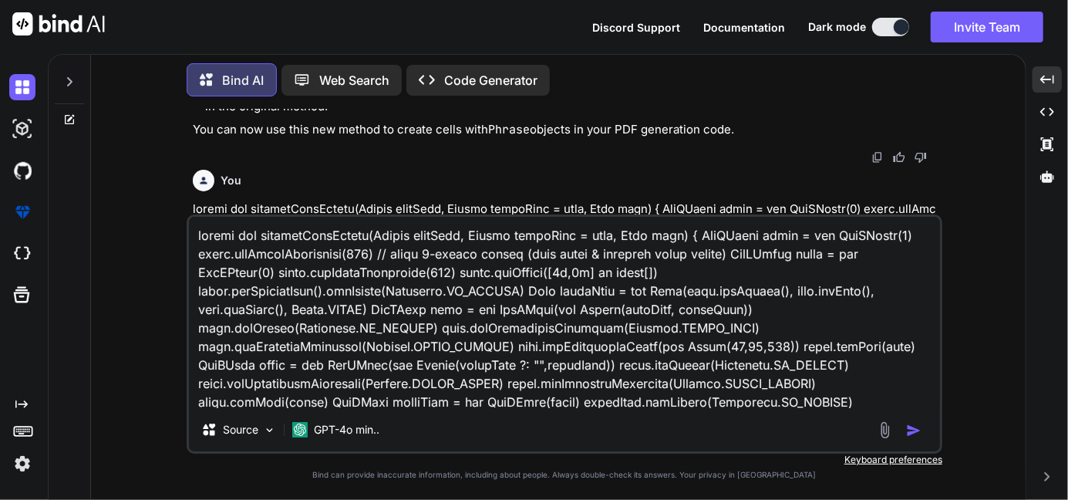
drag, startPoint x: 372, startPoint y: 401, endPoint x: 197, endPoint y: 200, distance: 266.7
click at [197, 200] on div "You Bind AI The provided code is a Groovy method that generates a PDF document …" at bounding box center [565, 304] width 756 height 390
click at [69, 81] on icon at bounding box center [69, 81] width 5 height 9
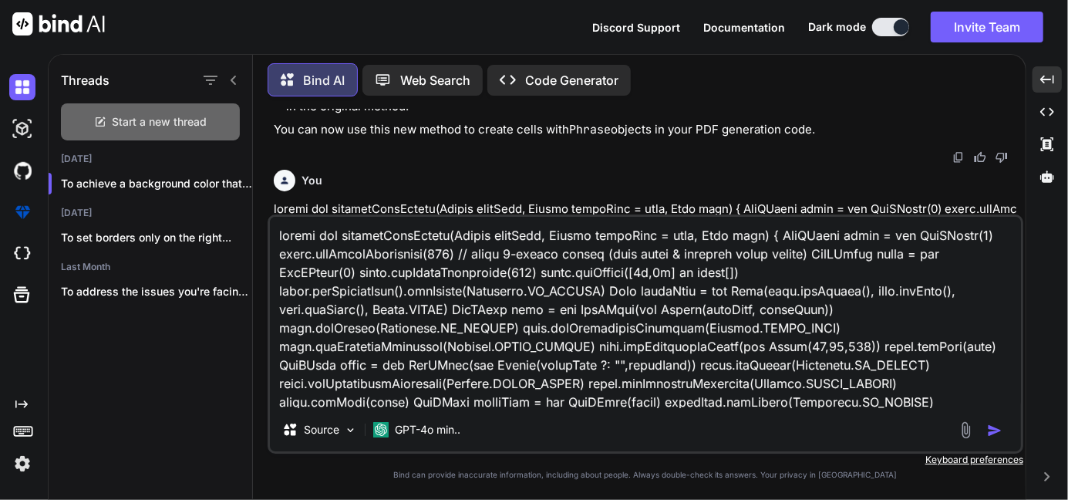
click at [126, 114] on span "Start a new thread" at bounding box center [160, 121] width 95 height 15
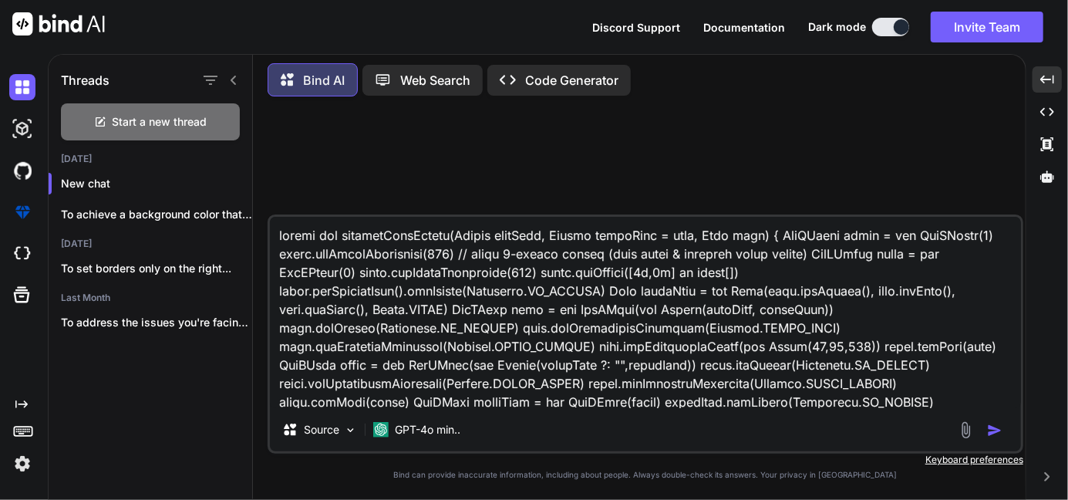
click at [999, 436] on img "button" at bounding box center [994, 429] width 15 height 15
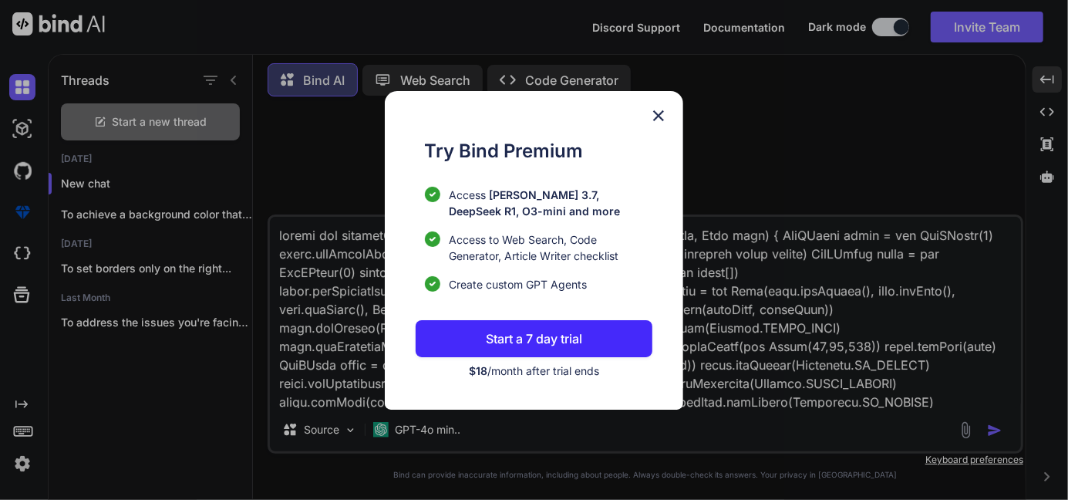
click at [654, 110] on img at bounding box center [658, 115] width 19 height 19
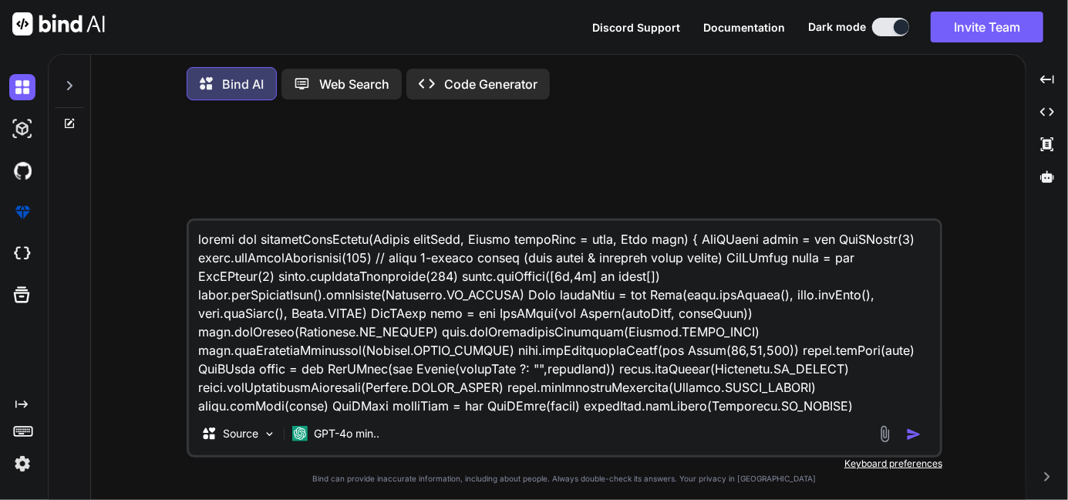
click at [916, 439] on img "button" at bounding box center [913, 433] width 15 height 15
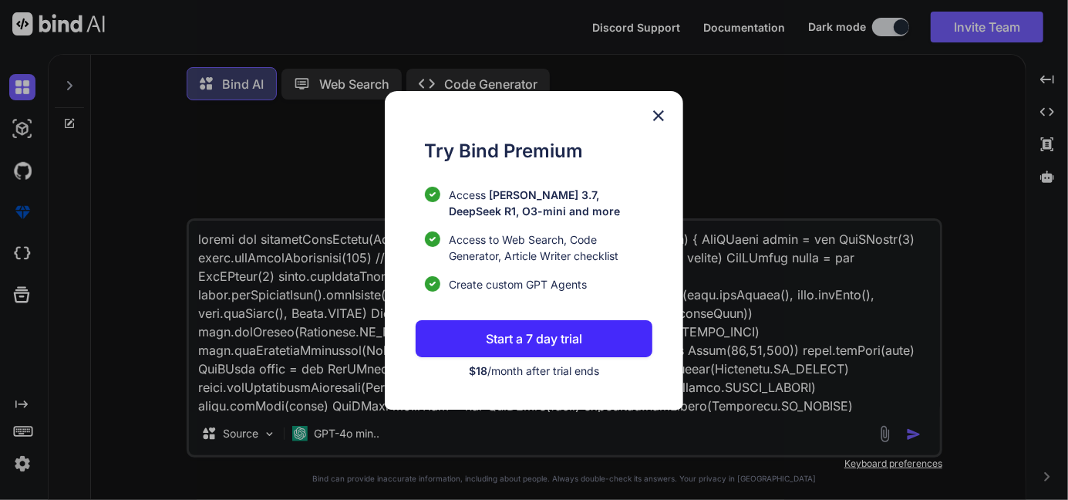
click at [649, 115] on img at bounding box center [658, 115] width 19 height 19
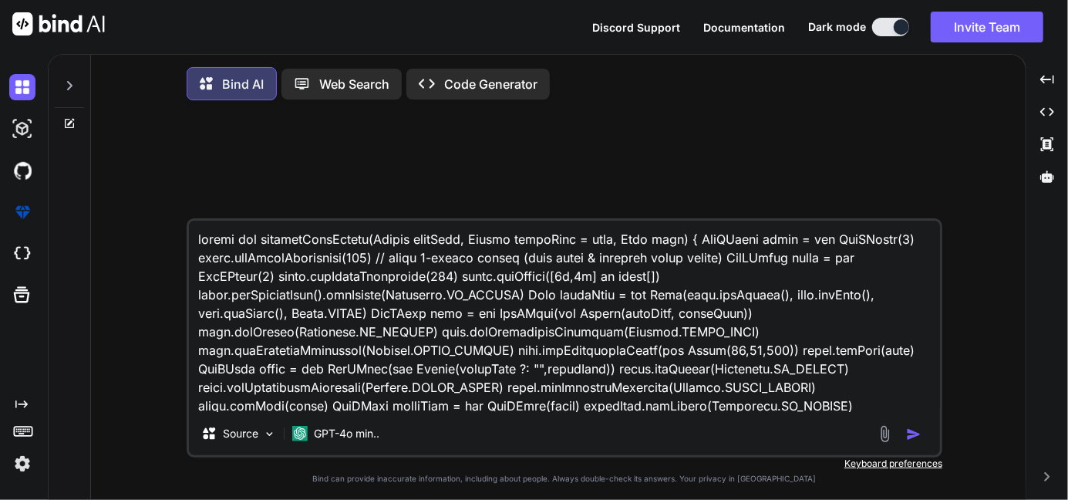
click at [649, 115] on div at bounding box center [566, 166] width 752 height 106
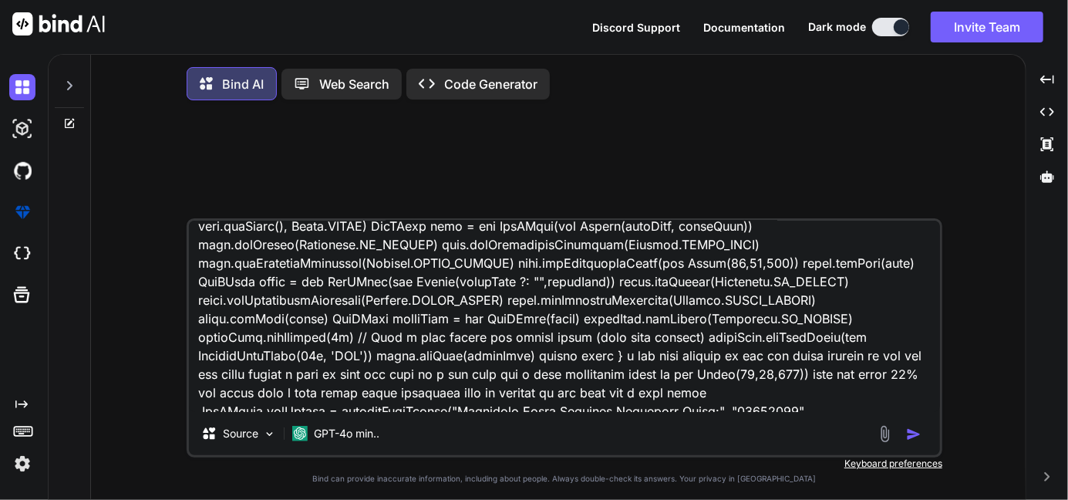
scroll to position [133, 0]
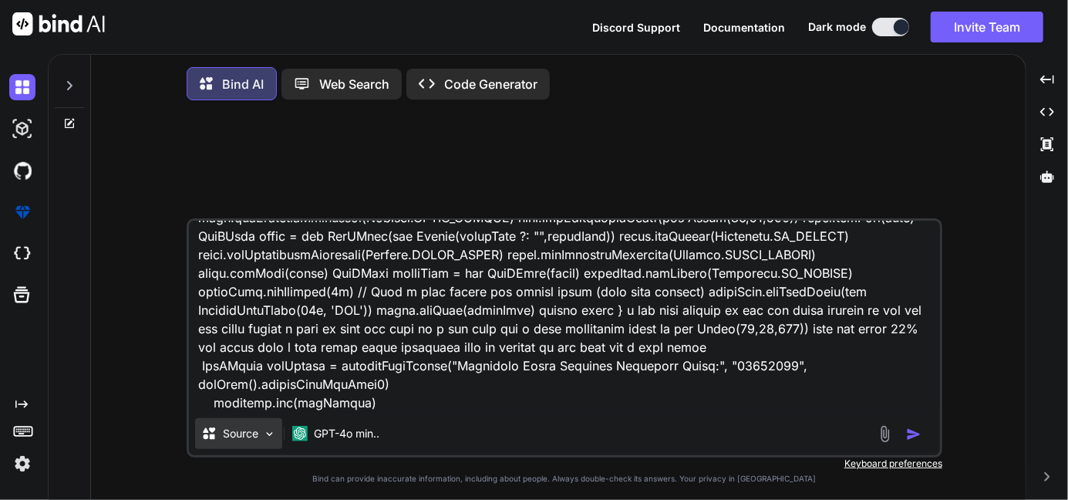
click at [241, 439] on p "Source" at bounding box center [240, 433] width 35 height 15
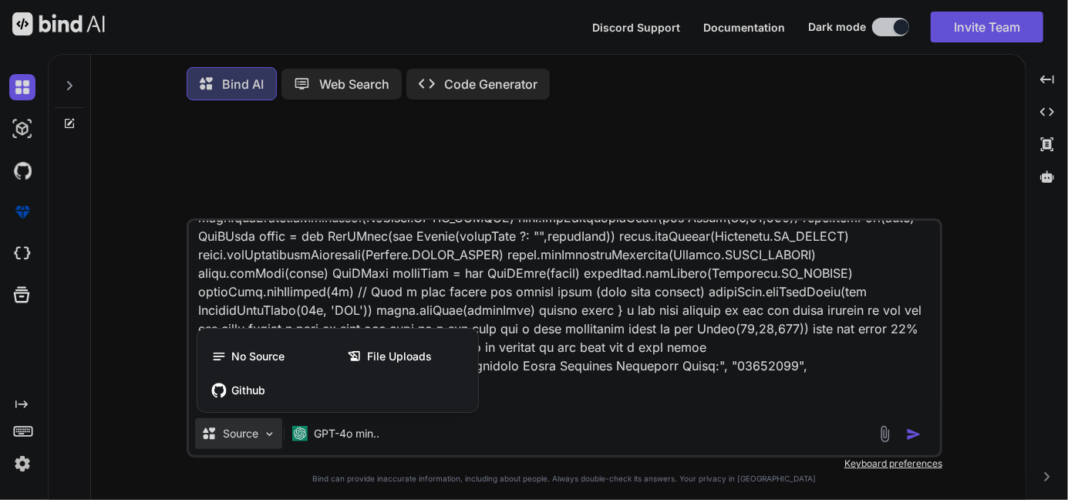
click at [241, 439] on div at bounding box center [534, 250] width 1068 height 500
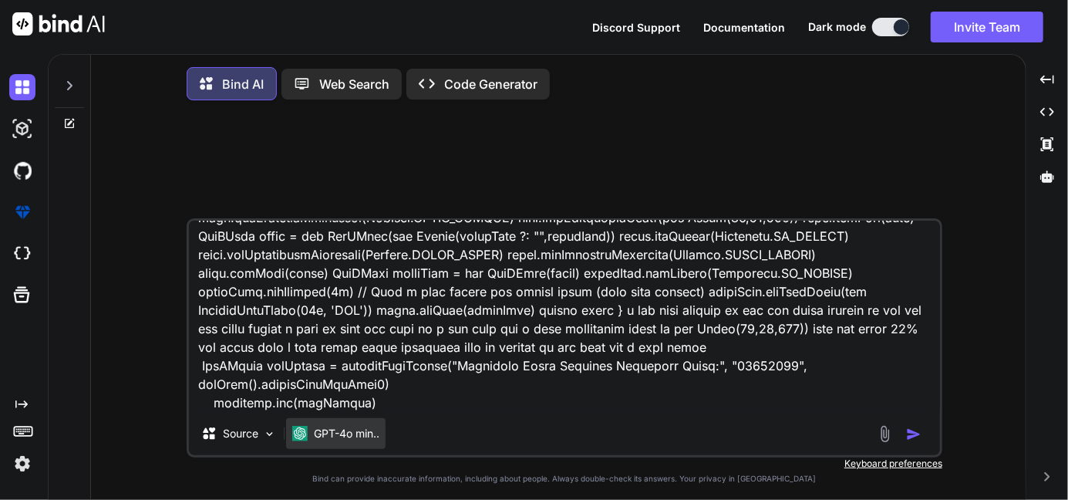
click at [305, 433] on img at bounding box center [299, 433] width 15 height 15
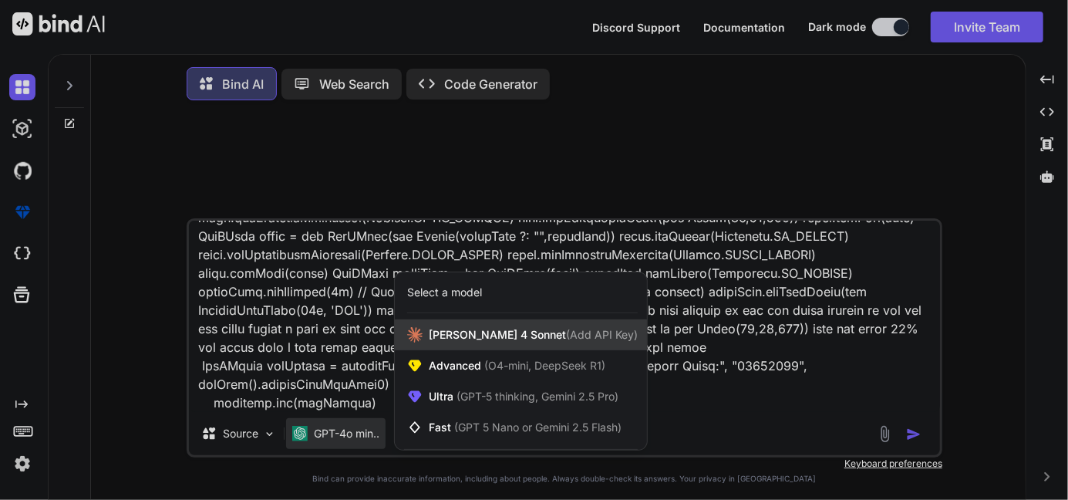
click at [439, 336] on span "Claude 4 Sonnet (Add API Key)" at bounding box center [533, 334] width 209 height 15
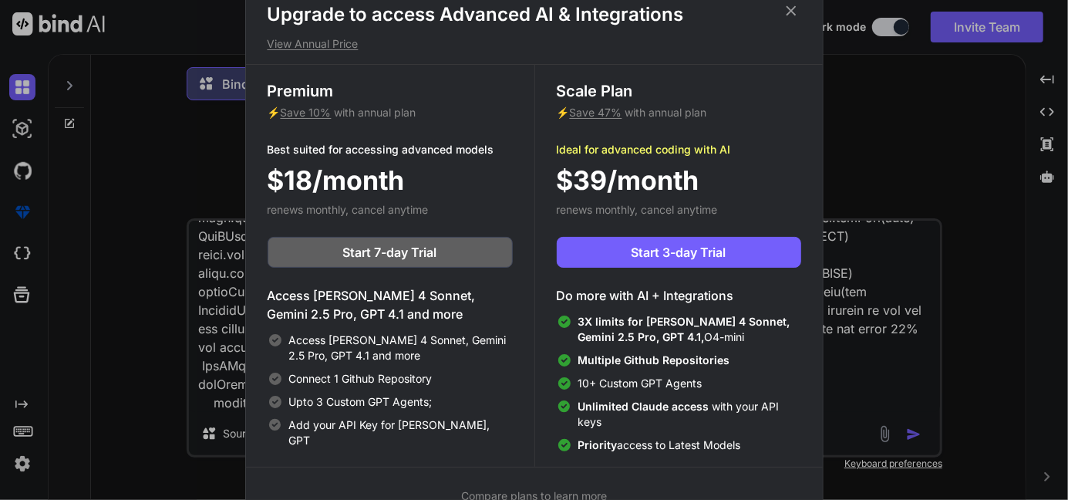
click at [883, 187] on div "Upgrade to access Advanced AI & Integrations View Annual Price Premium ⚡ Save 1…" at bounding box center [534, 250] width 1068 height 500
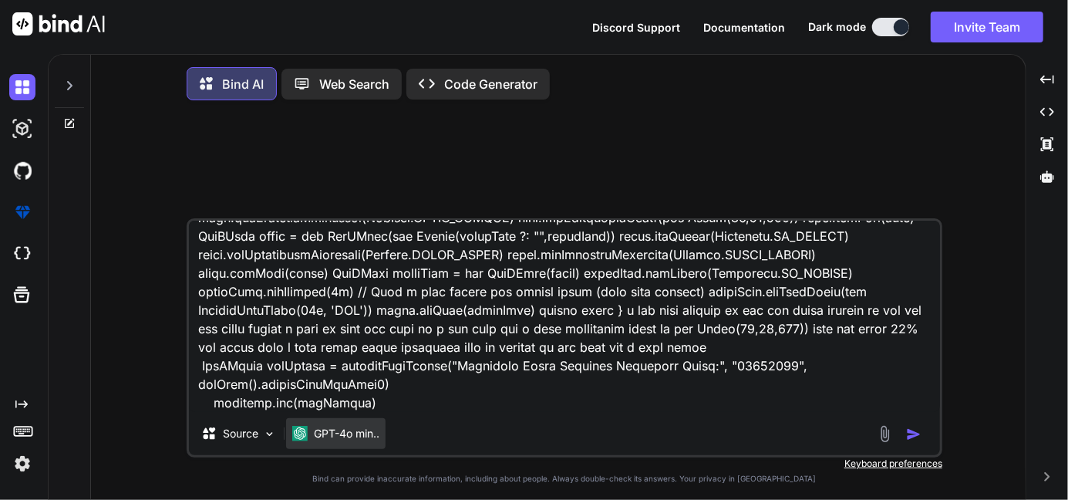
click at [333, 437] on p "GPT-4o min.." at bounding box center [347, 433] width 66 height 15
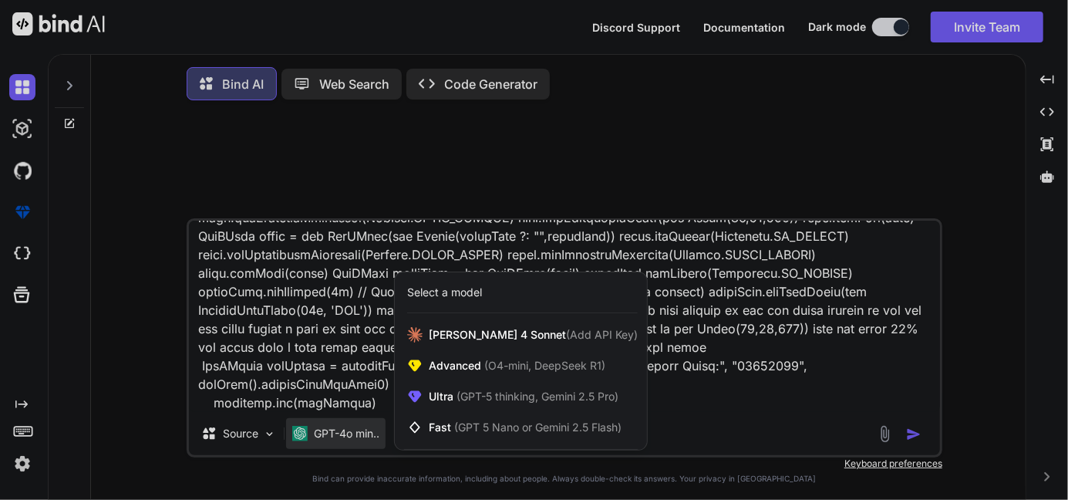
click at [911, 434] on div at bounding box center [534, 250] width 1068 height 500
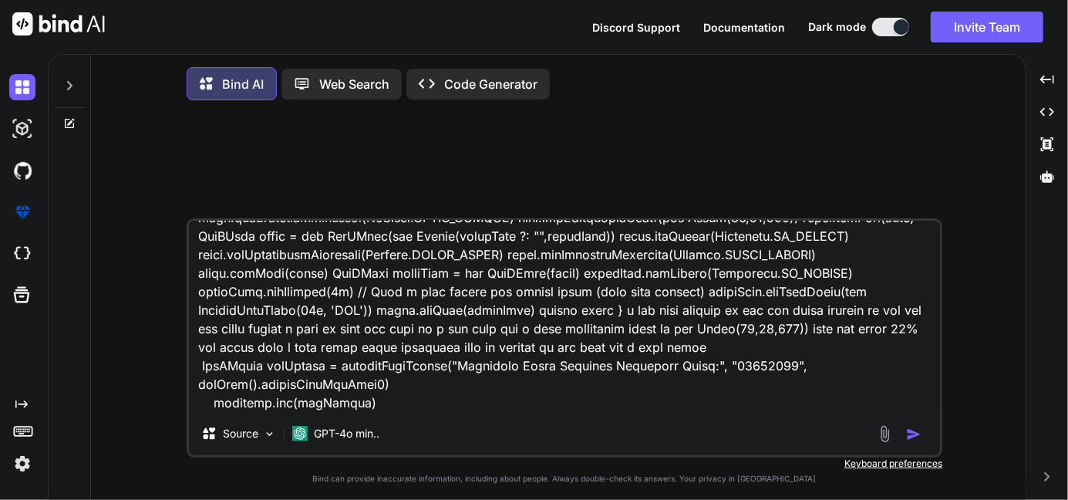
click at [911, 434] on img "button" at bounding box center [913, 433] width 15 height 15
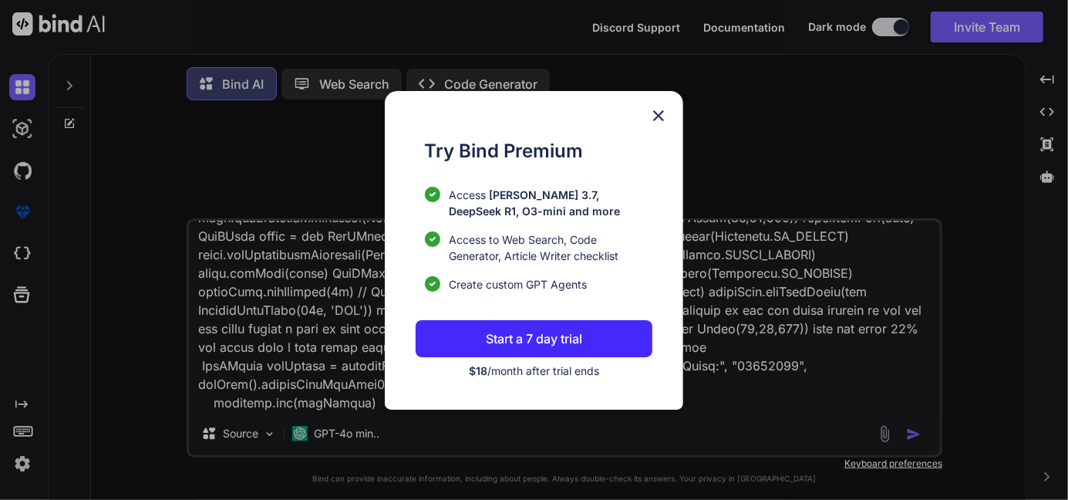
click at [911, 434] on div "Try Bind Premium Access Claude 3.7, DeepSeek R1, O3-mini and more Access to Web…" at bounding box center [534, 250] width 1068 height 500
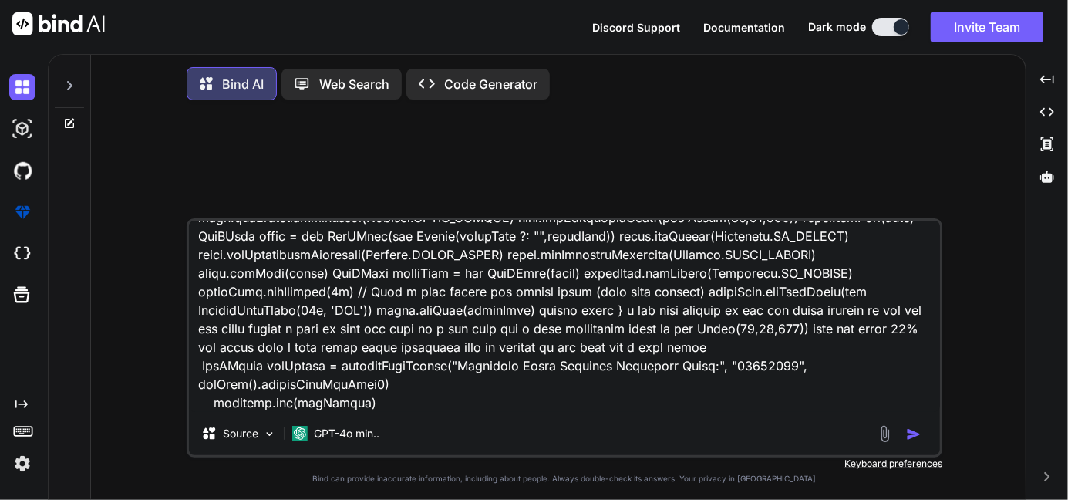
click at [911, 434] on img "button" at bounding box center [913, 433] width 15 height 15
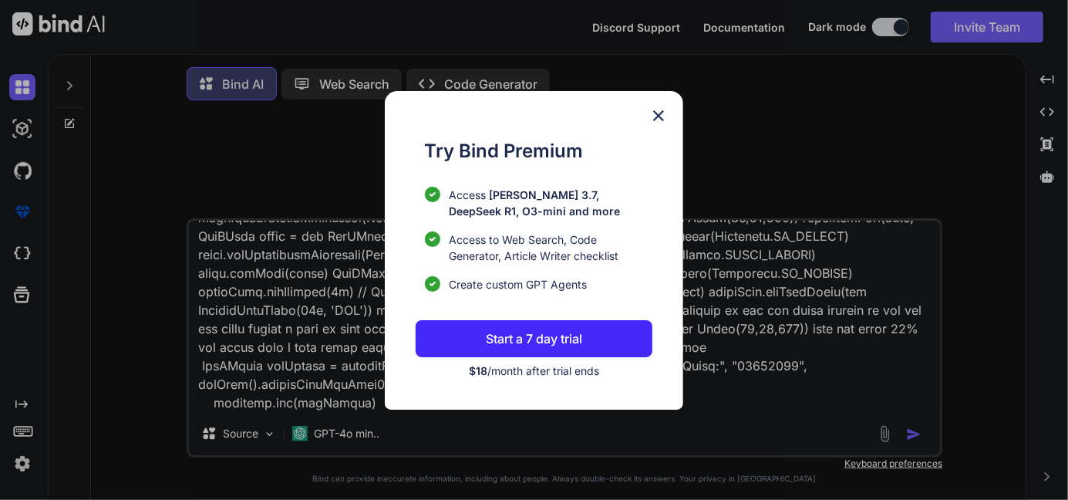
click at [911, 434] on div "Try Bind Premium Access Claude 3.7, DeepSeek R1, O3-mini and more Access to Web…" at bounding box center [534, 250] width 1068 height 500
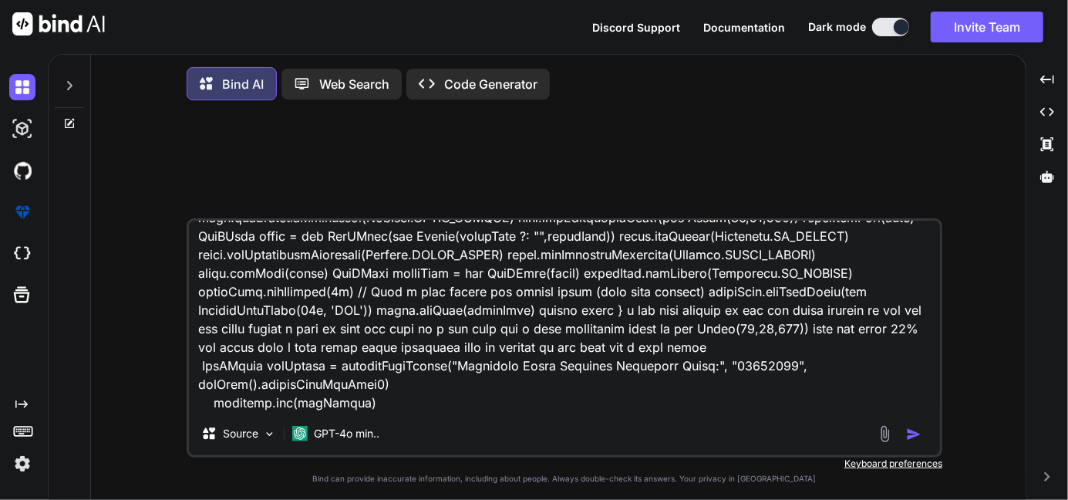
click at [911, 434] on img "button" at bounding box center [913, 433] width 15 height 15
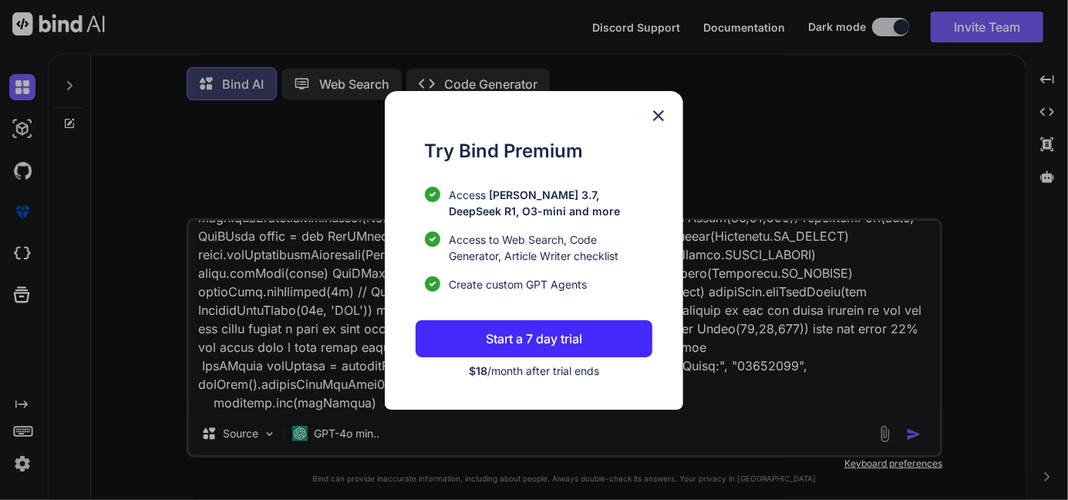
click at [658, 108] on img at bounding box center [658, 115] width 19 height 19
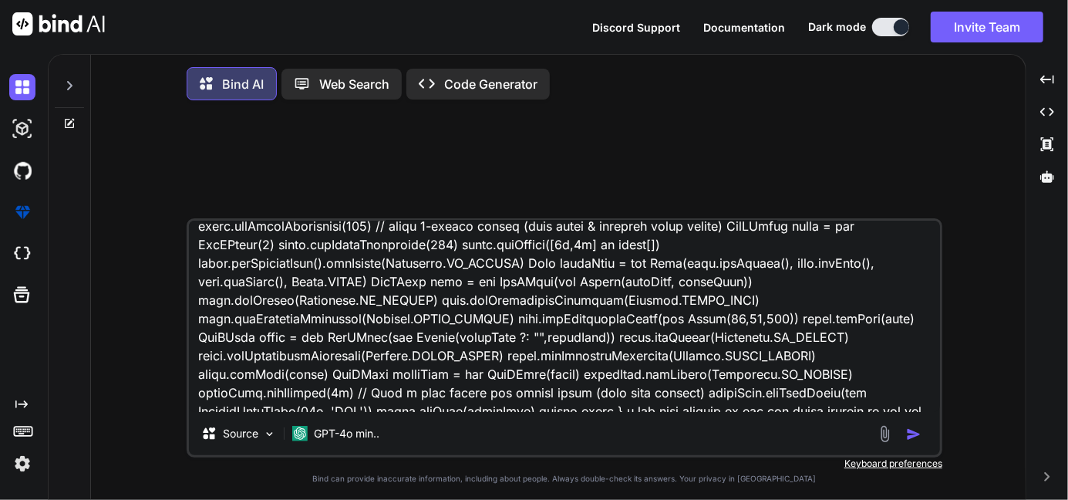
scroll to position [0, 0]
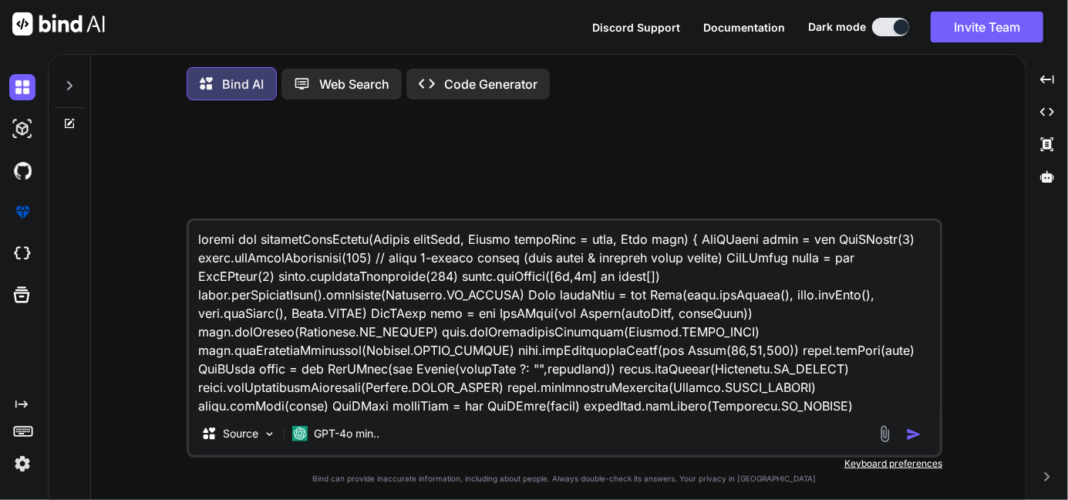
drag, startPoint x: 378, startPoint y: 402, endPoint x: 197, endPoint y: 224, distance: 252.9
click at [197, 224] on textarea at bounding box center [564, 315] width 751 height 191
drag, startPoint x: 833, startPoint y: 2, endPoint x: 742, endPoint y: 202, distance: 219.7
click at [742, 202] on div at bounding box center [566, 166] width 752 height 106
drag, startPoint x: 735, startPoint y: 4, endPoint x: 635, endPoint y: 157, distance: 183.2
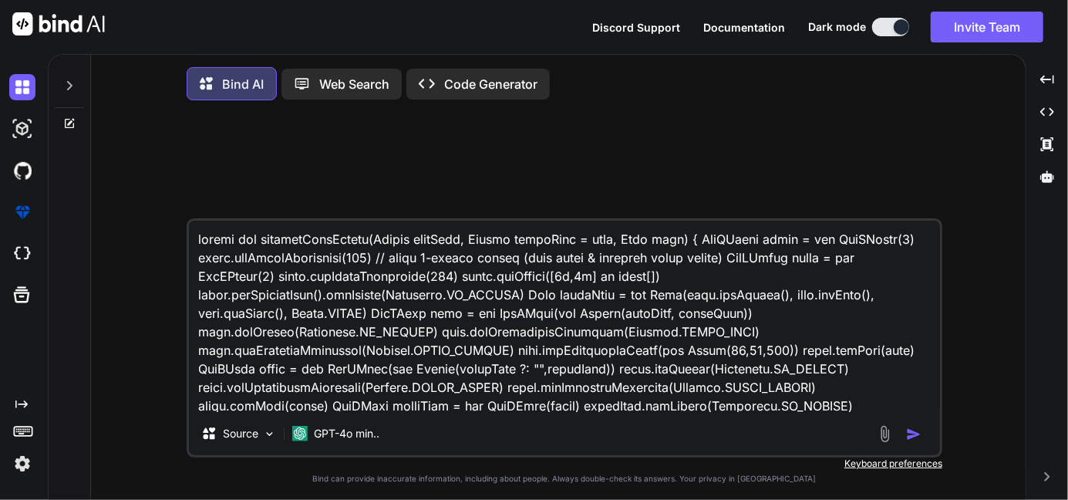
click at [635, 157] on div at bounding box center [566, 166] width 752 height 106
drag, startPoint x: 722, startPoint y: 25, endPoint x: 749, endPoint y: 139, distance: 116.7
click at [749, 139] on div at bounding box center [566, 166] width 752 height 106
click at [15, 126] on img at bounding box center [22, 129] width 26 height 26
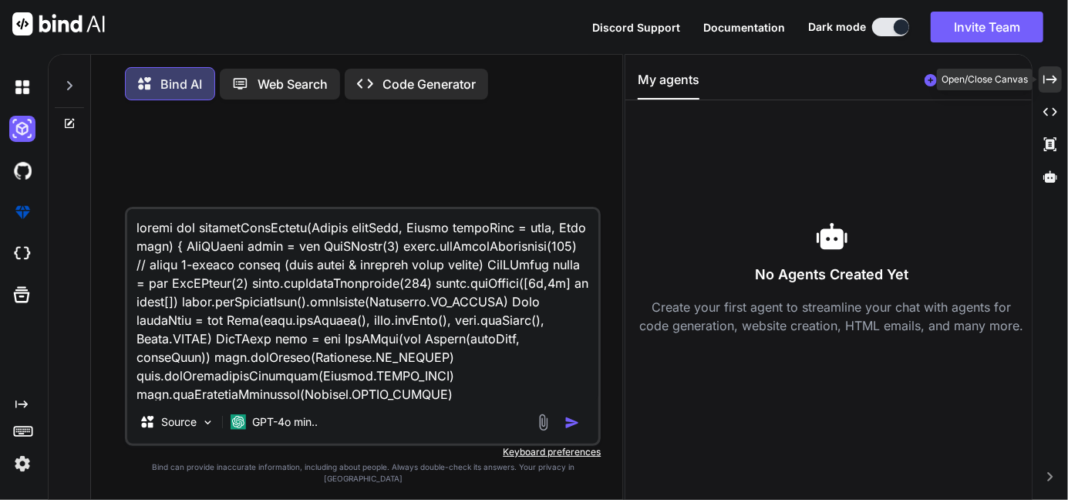
click at [1059, 73] on div "Created with Pixso." at bounding box center [1049, 79] width 23 height 26
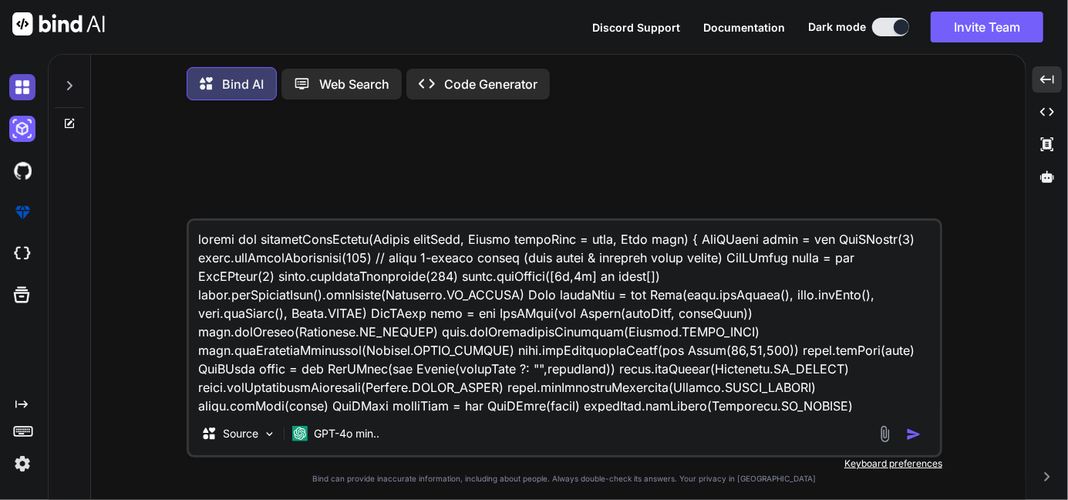
click at [28, 87] on img at bounding box center [22, 87] width 26 height 26
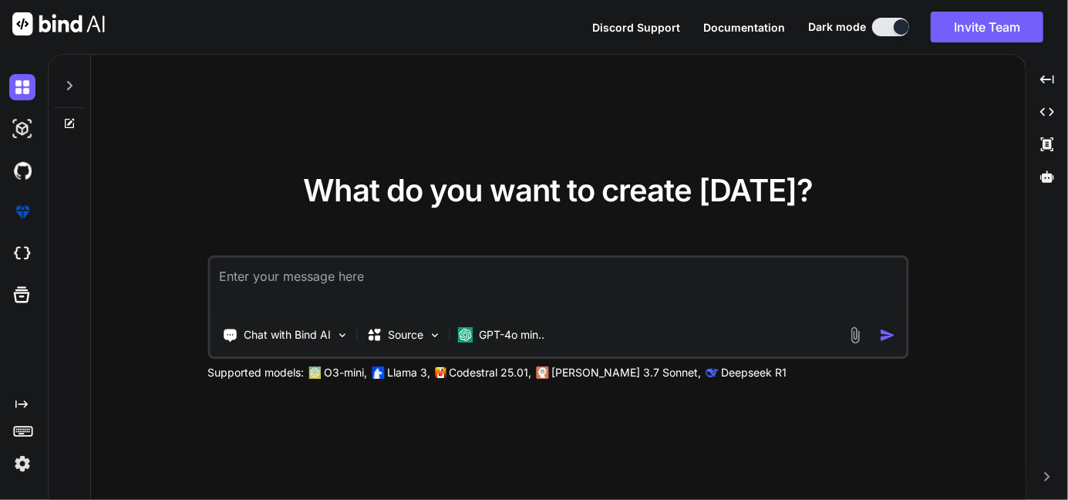
click at [279, 272] on textarea at bounding box center [558, 285] width 696 height 57
type textarea "x"
type textarea "static def roundedBlueHeader(String leftText, String rightText = null, Font fon…"
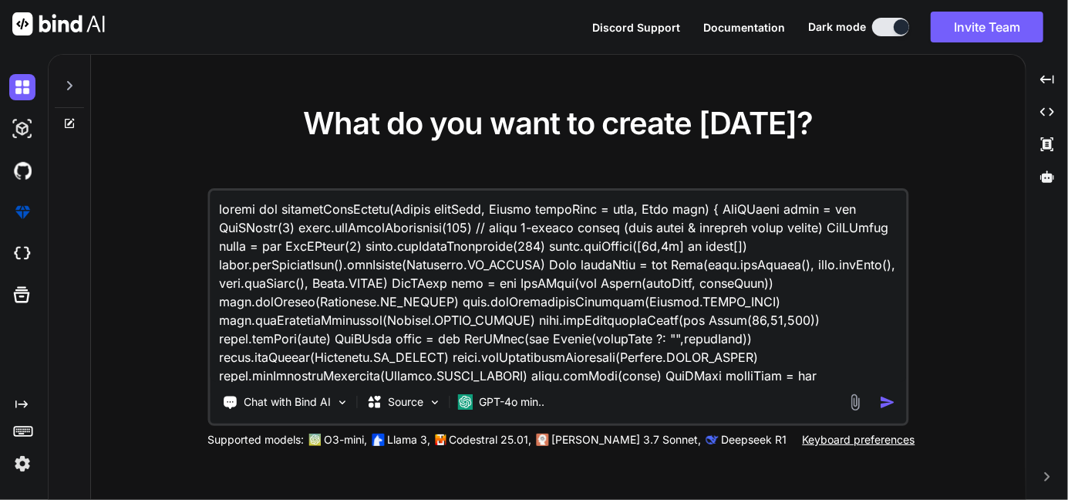
scroll to position [150, 0]
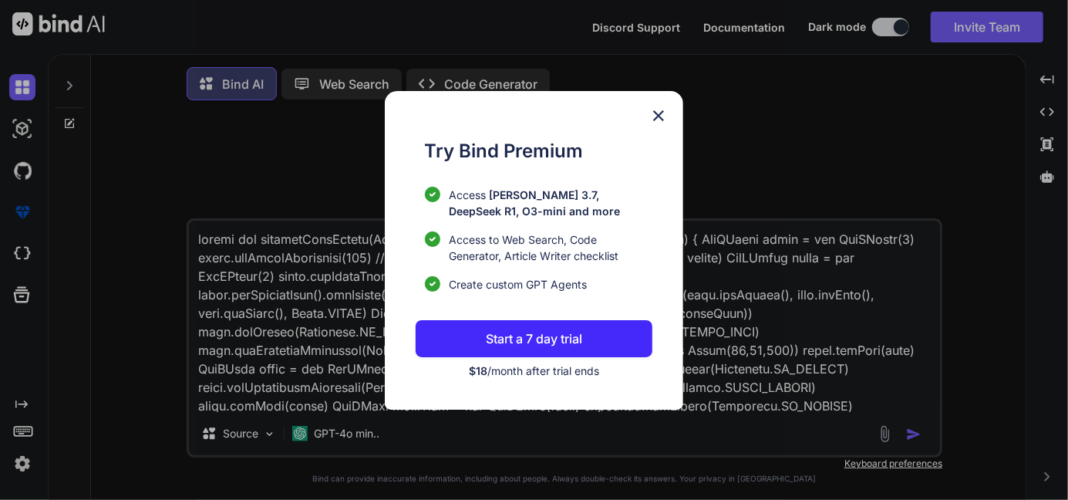
click at [668, 118] on img at bounding box center [658, 115] width 19 height 19
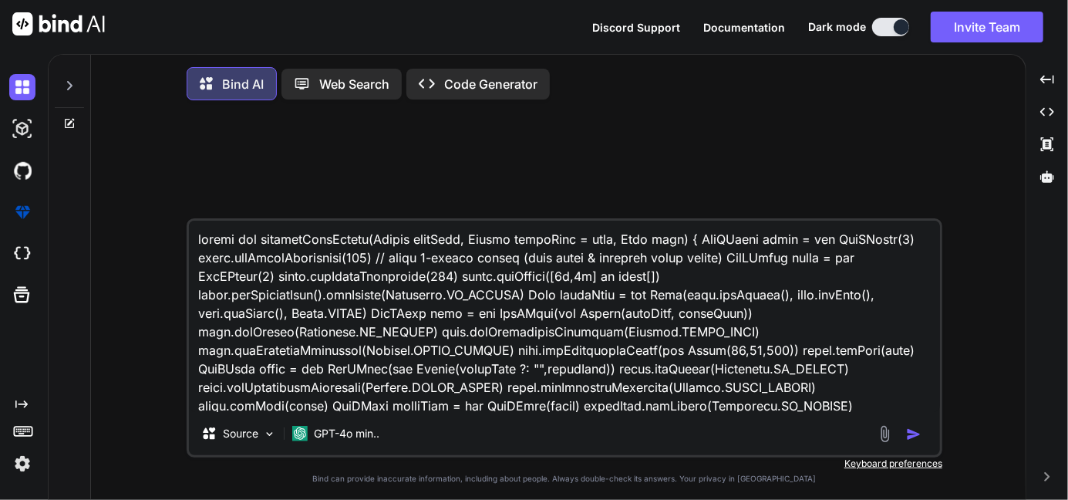
click at [650, 24] on span "Discord Support" at bounding box center [636, 27] width 88 height 13
click at [1058, 79] on div "Created with Pixso." at bounding box center [1046, 79] width 29 height 26
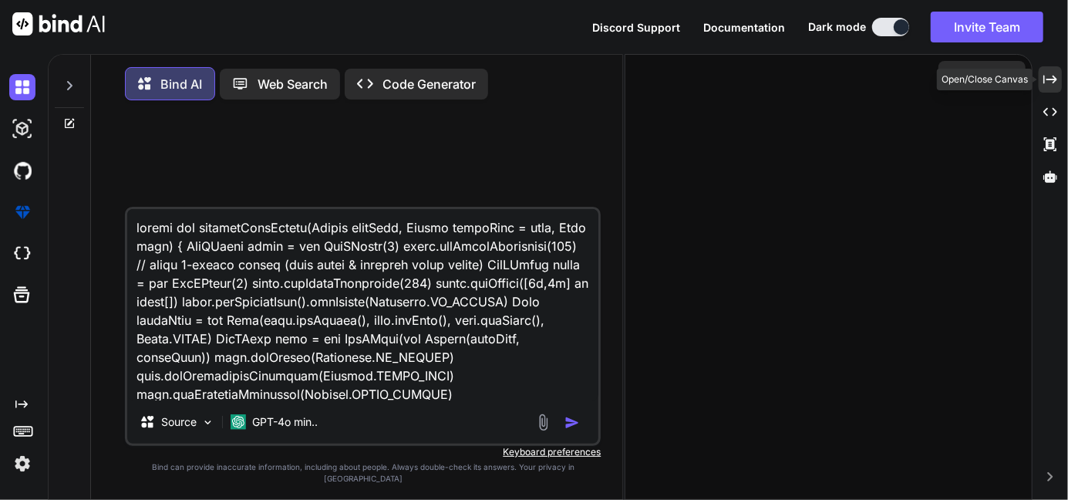
click at [1058, 79] on div "Created with Pixso." at bounding box center [1049, 79] width 23 height 26
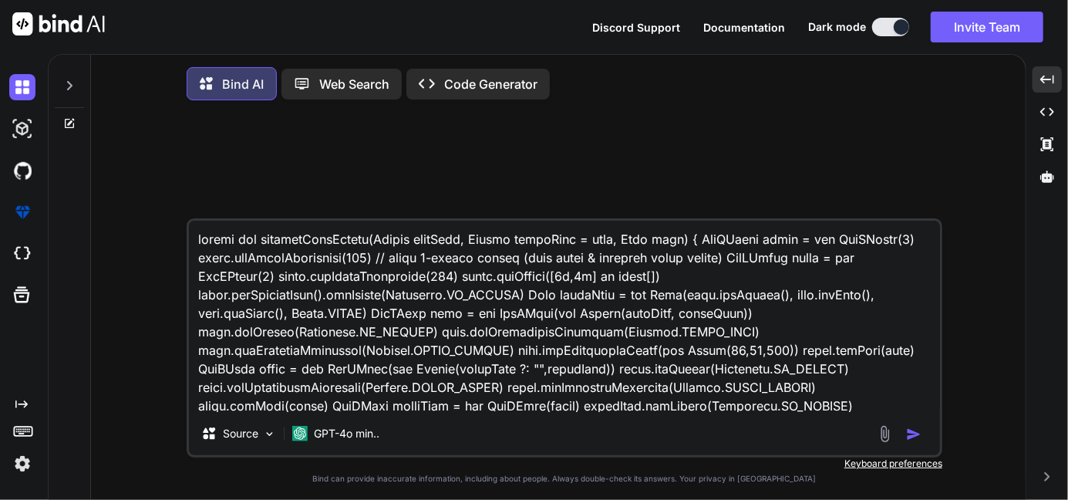
scroll to position [133, 0]
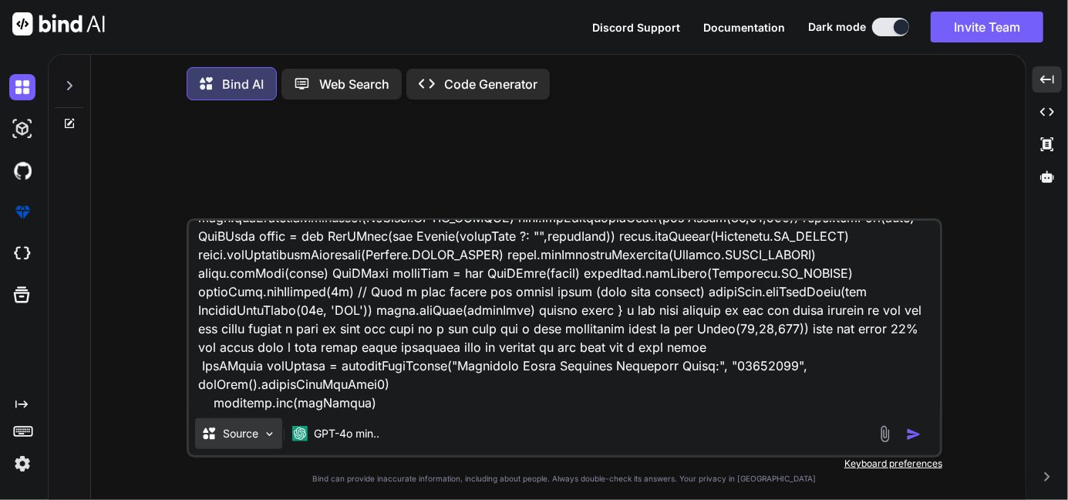
click at [258, 442] on div "Source" at bounding box center [238, 433] width 87 height 31
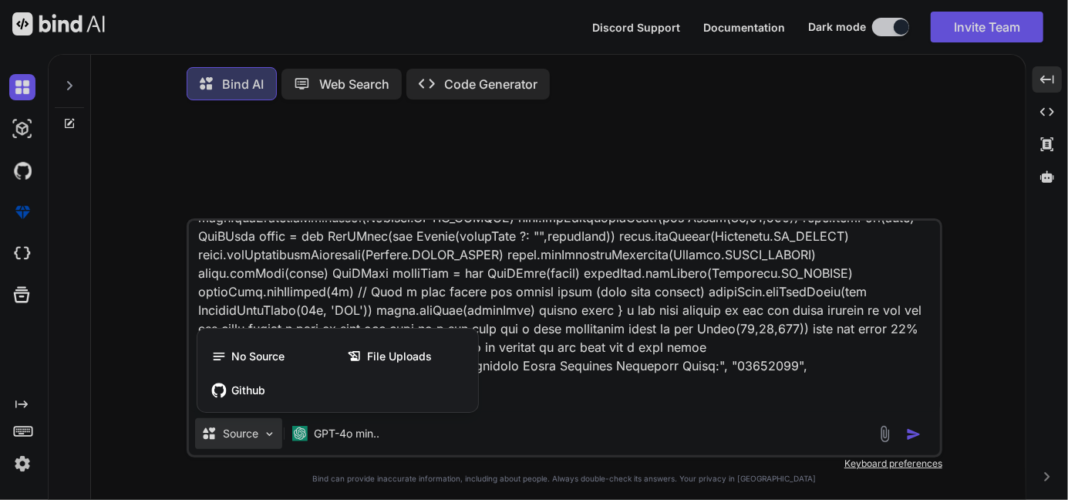
click at [22, 402] on div at bounding box center [534, 250] width 1068 height 500
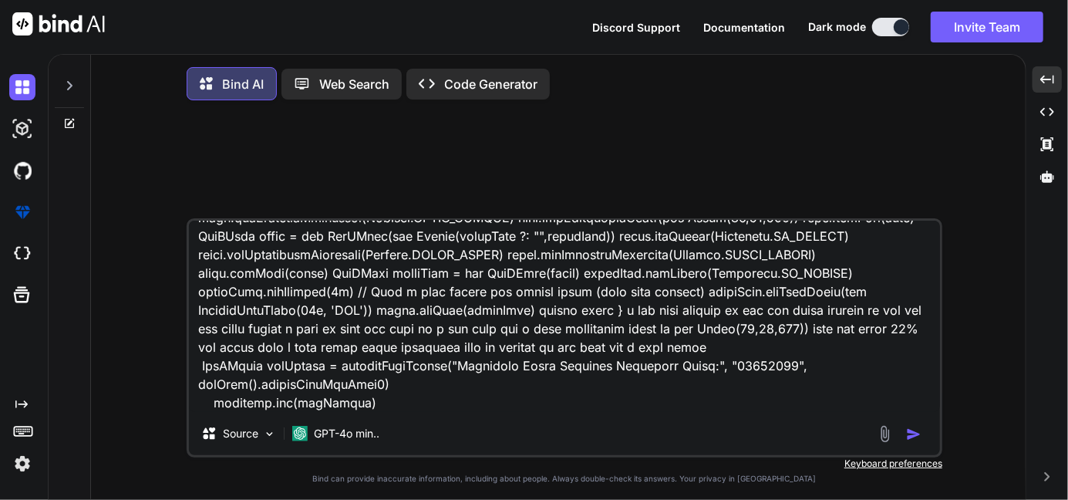
click at [22, 402] on icon "Created with Pixso." at bounding box center [21, 404] width 12 height 12
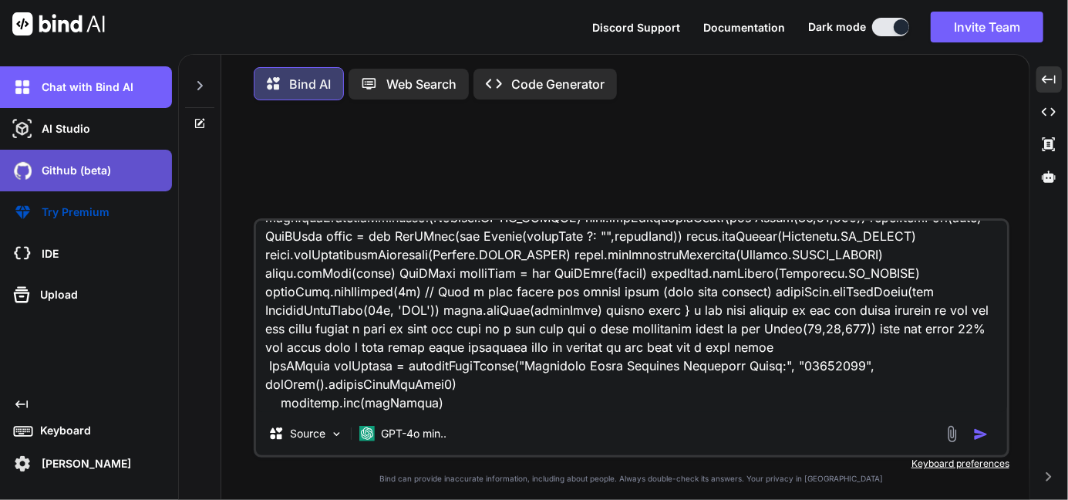
click at [71, 167] on p "Github (beta)" at bounding box center [73, 170] width 76 height 15
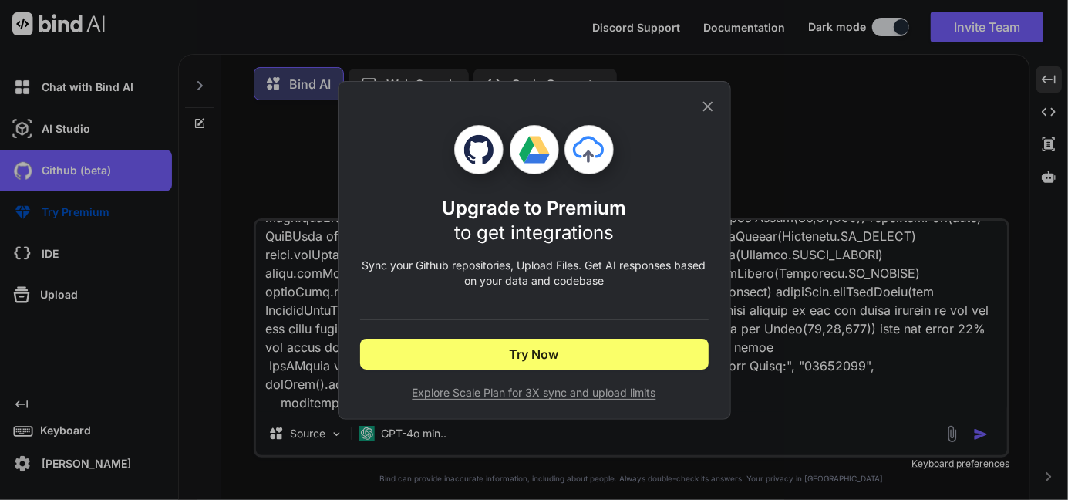
click at [710, 103] on icon at bounding box center [707, 106] width 10 height 10
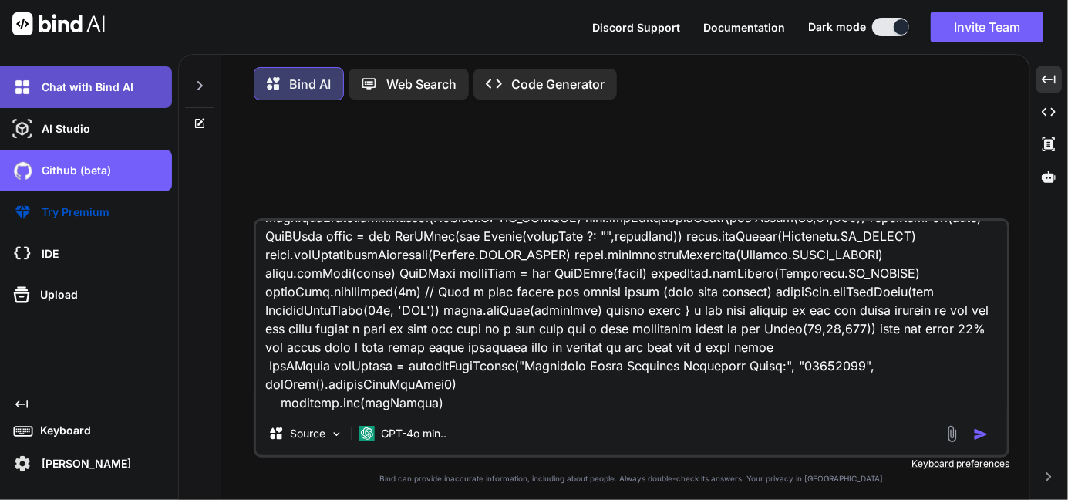
click at [119, 93] on p "Chat with Bind AI" at bounding box center [84, 86] width 98 height 15
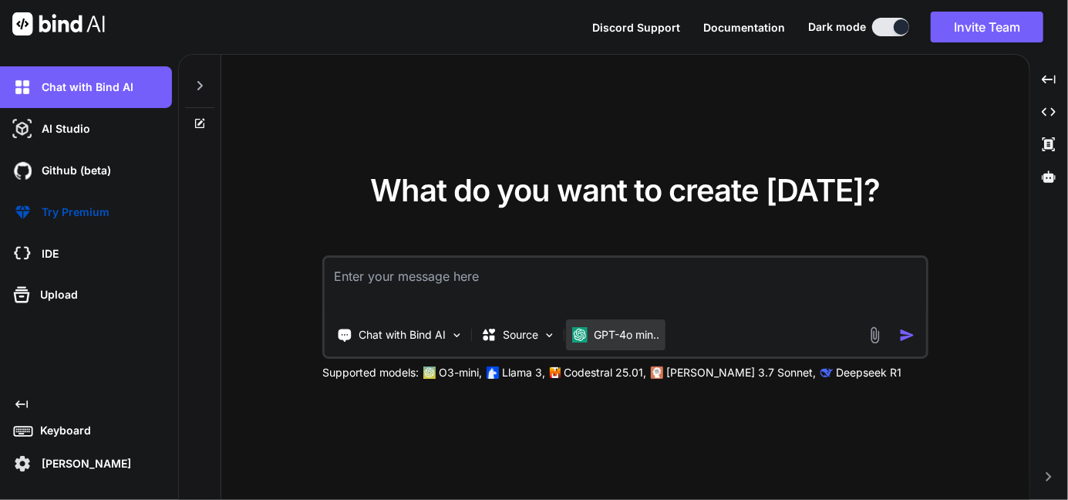
click at [643, 334] on p "GPT-4o min.." at bounding box center [627, 334] width 66 height 15
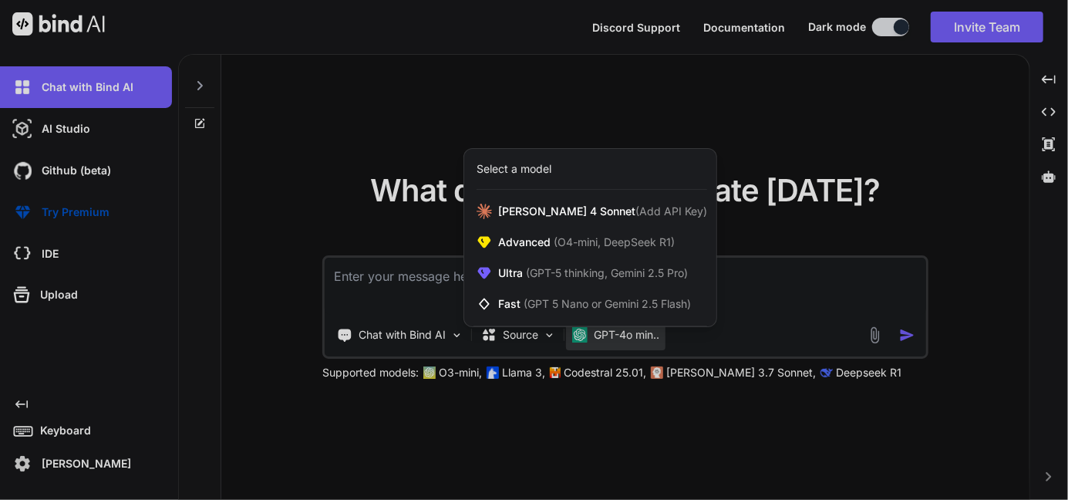
click at [643, 334] on div at bounding box center [534, 250] width 1068 height 500
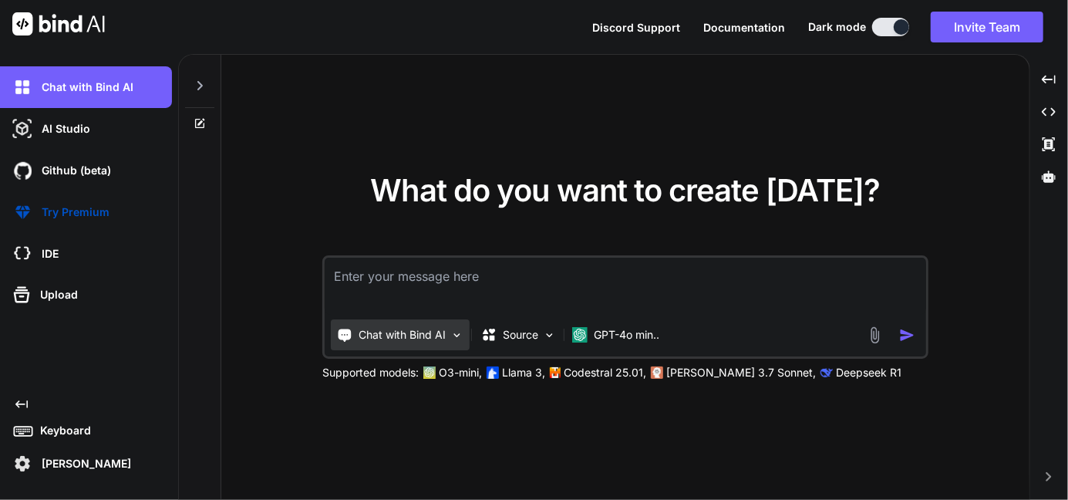
click at [394, 334] on p "Chat with Bind AI" at bounding box center [401, 334] width 87 height 15
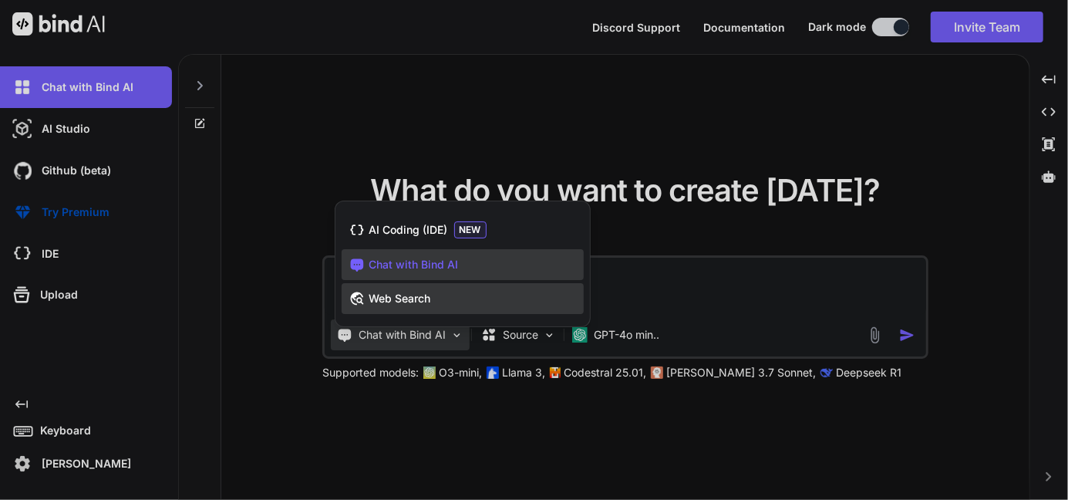
click at [406, 291] on span "Web Search" at bounding box center [400, 298] width 62 height 15
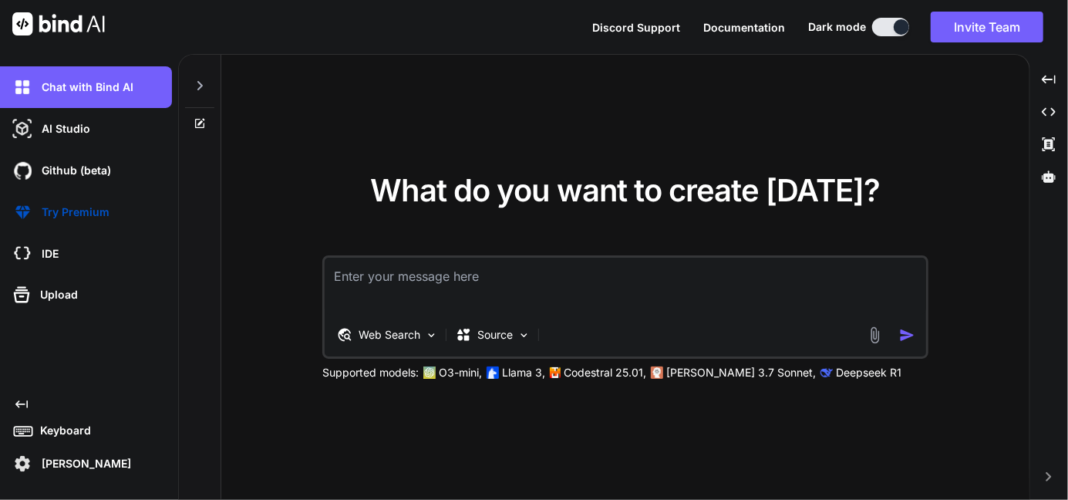
click at [406, 291] on textarea at bounding box center [625, 285] width 601 height 57
paste textarea "static def roundedBlueHeader(String leftText, String rightText = null, Font fon…"
type textarea "x"
type textarea "static def roundedBlueHeader(String leftText, String rightText = null, Font fon…"
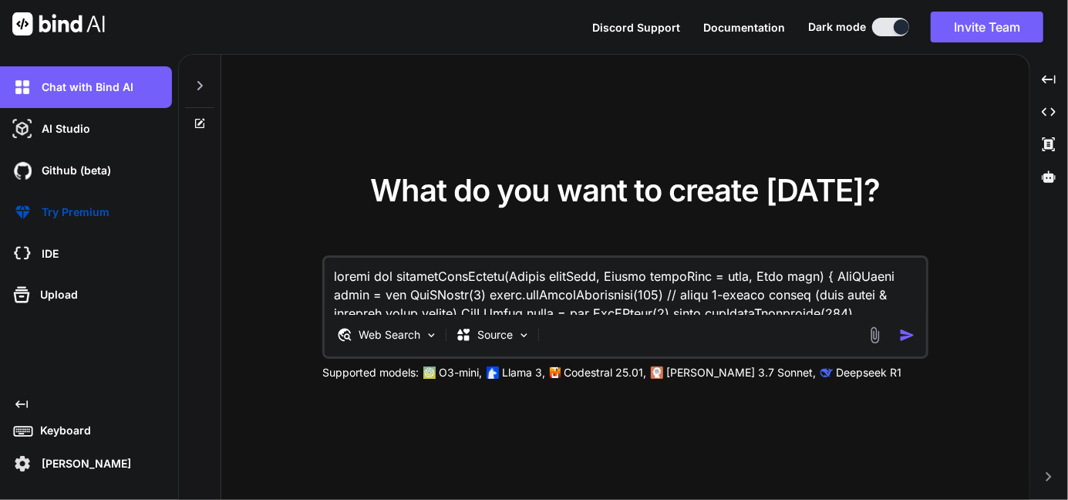
scroll to position [187, 0]
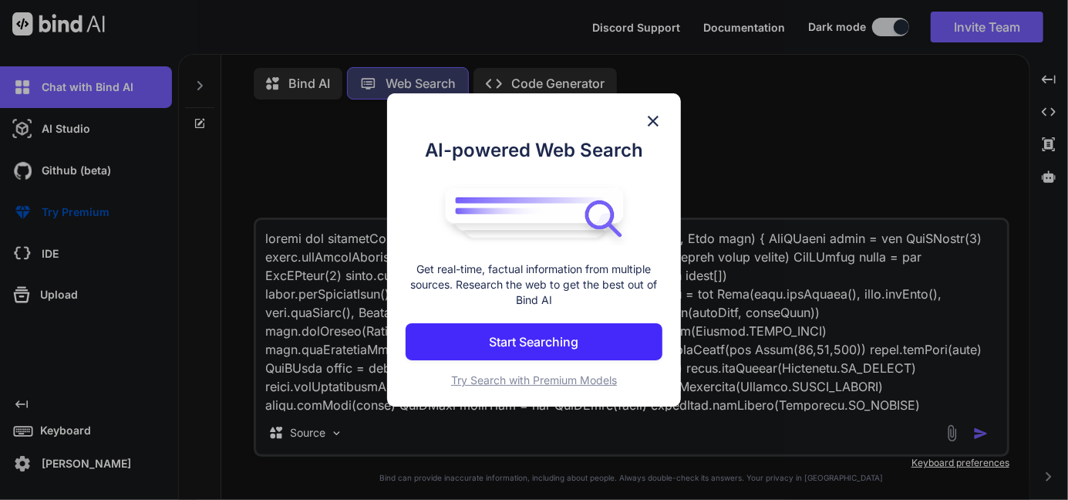
scroll to position [6, 0]
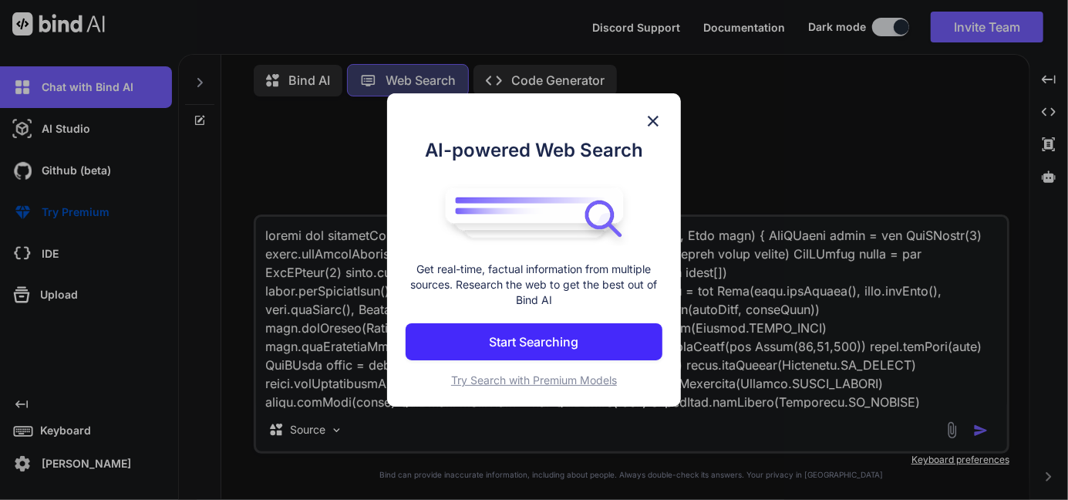
type textarea "x"
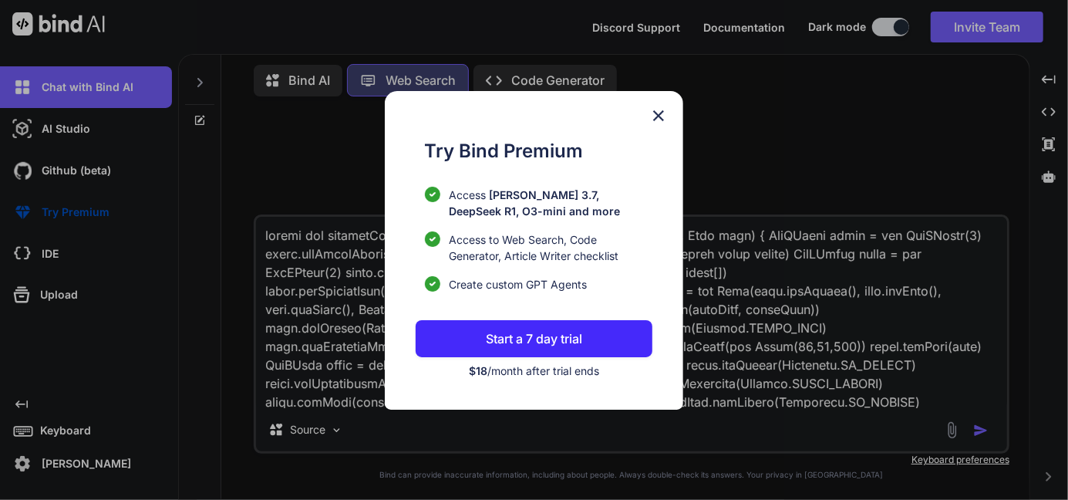
click at [517, 321] on button "Start a 7 day trial" at bounding box center [534, 338] width 237 height 37
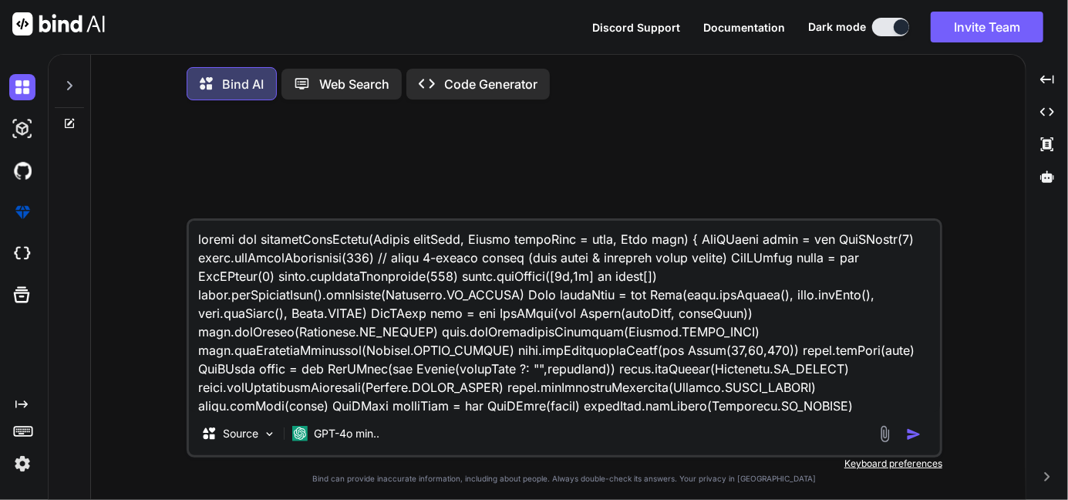
scroll to position [133, 0]
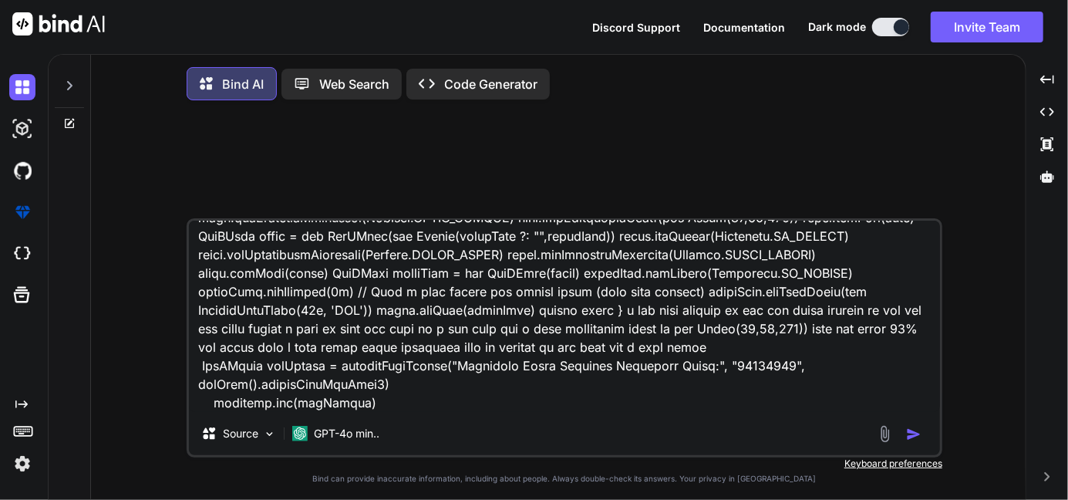
click at [923, 442] on button "button" at bounding box center [917, 433] width 22 height 15
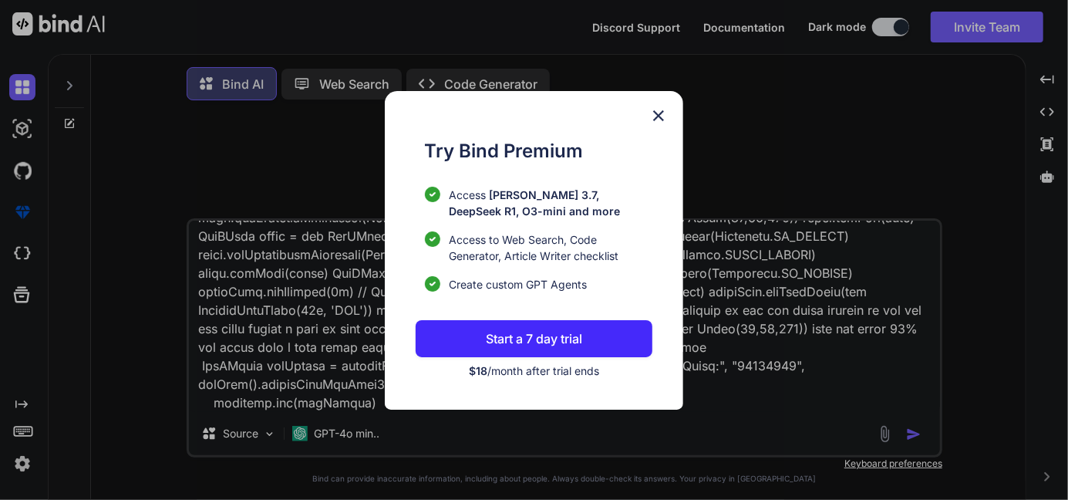
click at [657, 113] on img at bounding box center [658, 115] width 19 height 19
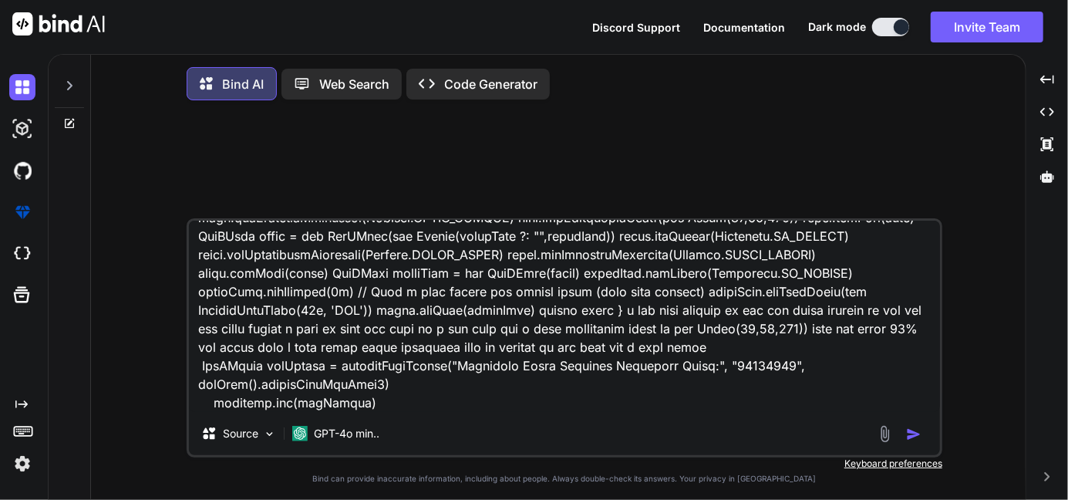
click at [22, 472] on img at bounding box center [22, 463] width 26 height 26
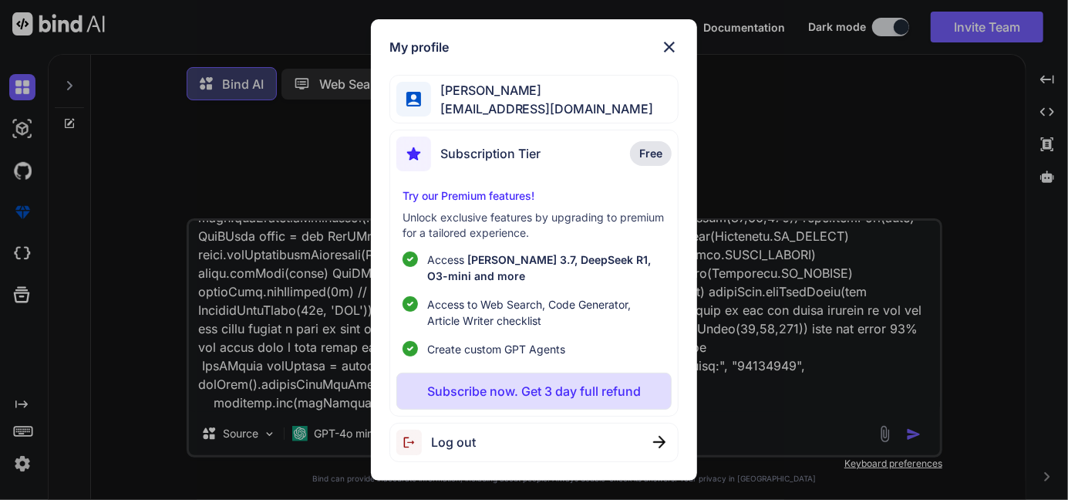
click at [479, 434] on div "Log out" at bounding box center [533, 441] width 289 height 39
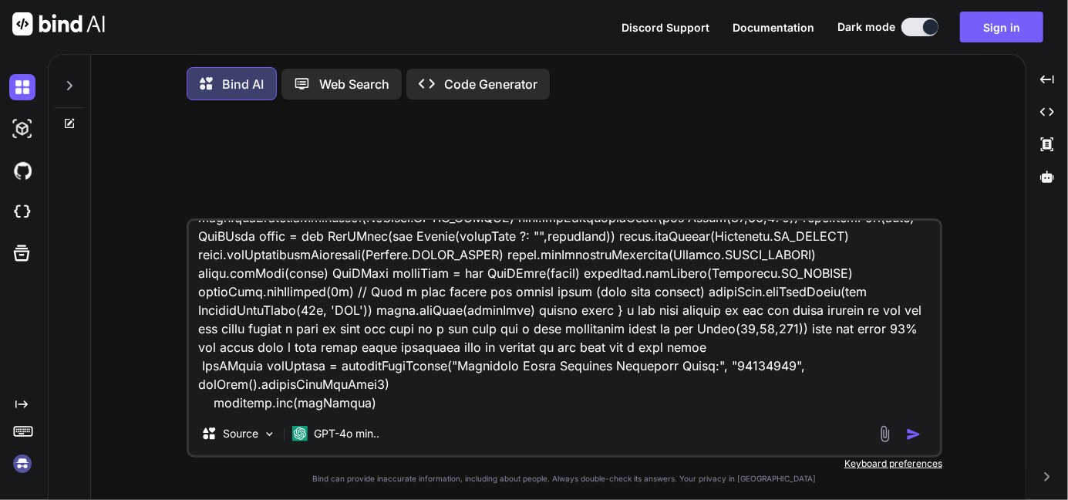
click at [912, 436] on img "button" at bounding box center [913, 433] width 15 height 15
type textarea "x"
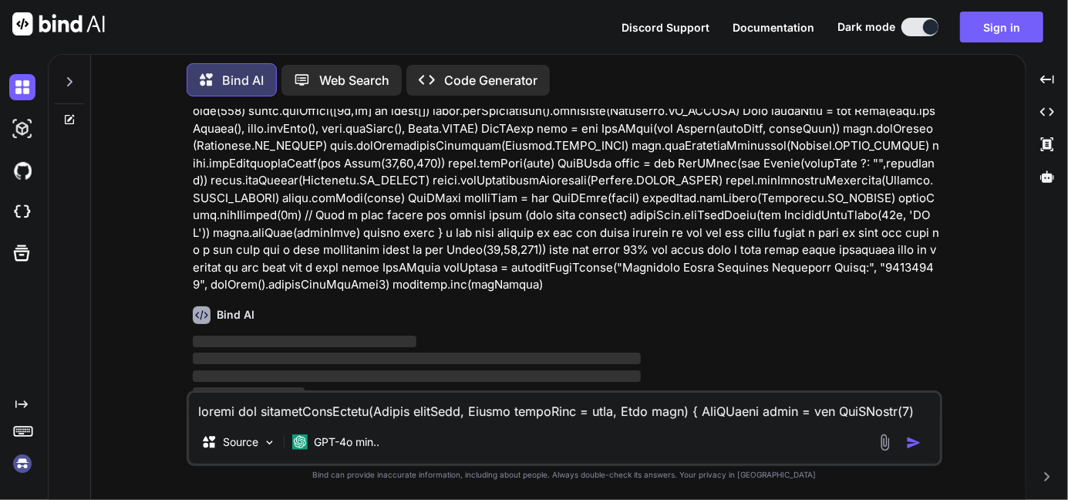
scroll to position [178, 0]
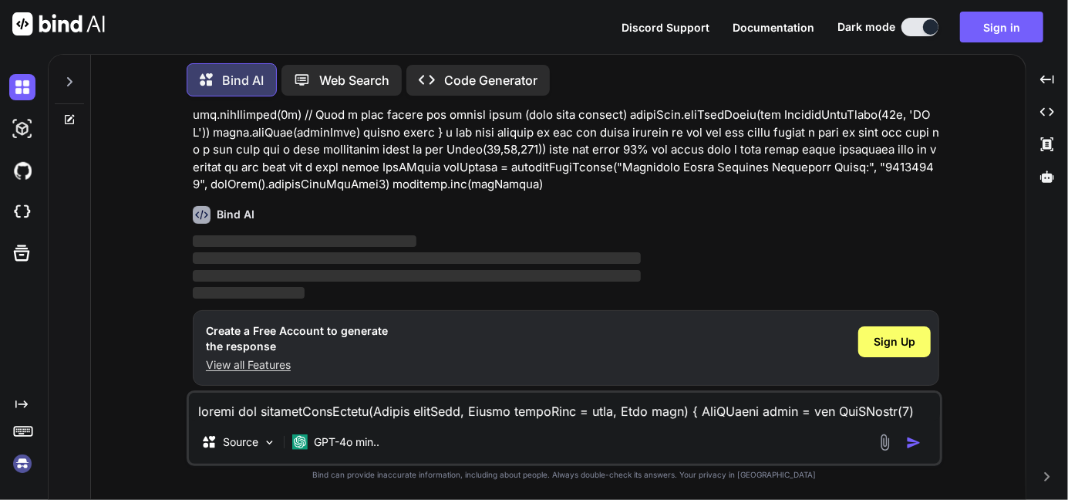
click at [240, 360] on p "View all Features" at bounding box center [297, 364] width 182 height 15
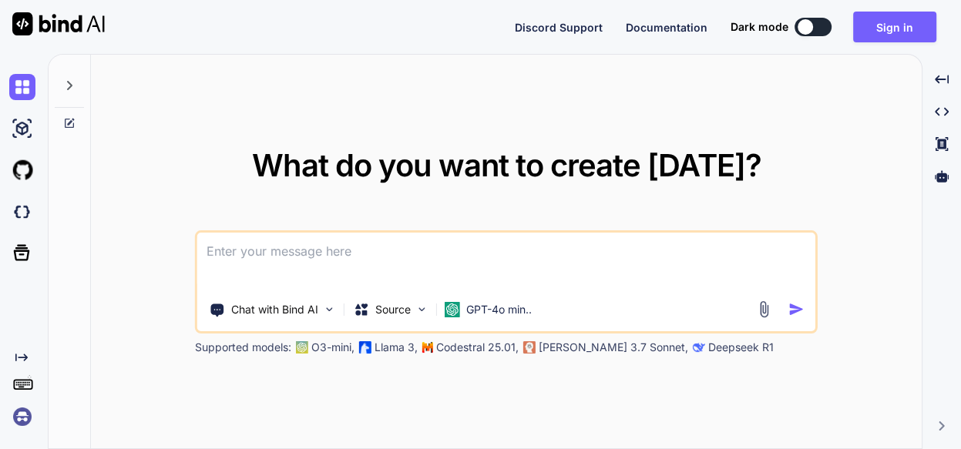
click at [252, 264] on textarea at bounding box center [506, 261] width 618 height 57
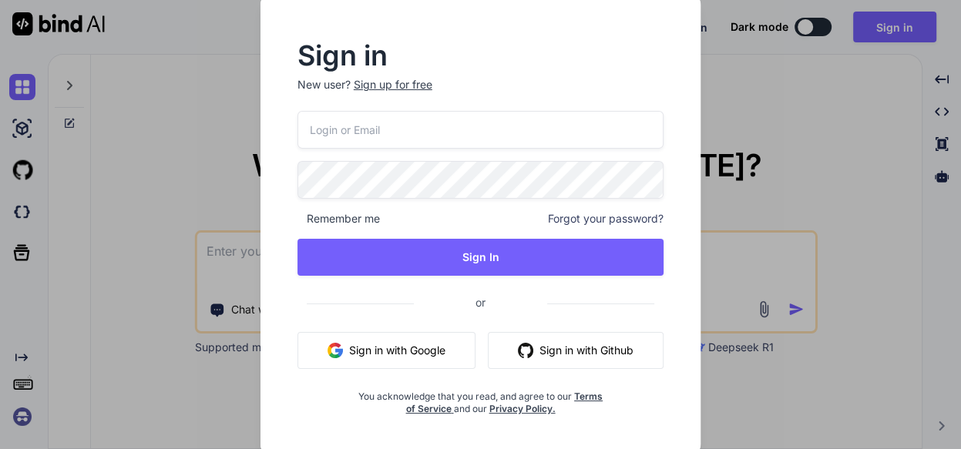
click at [380, 132] on input "email" at bounding box center [481, 130] width 367 height 38
click at [371, 134] on input "devilsnipper@gmail.com" at bounding box center [481, 130] width 367 height 38
type input "devilsnipper34@gmail.com"
click at [648, 183] on span at bounding box center [654, 176] width 19 height 31
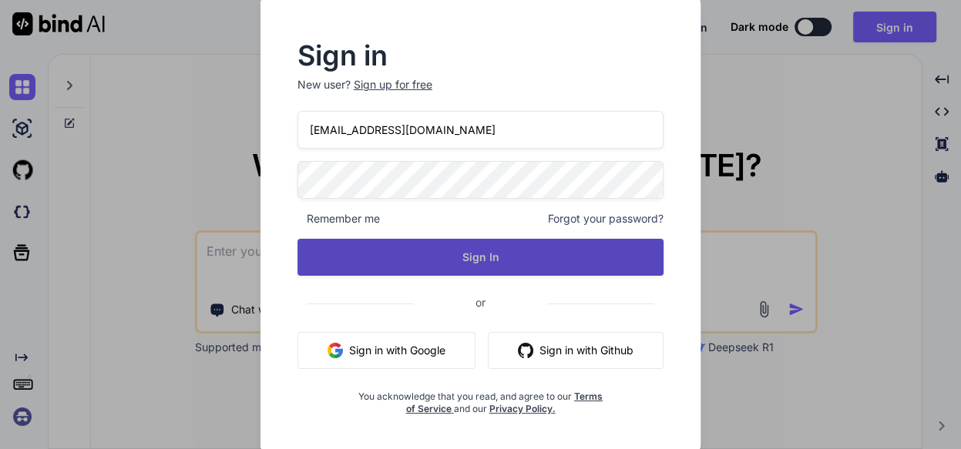
click at [538, 254] on button "Sign In" at bounding box center [481, 257] width 367 height 37
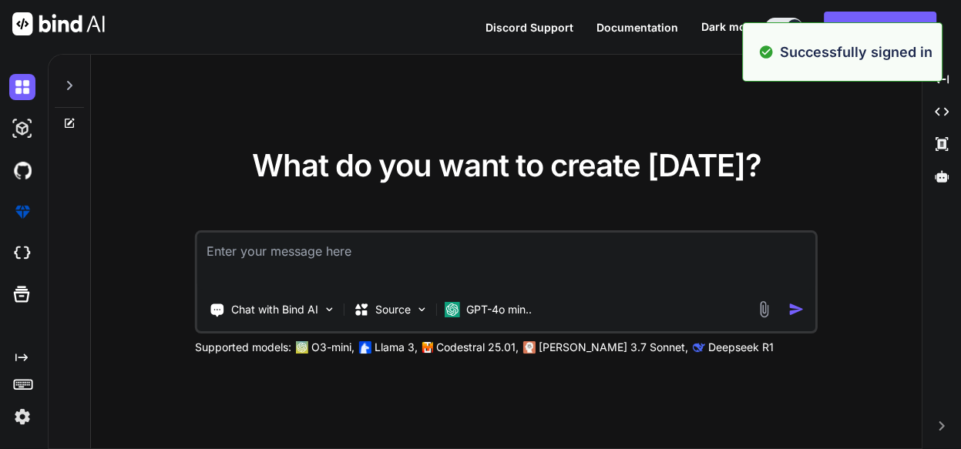
type textarea "x"
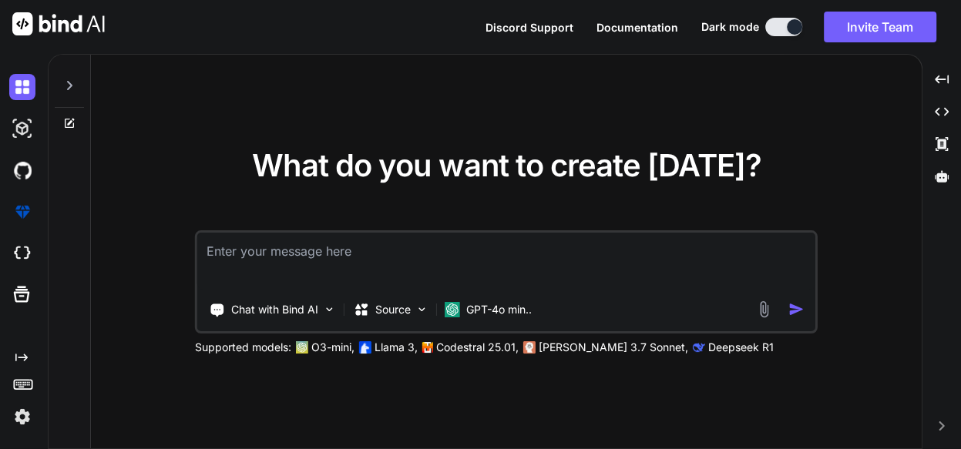
click at [380, 271] on textarea at bounding box center [506, 261] width 618 height 57
paste textarea "LibreChat"
type textarea "LibreChat"
type textarea "x"
type textarea "LibreCha"
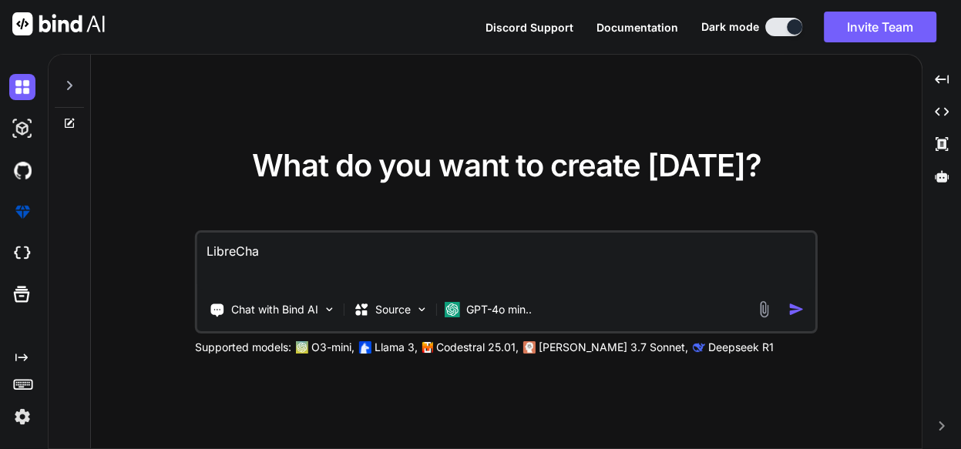
type textarea "x"
type textarea "LibreCh"
type textarea "x"
type textarea "LibreC"
type textarea "x"
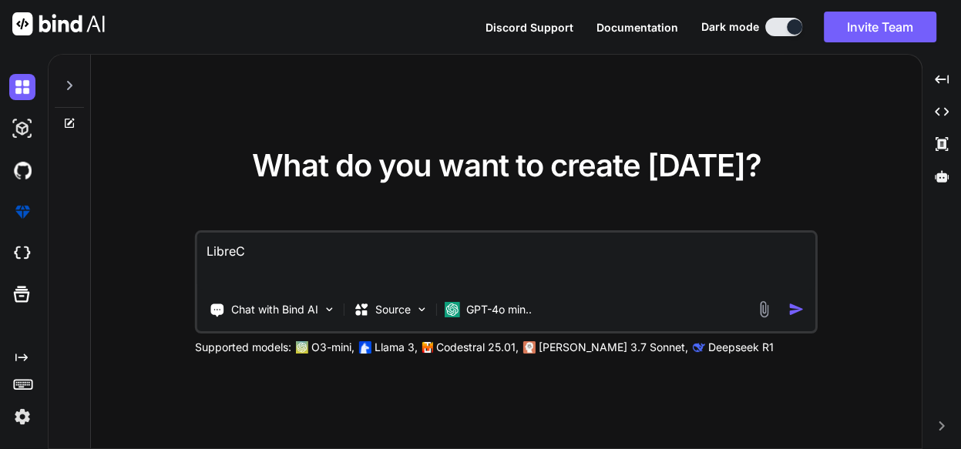
type textarea "Libre"
type textarea "x"
type textarea "Libr"
type textarea "x"
type textarea "Lib"
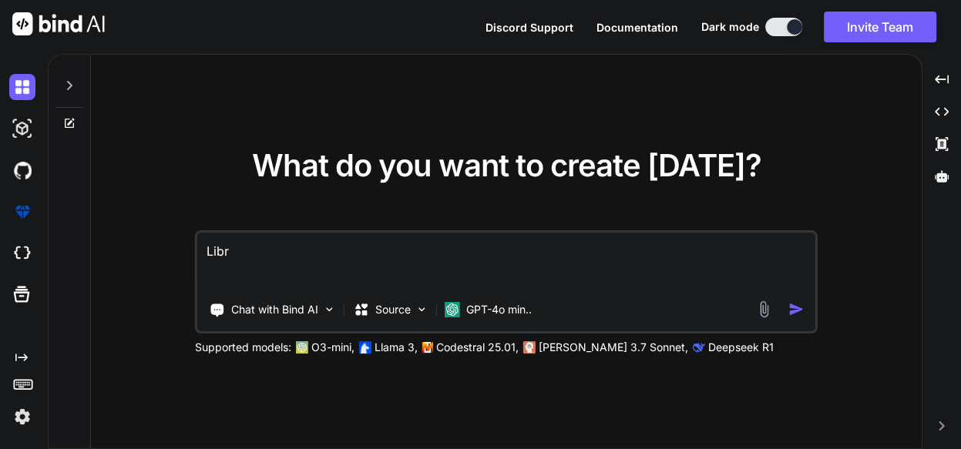
type textarea "x"
type textarea "Li"
type textarea "x"
type textarea "L"
type textarea "x"
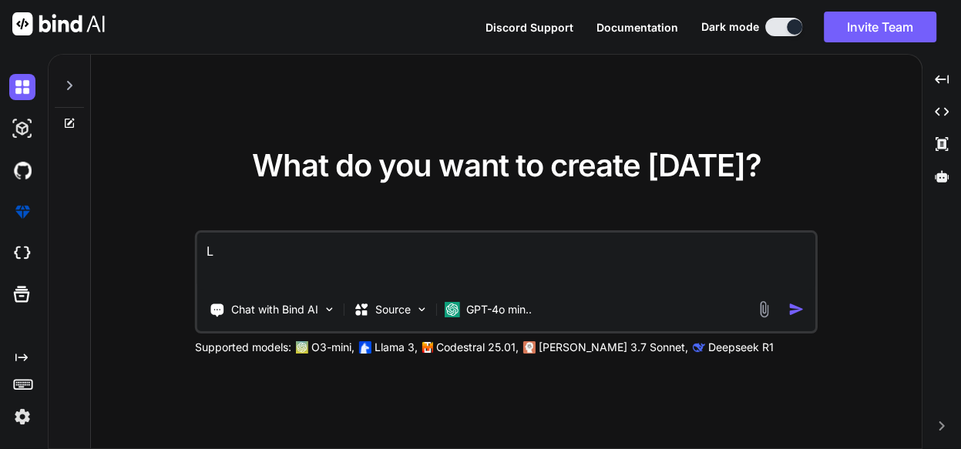
type textarea "x"
click at [271, 242] on textarea at bounding box center [506, 261] width 618 height 57
type textarea "h"
type textarea "x"
type textarea "hi"
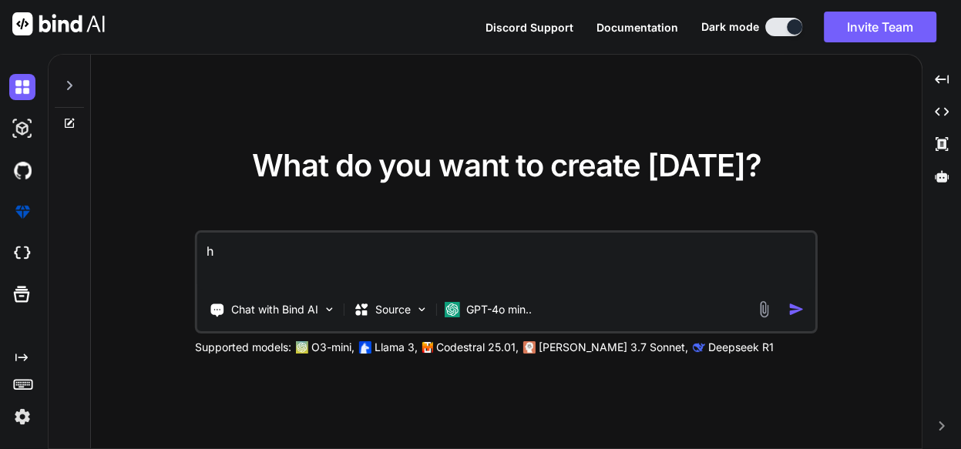
type textarea "x"
type textarea "hii"
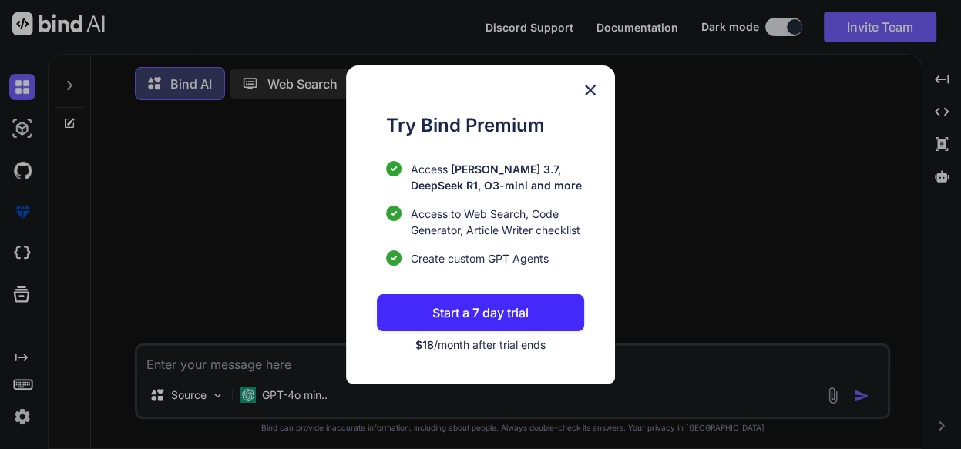
click at [587, 94] on img at bounding box center [590, 90] width 19 height 19
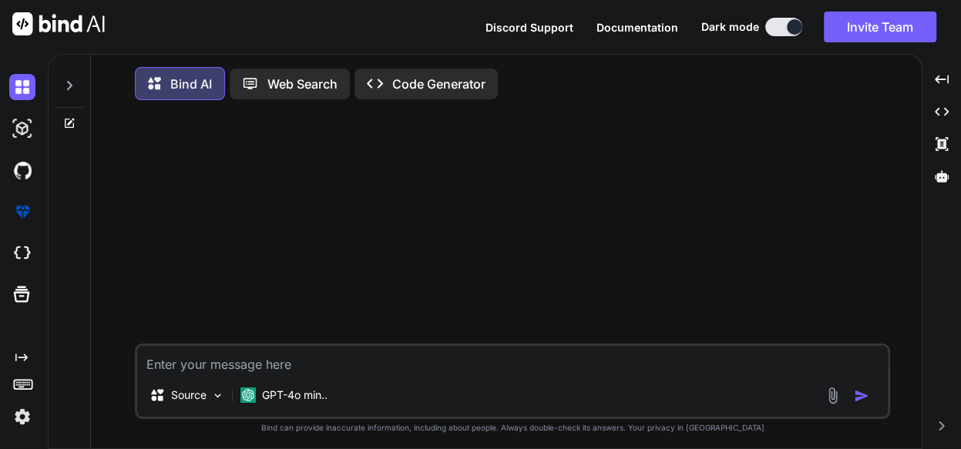
type textarea "x"
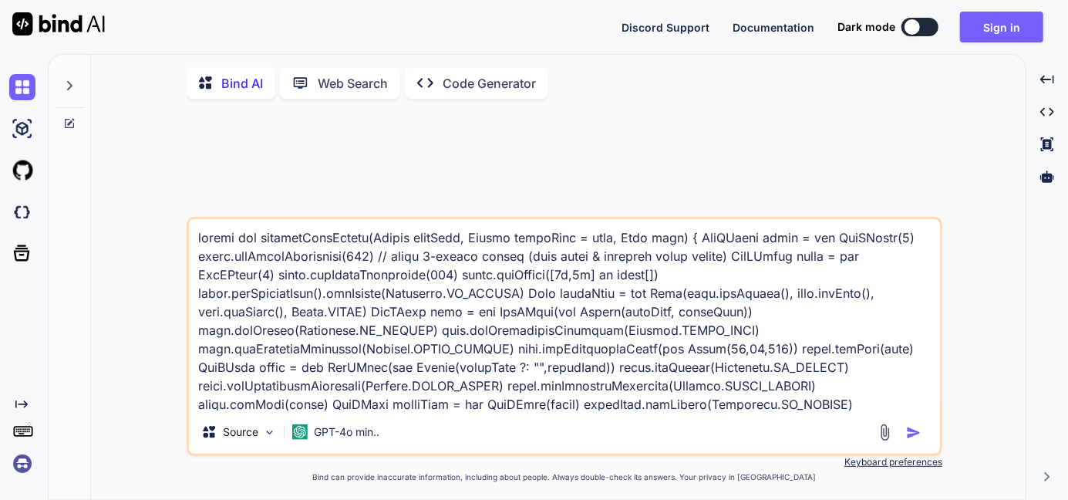
click at [910, 431] on img "button" at bounding box center [913, 432] width 15 height 15
type textarea "x"
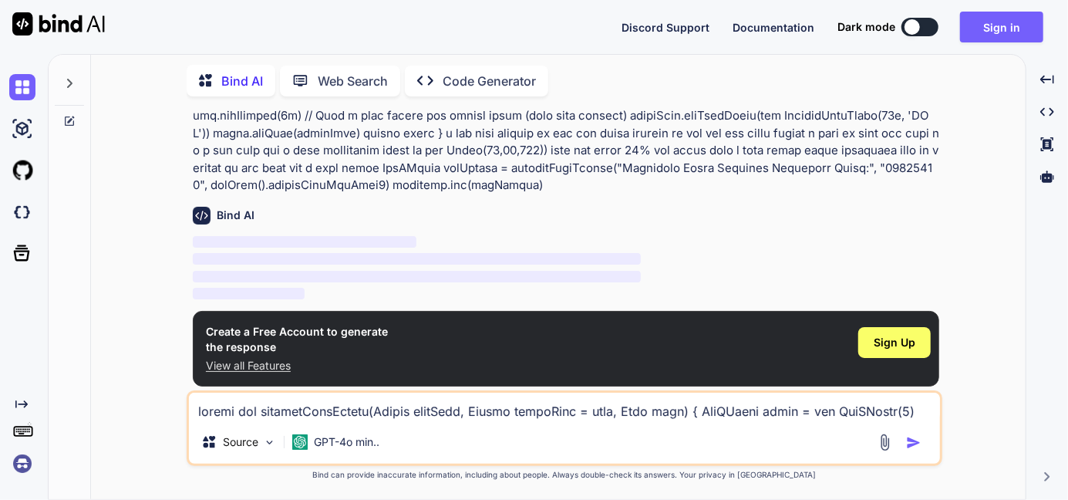
scroll to position [178, 0]
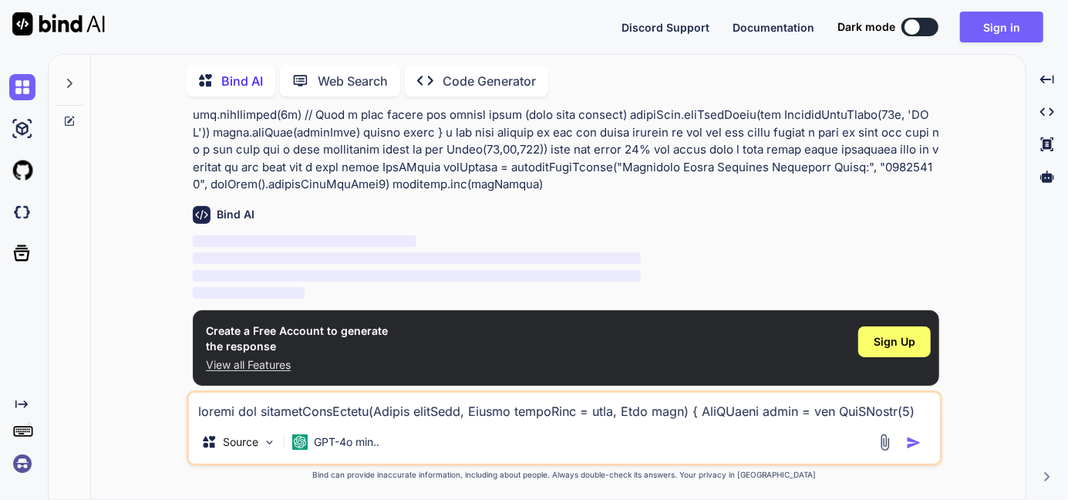
click at [876, 357] on div "Sign Up" at bounding box center [894, 347] width 72 height 49
click at [886, 344] on span "Sign Up" at bounding box center [894, 341] width 42 height 15
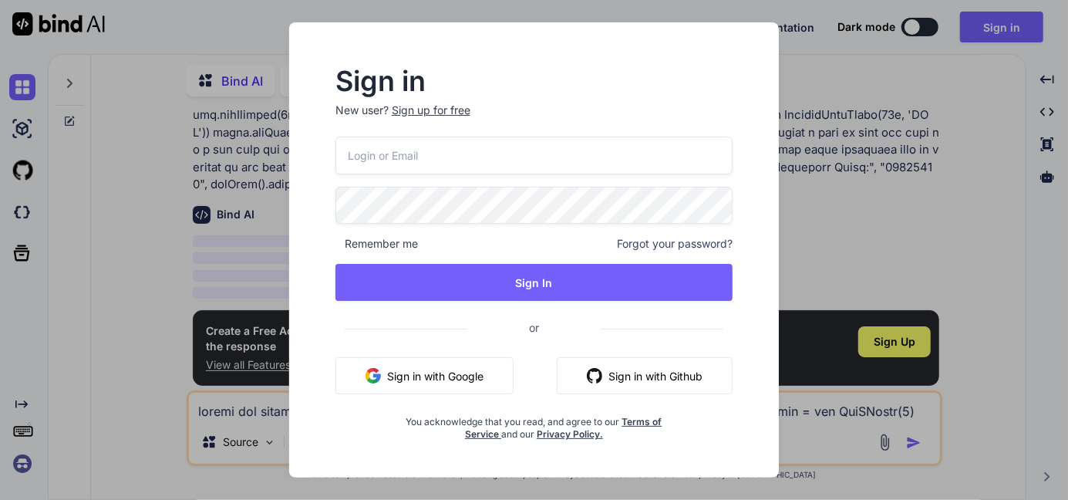
click at [385, 166] on input "email" at bounding box center [533, 155] width 397 height 38
type input "[EMAIL_ADDRESS][DOMAIN_NAME]"
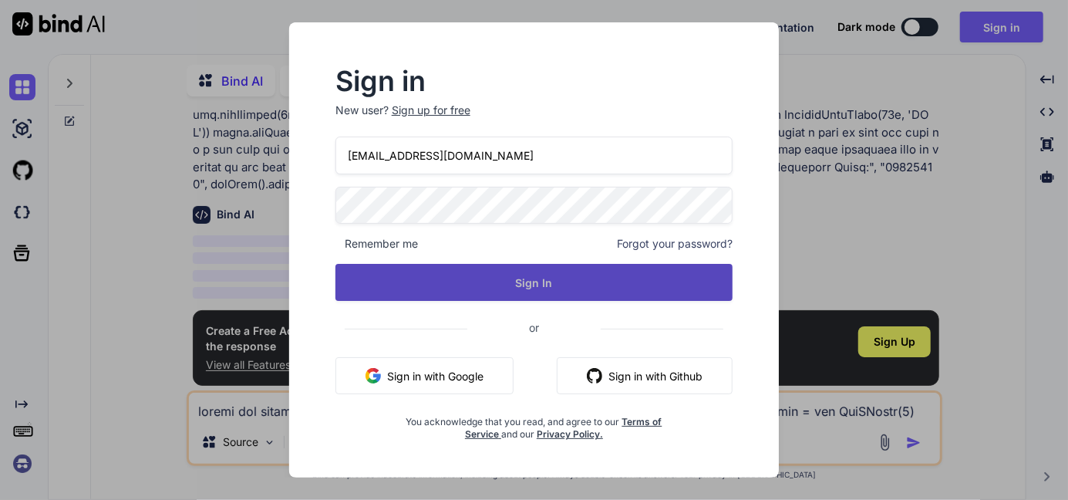
click at [533, 294] on button "Sign In" at bounding box center [533, 282] width 397 height 37
click at [565, 300] on button "Sign In" at bounding box center [533, 282] width 397 height 37
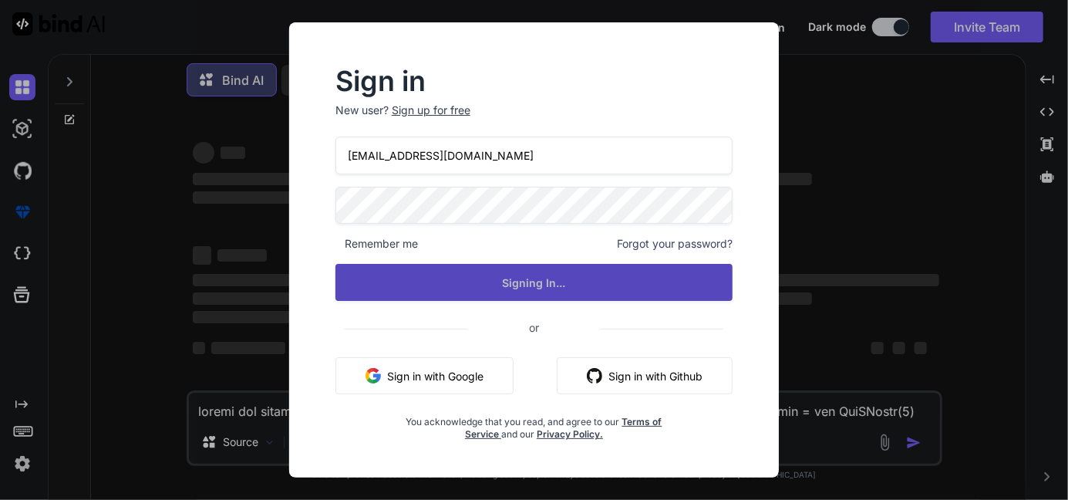
scroll to position [0, 0]
type textarea "x"
